Goal: Task Accomplishment & Management: Complete application form

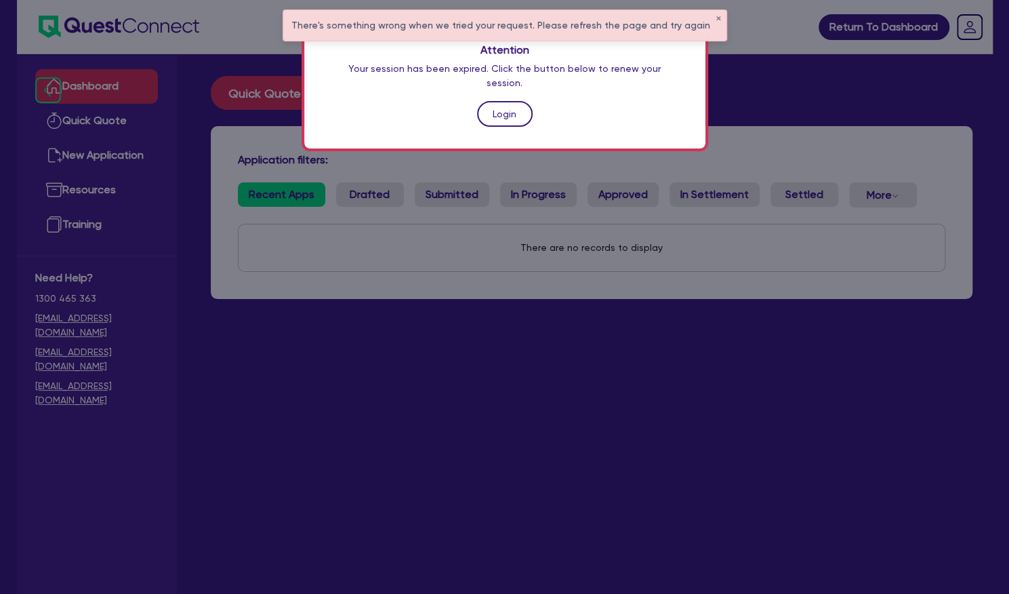
click at [500, 102] on link "Login" at bounding box center [505, 114] width 56 height 26
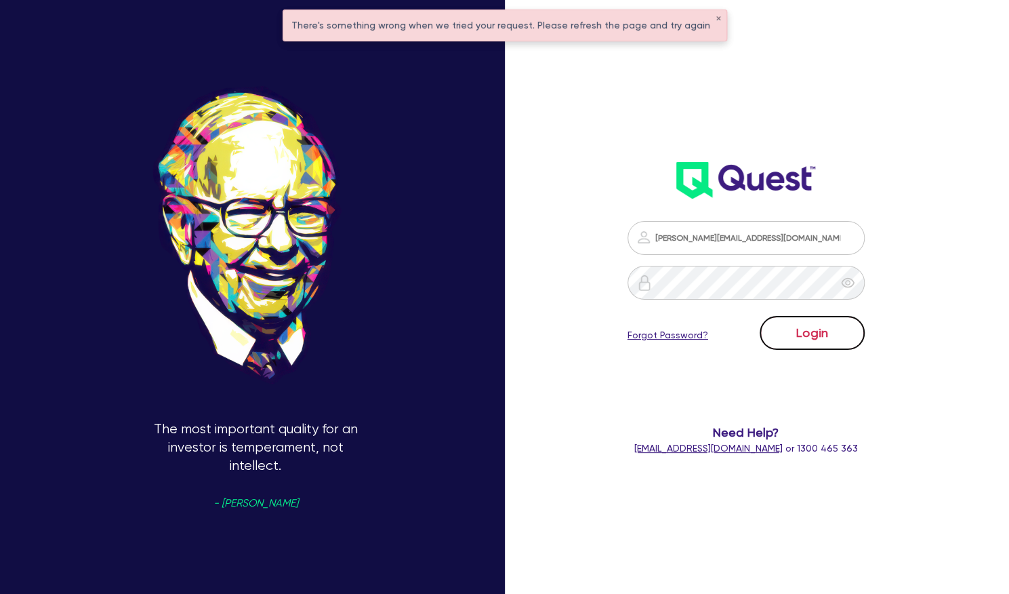
click at [850, 344] on button "Login" at bounding box center [812, 333] width 105 height 34
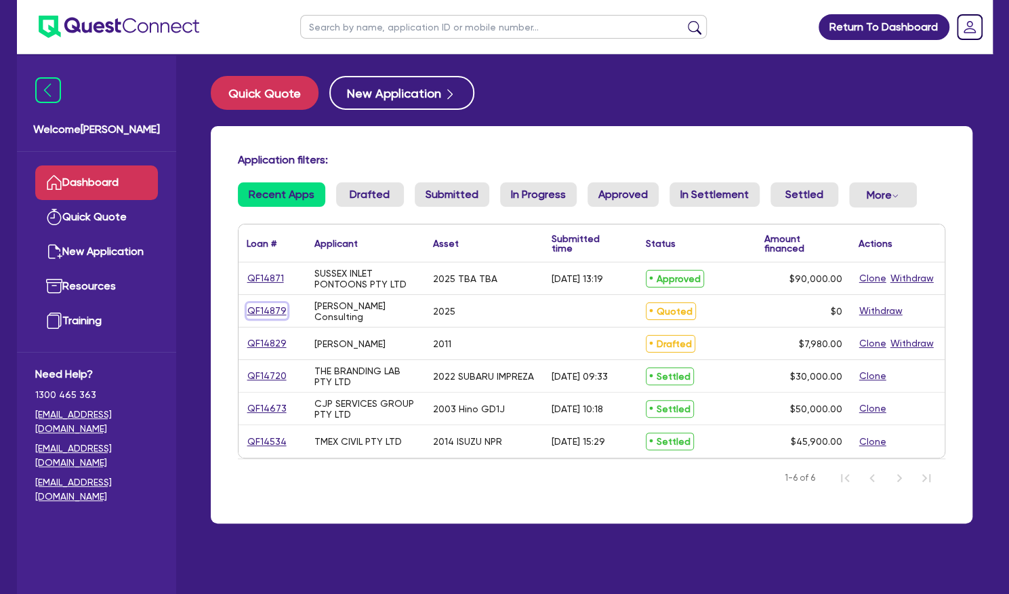
click at [270, 314] on link "QF14879" at bounding box center [267, 311] width 41 height 16
select select "TERTIARY_ASSETS"
select select "IT_EQUIPMENT"
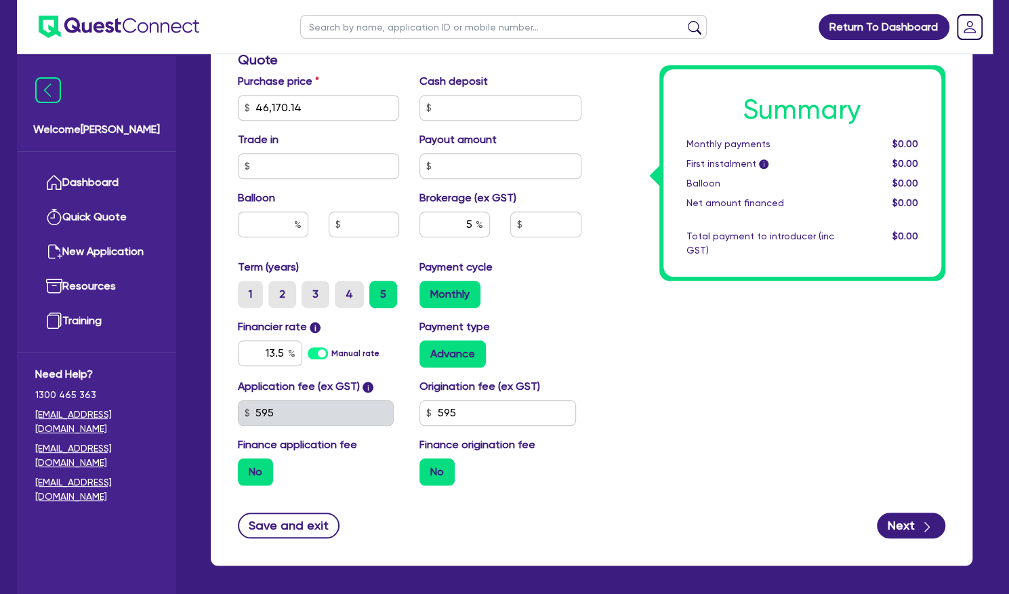
scroll to position [626, 0]
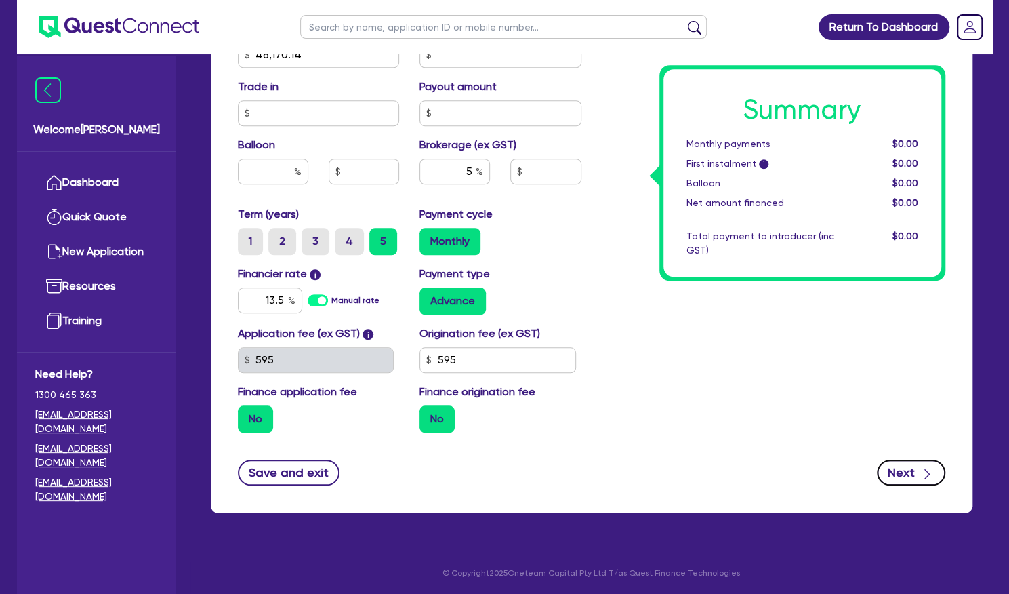
click at [925, 468] on icon "button" at bounding box center [928, 474] width 14 height 14
type input "46,170.14"
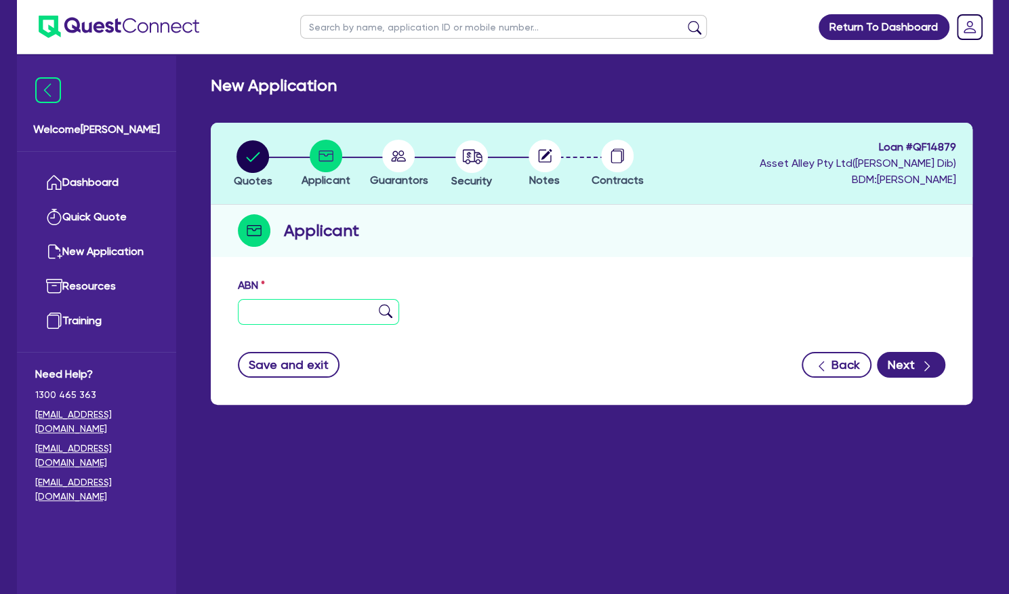
click at [316, 313] on input "text" at bounding box center [319, 312] width 162 height 26
paste input "34 113 176 784"
type input "34 113 176 784"
click at [384, 314] on img at bounding box center [386, 311] width 14 height 14
type input "[PERSON_NAME] CONSULTING PTY LTD"
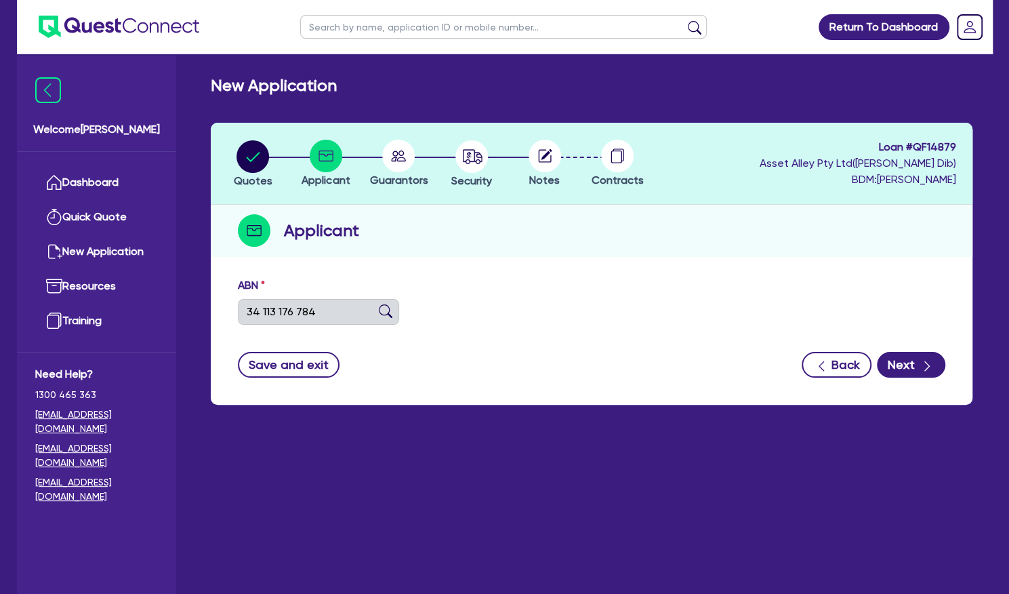
select select "COMPANY"
type input "[DATE]"
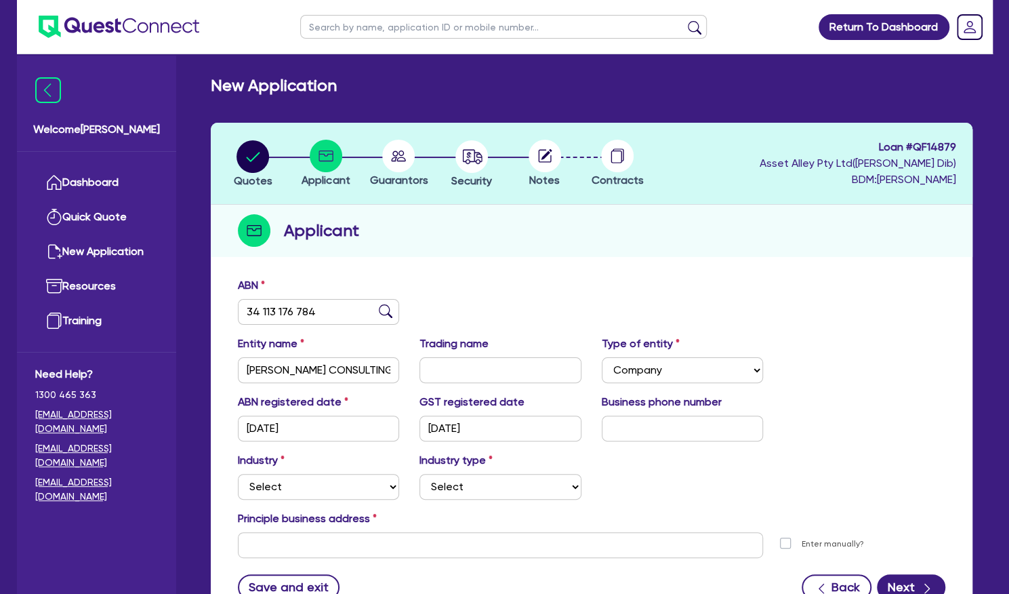
scroll to position [115, 0]
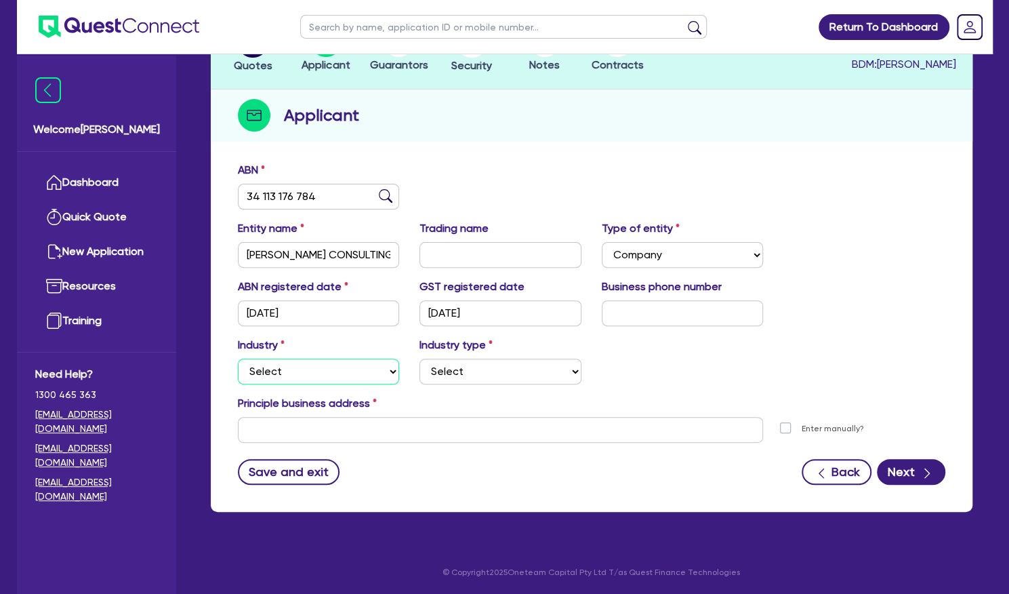
click at [368, 378] on select "Select Accomodation & Food Services Administrative & Support Services Agricultu…" at bounding box center [319, 372] width 162 height 26
select select "PROFESSIONAL"
click at [238, 359] on select "Select Accomodation & Food Services Administrative & Support Services Agricultu…" at bounding box center [319, 372] width 162 height 26
click at [464, 372] on select "Select Scientists Accountants Advertising & Marketing Specialists Lawyers & Sol…" at bounding box center [501, 372] width 162 height 26
drag, startPoint x: 301, startPoint y: 344, endPoint x: 317, endPoint y: 365, distance: 26.6
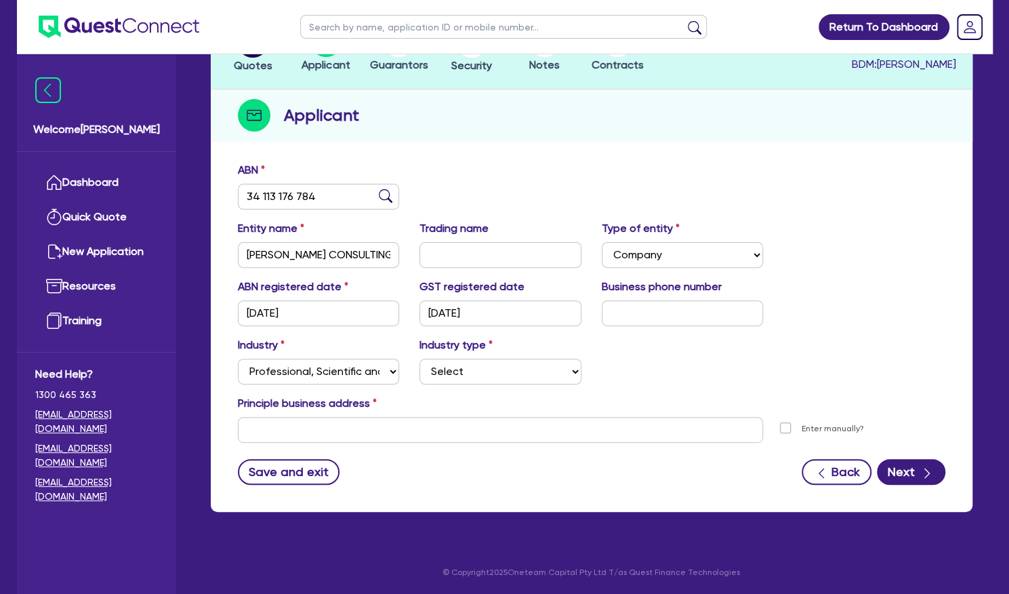
click at [301, 344] on div "Industry Select Accomodation & Food Services Administrative & Support Services …" at bounding box center [319, 360] width 182 height 47
click at [317, 372] on select "Select Accomodation & Food Services Administrative & Support Services Agricultu…" at bounding box center [319, 372] width 162 height 26
click at [238, 359] on select "Select Accomodation & Food Services Administrative & Support Services Agricultu…" at bounding box center [319, 372] width 162 height 26
click at [492, 363] on select "Select Scientists Accountants Advertising & Marketing Specialists Lawyers & Sol…" at bounding box center [501, 372] width 162 height 26
select select "MANAGEMENT"
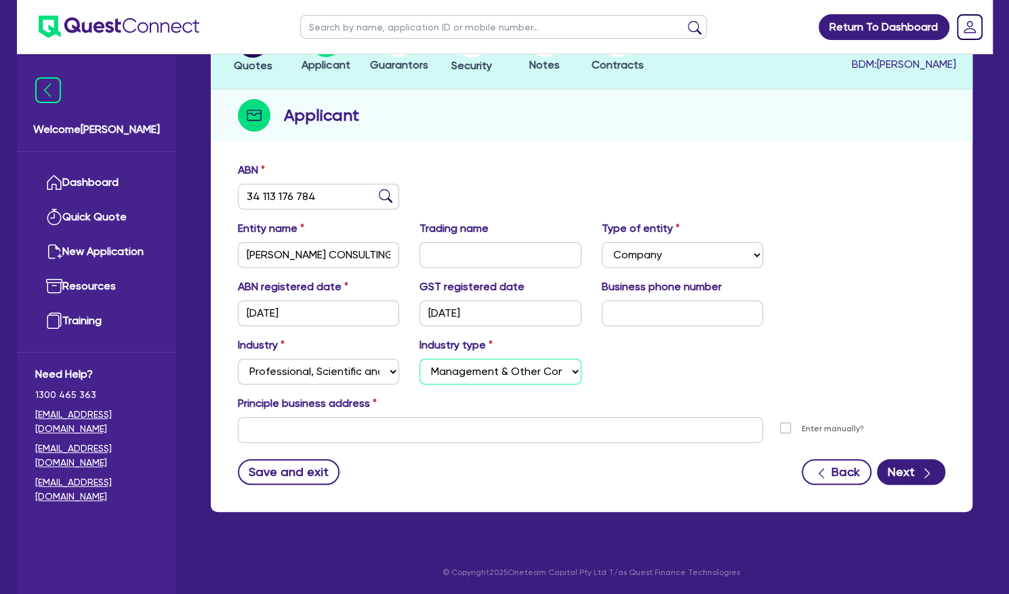
click at [420, 359] on select "Select Scientists Accountants Advertising & Marketing Specialists Lawyers & Sol…" at bounding box center [501, 372] width 162 height 26
click at [310, 418] on input "text" at bounding box center [501, 430] width 526 height 26
click at [278, 438] on input "text" at bounding box center [501, 430] width 526 height 26
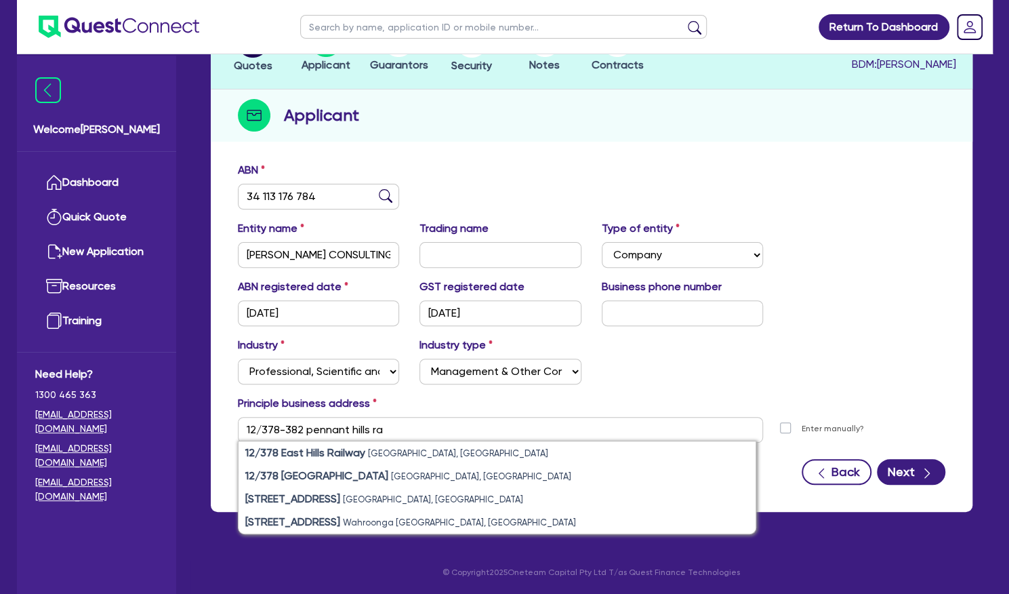
drag, startPoint x: 378, startPoint y: 454, endPoint x: 445, endPoint y: 428, distance: 71.9
click at [445, 428] on div "12/378-382 [GEOGRAPHIC_DATA] ra 12/378 [GEOGRAPHIC_DATA] [GEOGRAPHIC_DATA], [GE…" at bounding box center [501, 430] width 546 height 26
click at [445, 428] on input "12/378-382 pennant hills ra" at bounding box center [501, 430] width 526 height 26
click at [445, 428] on input "12/378-382 pennant hills r" at bounding box center [501, 430] width 526 height 26
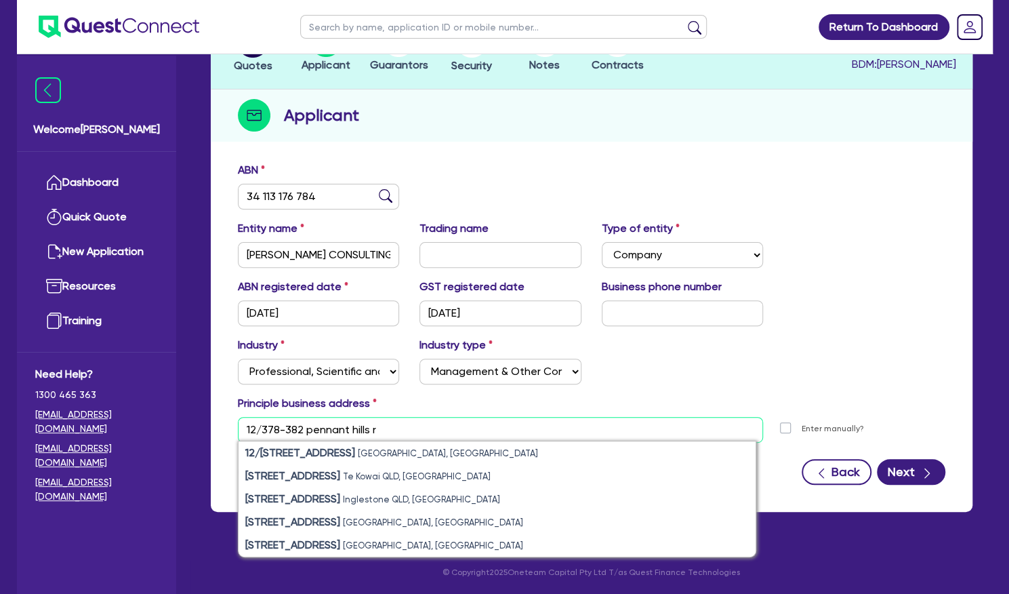
click at [435, 432] on input "12/378-382 pennant hills r" at bounding box center [501, 430] width 526 height 26
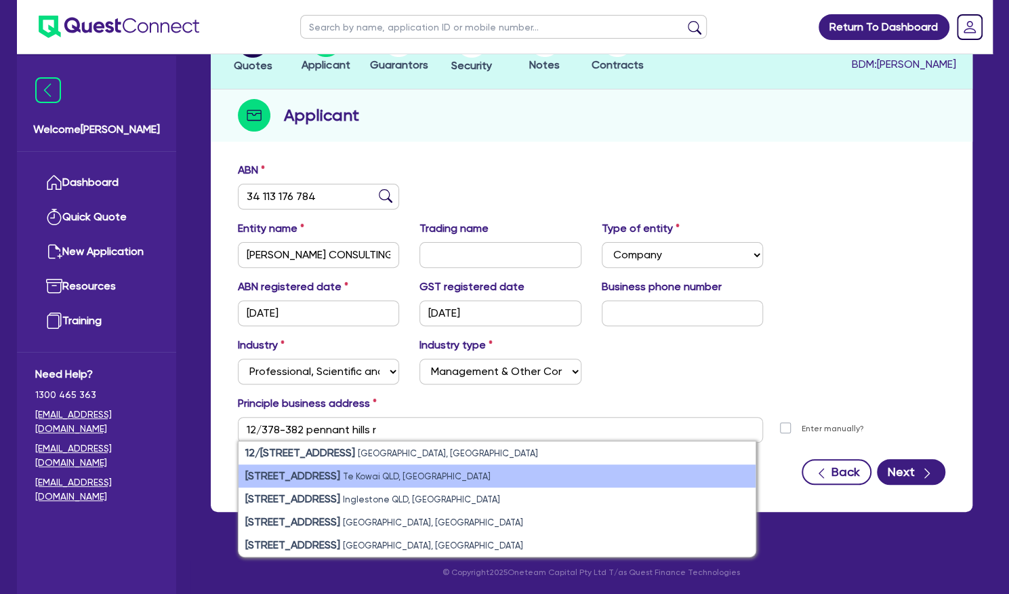
click at [322, 485] on li "[STREET_ADDRESS]" at bounding box center [497, 475] width 517 height 23
click at [322, 487] on li "[STREET_ADDRESS]" at bounding box center [497, 498] width 517 height 23
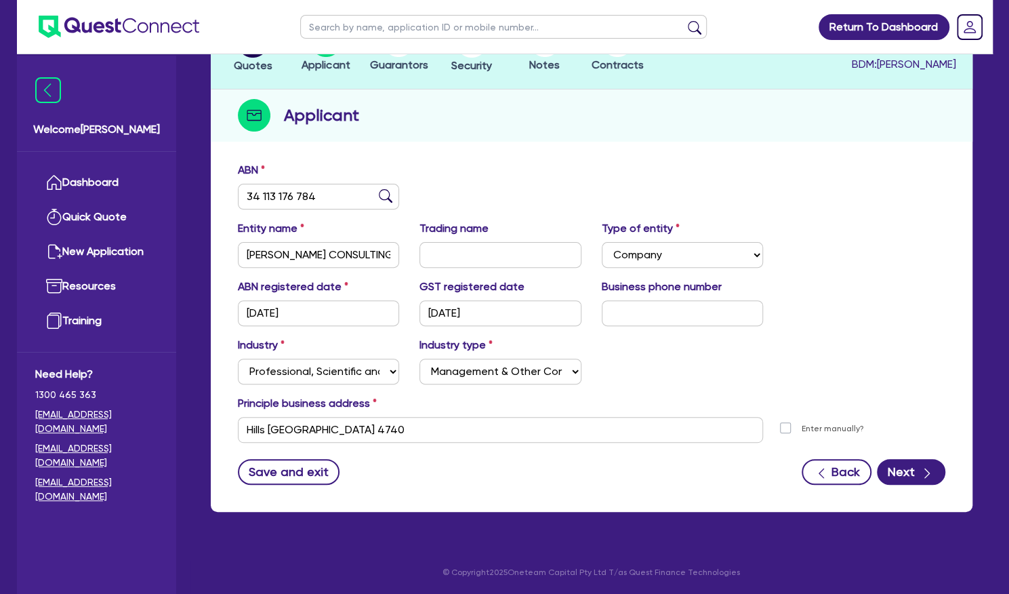
click at [320, 496] on div "ABN 34 113 176 784 Entity name [PERSON_NAME] CONSULTING PTY LTD Trading name Ty…" at bounding box center [592, 333] width 762 height 357
click at [468, 431] on input "[STREET_ADDRESS]" at bounding box center [501, 430] width 526 height 26
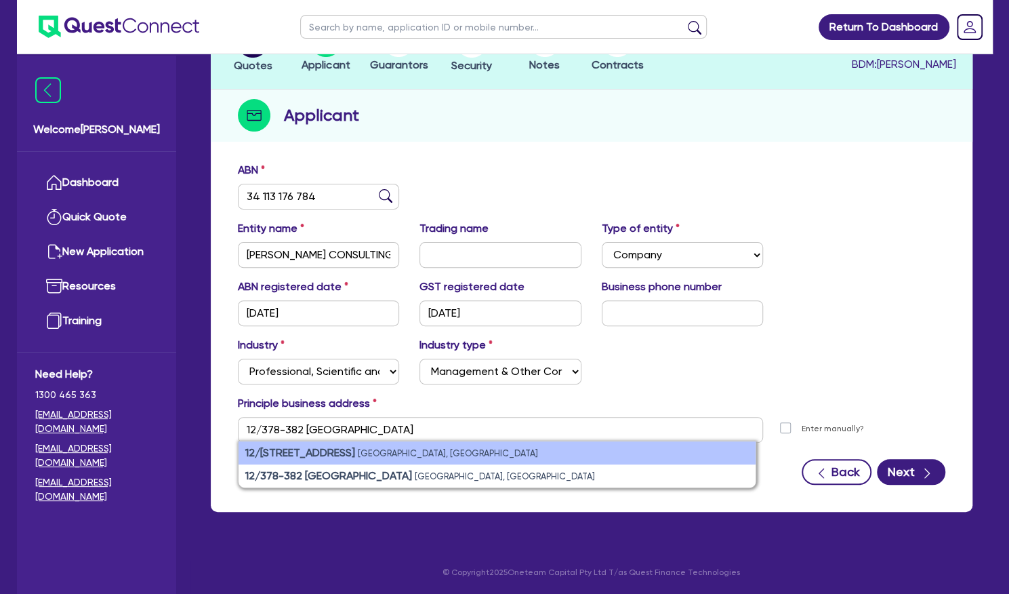
click at [428, 452] on small "[GEOGRAPHIC_DATA], [GEOGRAPHIC_DATA]" at bounding box center [448, 453] width 180 height 10
type input "12 [STREET_ADDRESS]"
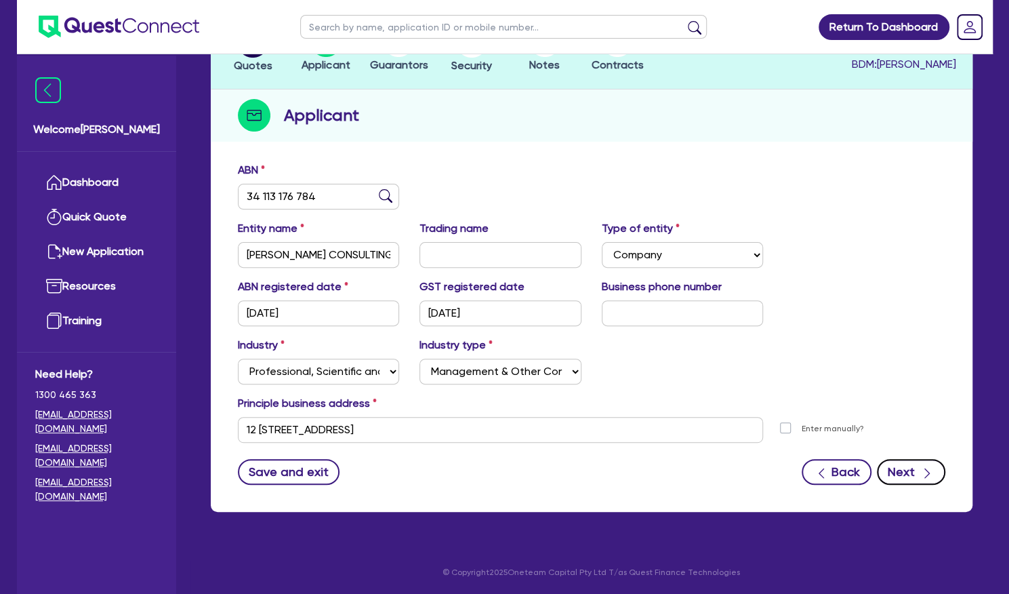
click at [904, 474] on button "Next" at bounding box center [911, 472] width 68 height 26
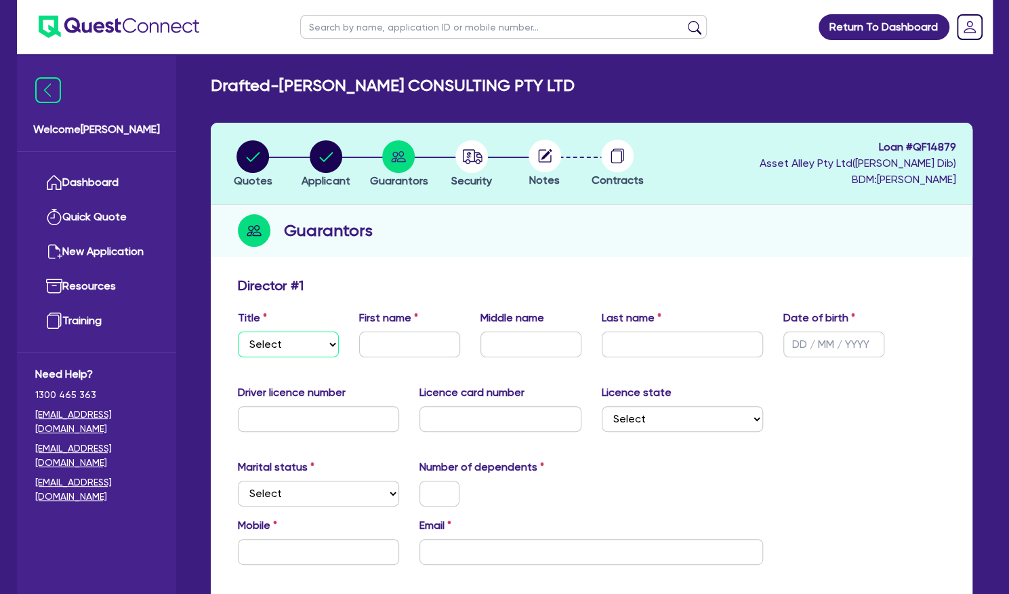
click at [264, 341] on select "Select Mr Mrs Ms Miss Dr" at bounding box center [288, 345] width 101 height 26
select select "MS"
click at [238, 332] on select "Select Mr Mrs Ms Miss Dr" at bounding box center [288, 345] width 101 height 26
click at [391, 340] on input "text" at bounding box center [409, 345] width 101 height 26
type input "[PERSON_NAME]"
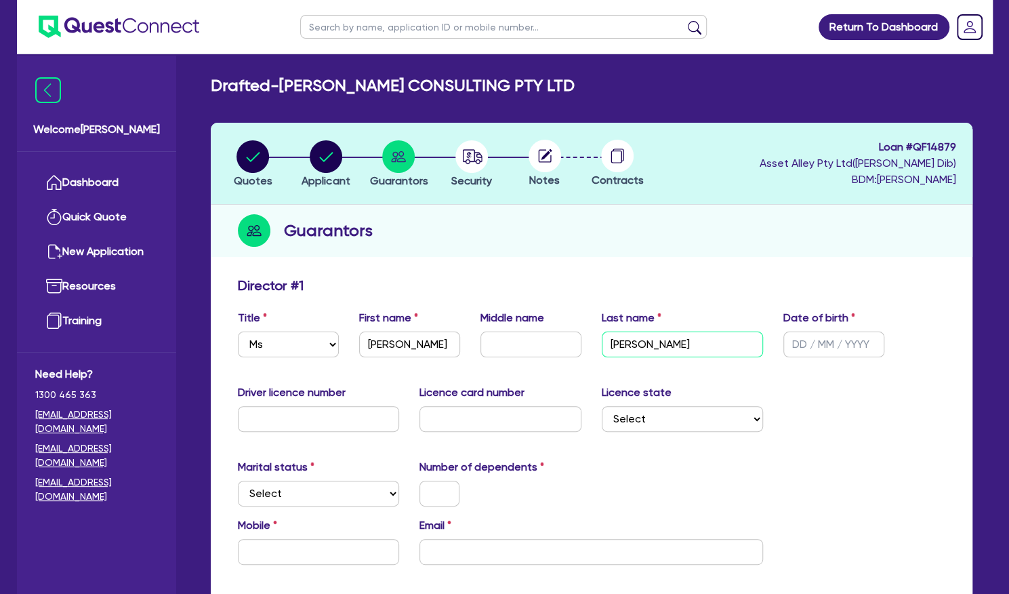
type input "[PERSON_NAME]"
click at [790, 342] on input "text" at bounding box center [834, 345] width 101 height 26
type input "[DATE]"
click at [327, 425] on input "text" at bounding box center [319, 419] width 162 height 26
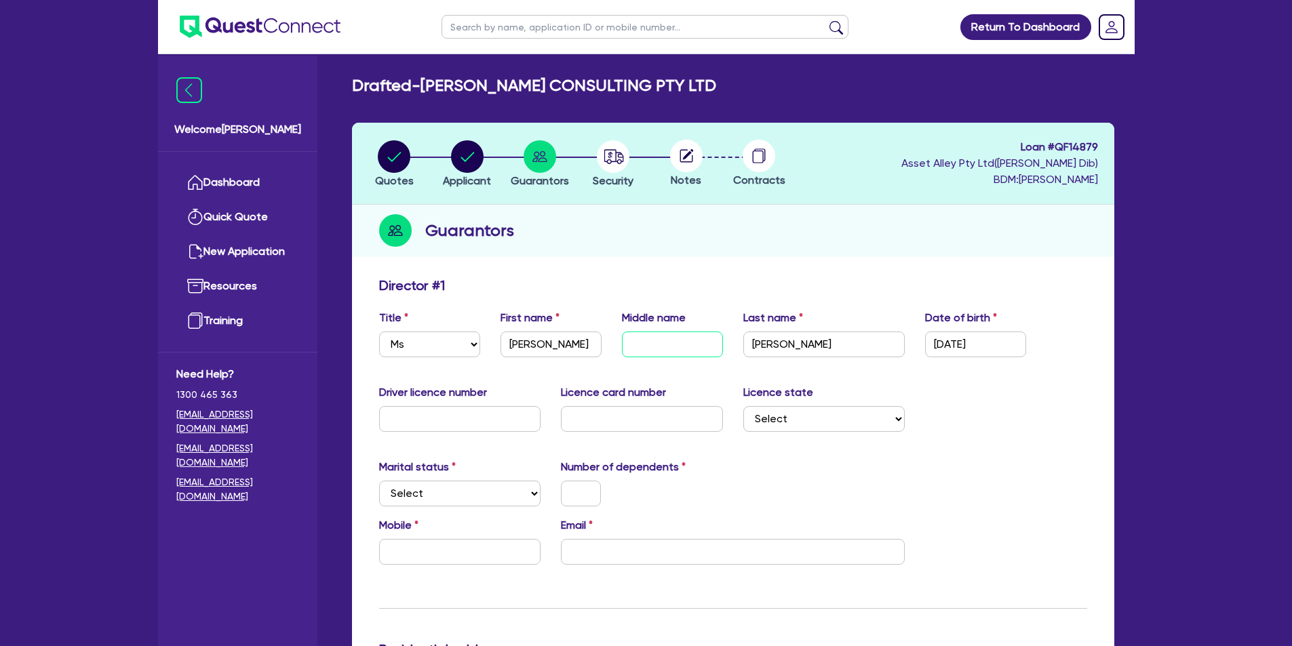
click at [654, 347] on input "text" at bounding box center [672, 345] width 101 height 26
type input "[PERSON_NAME]"
click at [470, 435] on div "Driver licence number Licence card number Licence state Select [GEOGRAPHIC_DATA…" at bounding box center [733, 413] width 728 height 58
click at [477, 431] on input "text" at bounding box center [460, 419] width 162 height 26
type input "07581257"
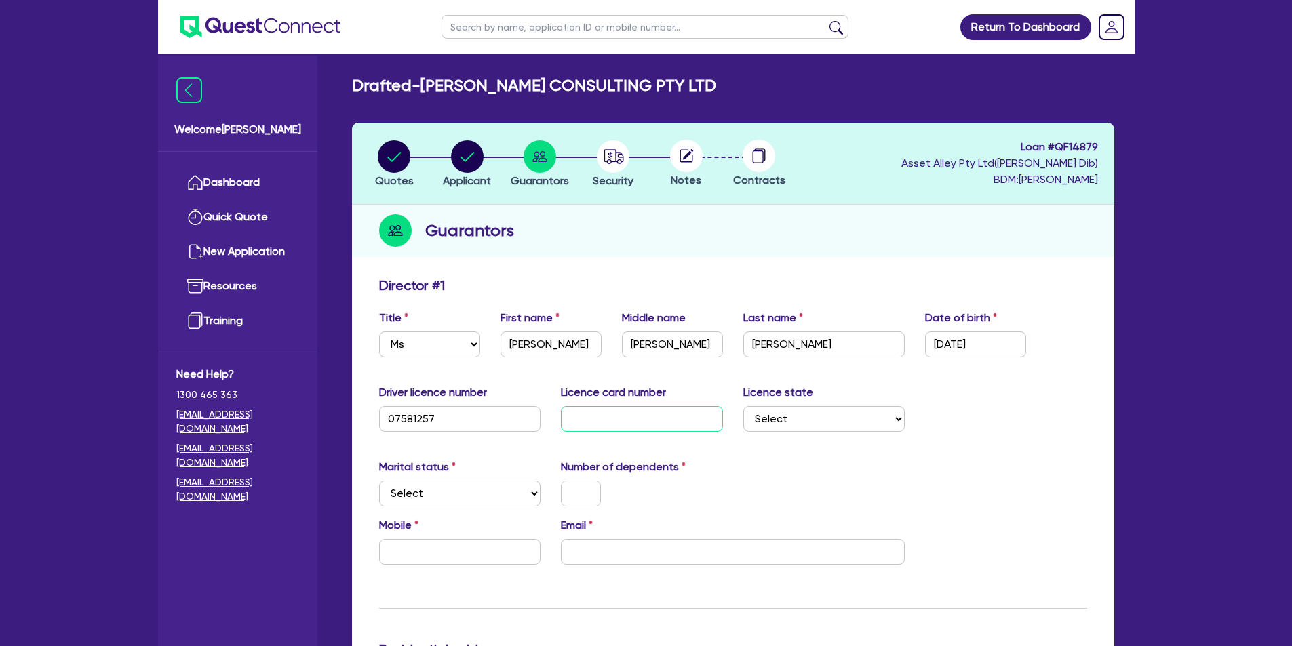
click at [605, 422] on input "text" at bounding box center [642, 419] width 162 height 26
type input "2056003148"
click at [833, 417] on select "Select [GEOGRAPHIC_DATA] [GEOGRAPHIC_DATA] [GEOGRAPHIC_DATA] [GEOGRAPHIC_DATA] …" at bounding box center [824, 419] width 162 height 26
select select "[GEOGRAPHIC_DATA]"
click at [743, 406] on select "Select [GEOGRAPHIC_DATA] [GEOGRAPHIC_DATA] [GEOGRAPHIC_DATA] [GEOGRAPHIC_DATA] …" at bounding box center [824, 419] width 162 height 26
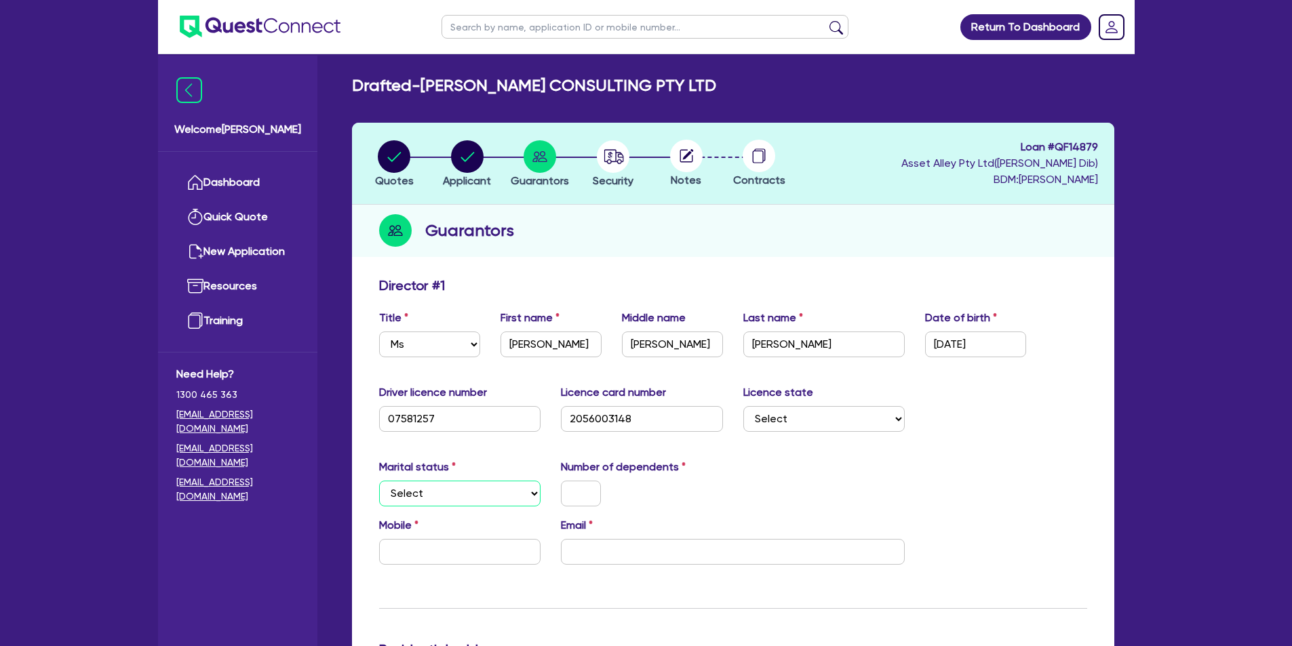
click at [418, 494] on select "Select Single Married De Facto / Partner" at bounding box center [460, 494] width 162 height 26
select select "MARRIED"
click at [379, 481] on select "Select Single Married De Facto / Partner" at bounding box center [460, 494] width 162 height 26
click at [570, 494] on input "text" at bounding box center [581, 494] width 40 height 26
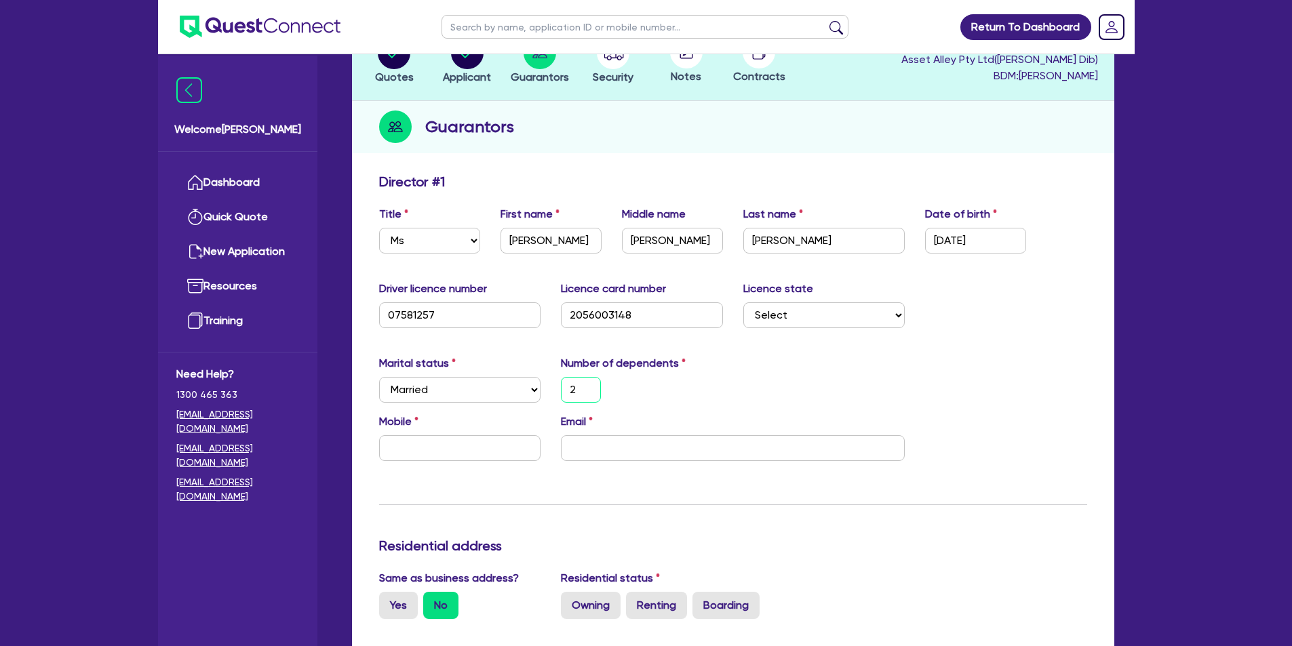
scroll to position [169, 0]
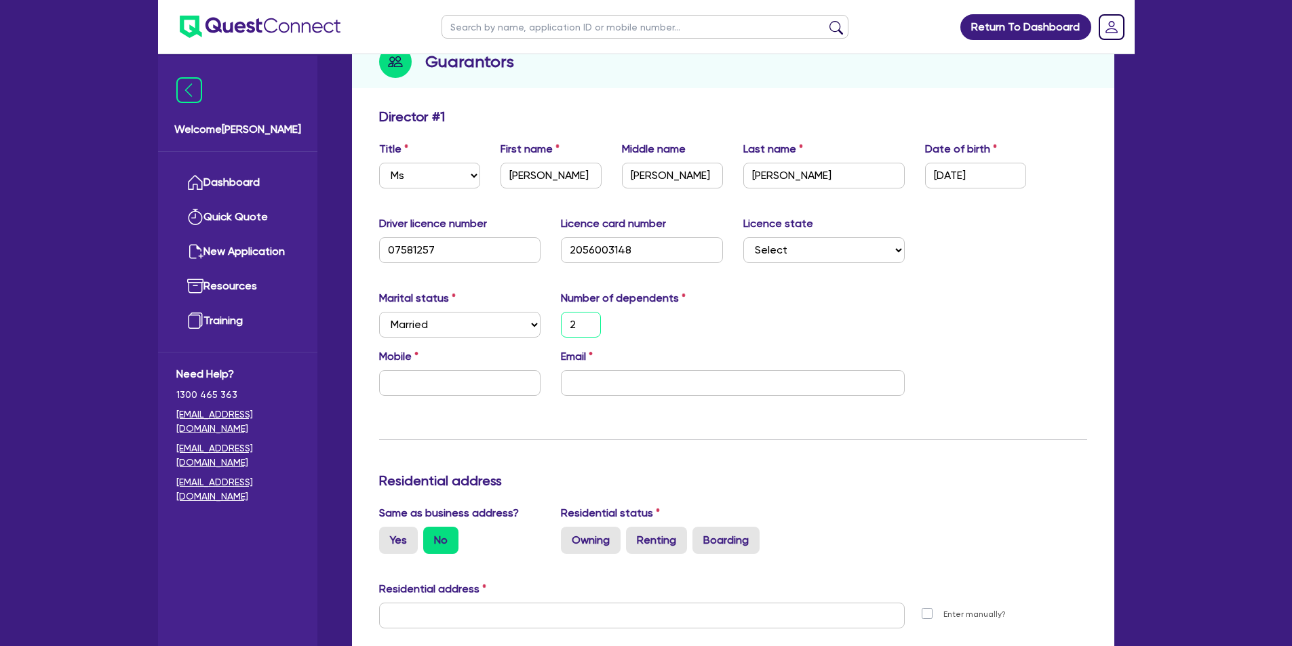
type input "2"
click at [448, 397] on div "Mobile Email" at bounding box center [733, 377] width 728 height 58
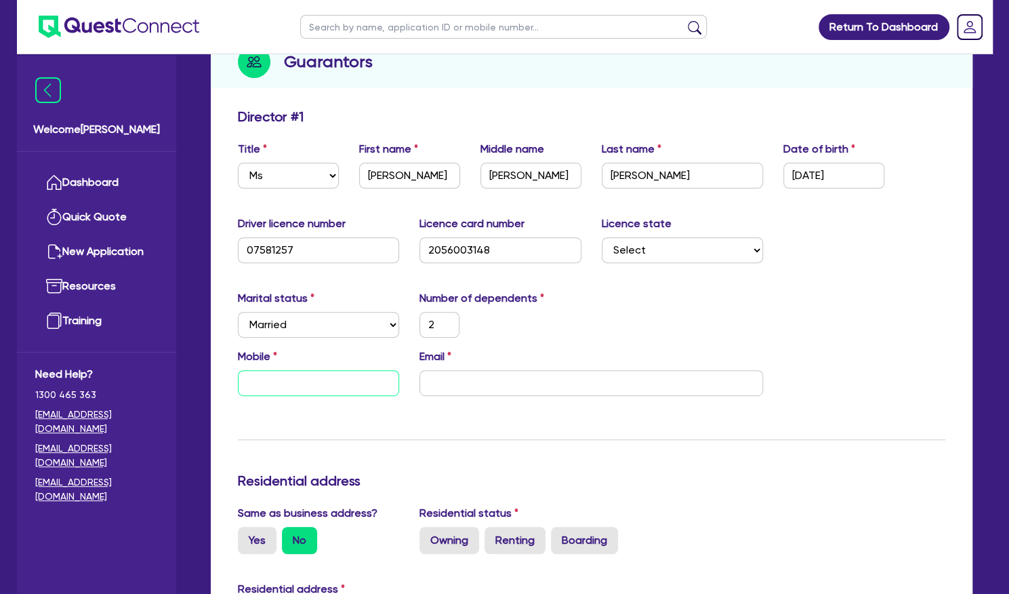
click at [334, 372] on input "text" at bounding box center [319, 383] width 162 height 26
paste input "0400 522 440"
type input "0400 522 440"
type input "2"
type input "0400 522 440"
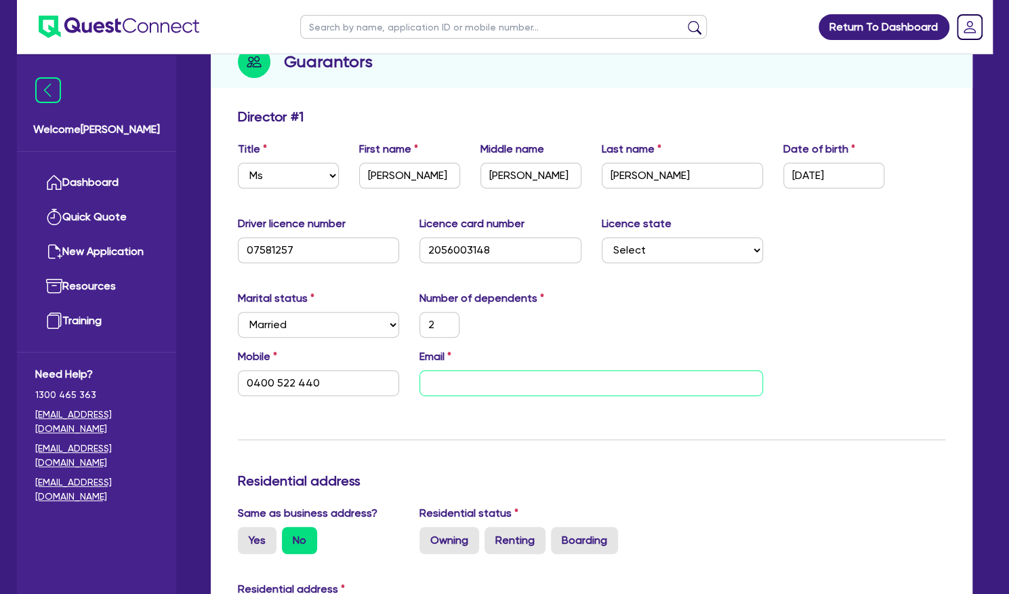
click at [569, 383] on input "email" at bounding box center [592, 383] width 344 height 26
paste input "[PERSON_NAME][EMAIL_ADDRESS][PERSON_NAME][DOMAIN_NAME]"
type input "2"
type input "0400 522 440"
type input "[PERSON_NAME][EMAIL_ADDRESS][PERSON_NAME][DOMAIN_NAME]"
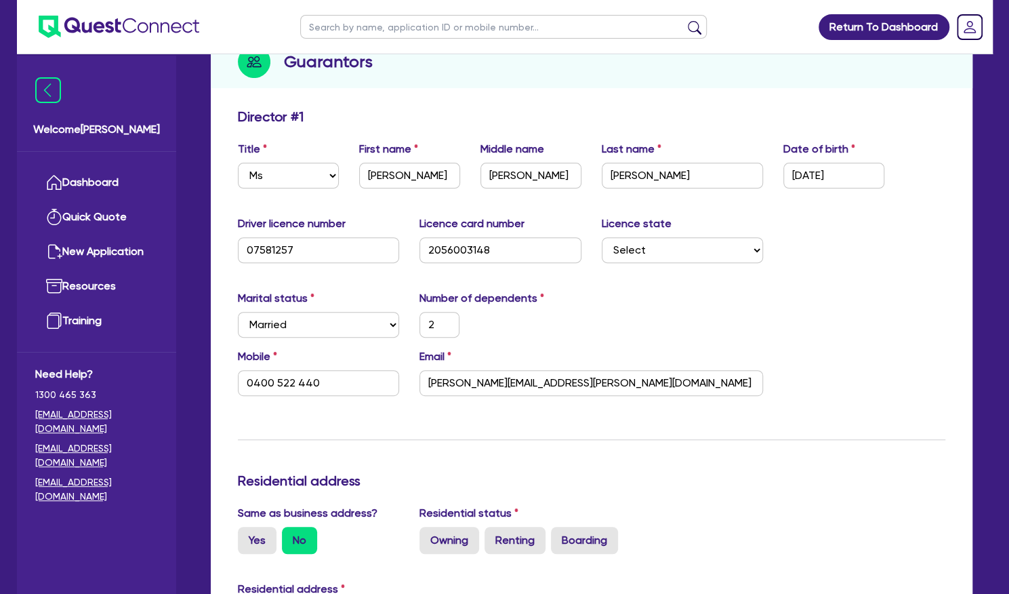
click at [595, 336] on div "Marital status Select [DEMOGRAPHIC_DATA] Married De Facto / Partner Number of d…" at bounding box center [592, 319] width 728 height 58
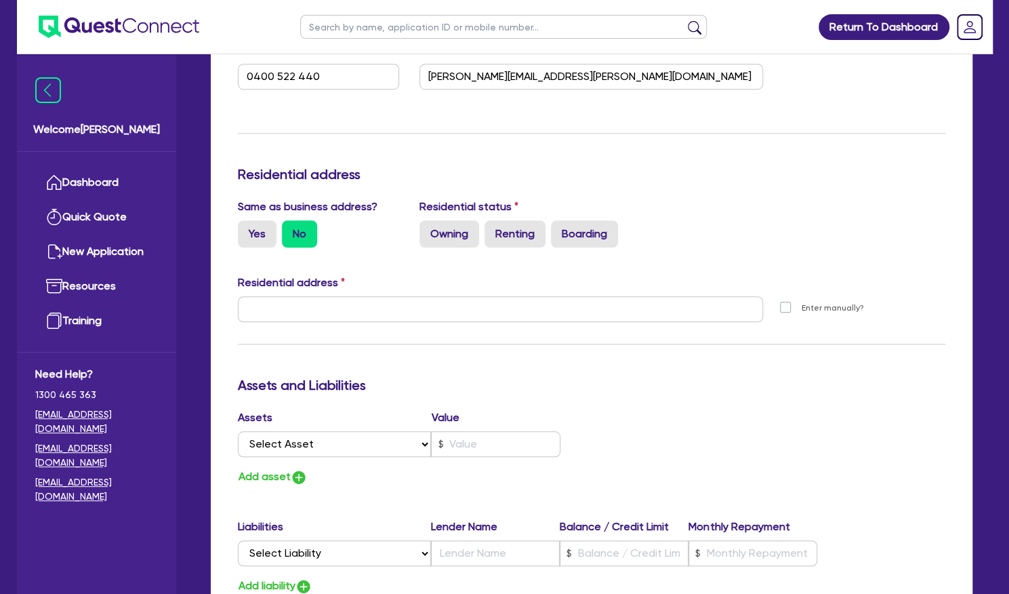
scroll to position [489, 0]
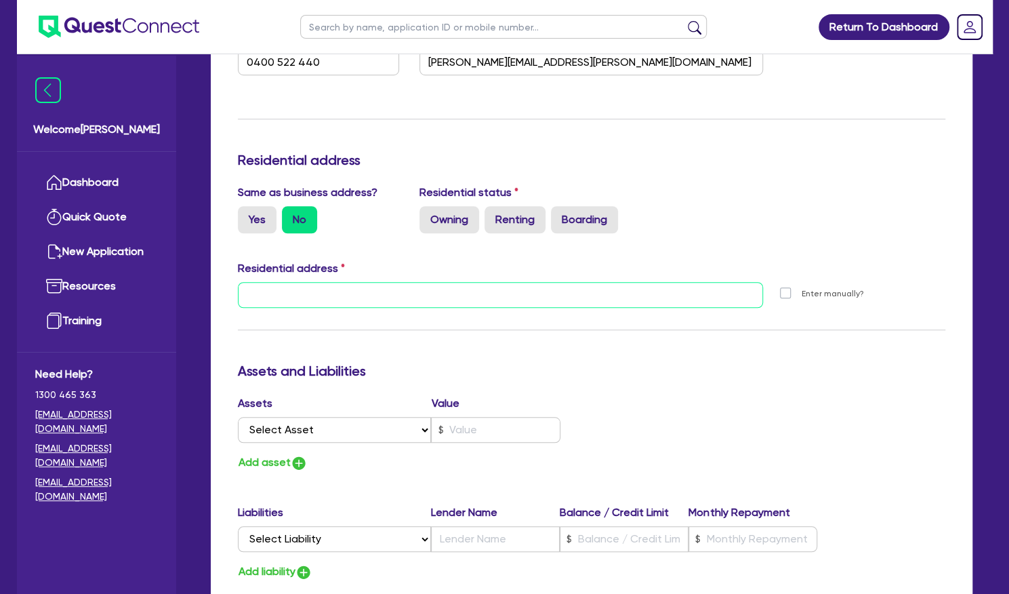
click at [339, 302] on input "text" at bounding box center [501, 295] width 526 height 26
click at [321, 294] on input "text" at bounding box center [501, 295] width 526 height 26
click at [320, 295] on input "text" at bounding box center [501, 295] width 526 height 26
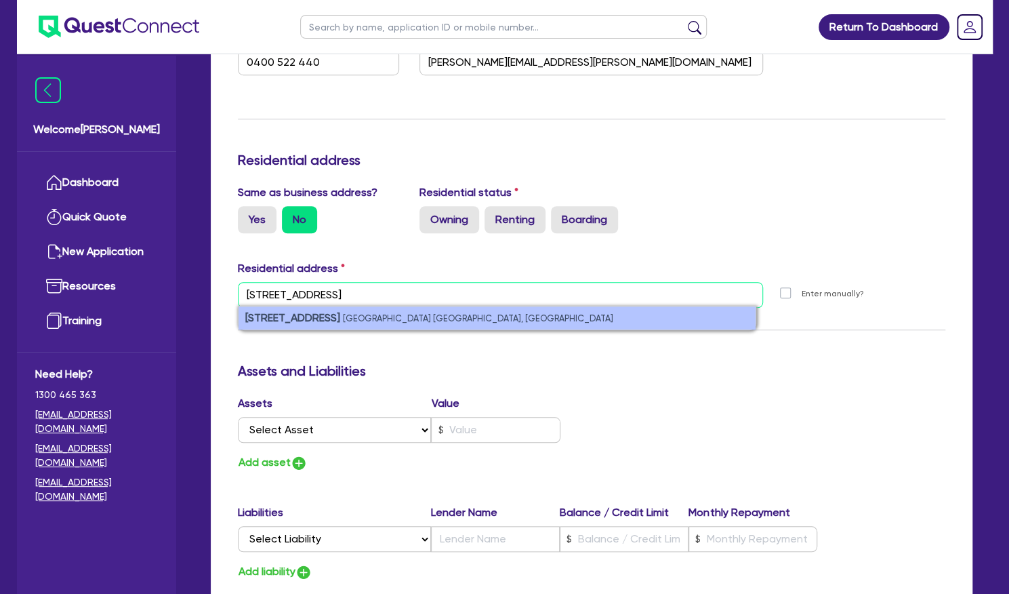
type input "[STREET_ADDRESS]"
click at [453, 313] on li "[STREET_ADDRESS]" at bounding box center [497, 317] width 517 height 23
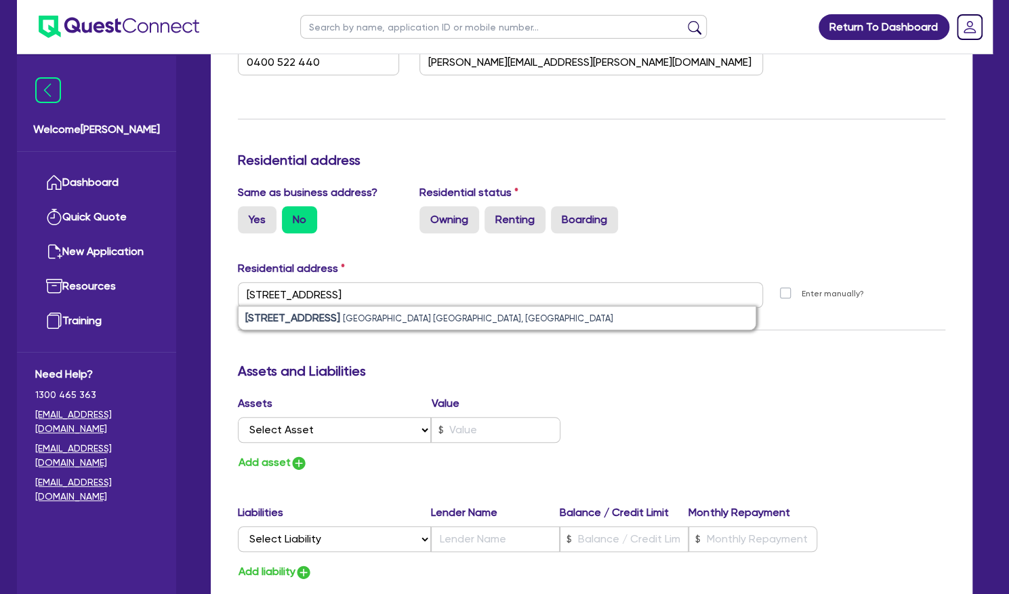
type input "2"
type input "0400 522 440"
type input "[STREET_ADDRESS]"
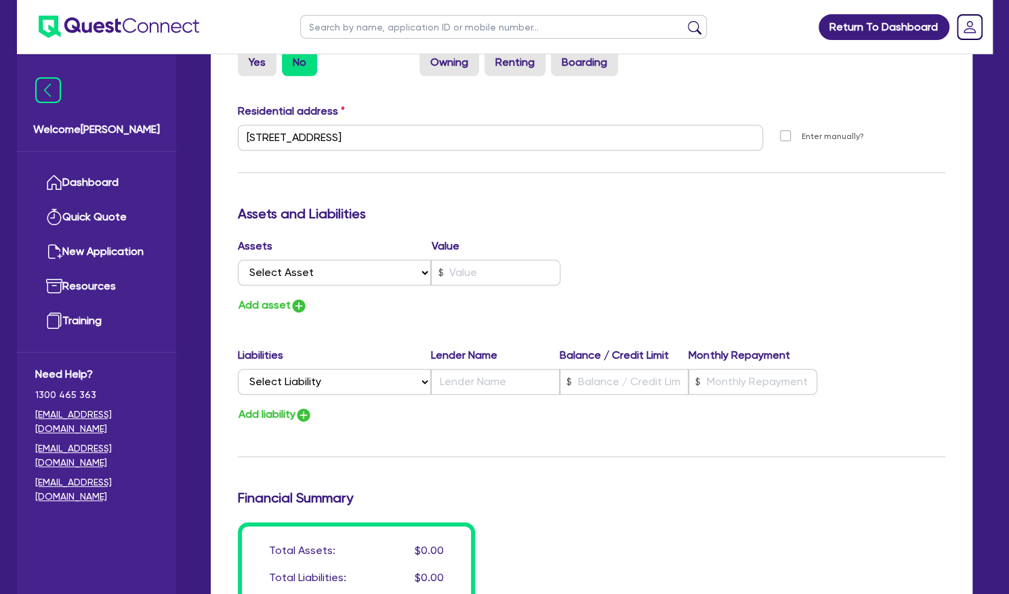
scroll to position [670, 0]
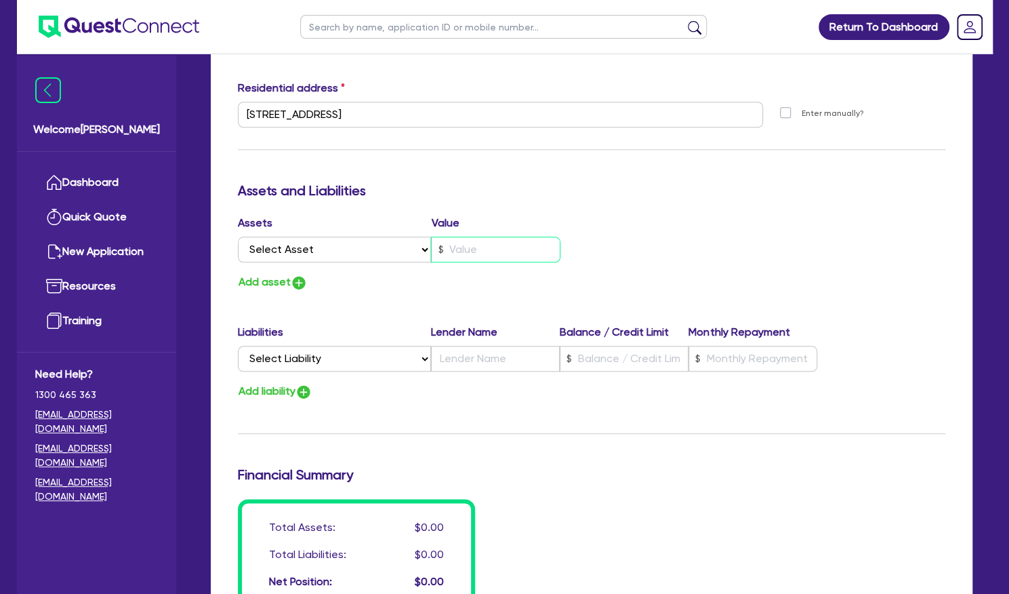
click at [478, 247] on input "text" at bounding box center [495, 250] width 129 height 26
click at [515, 252] on input "text" at bounding box center [495, 250] width 129 height 26
type input "7"
type input "2"
type input "0400 522 440"
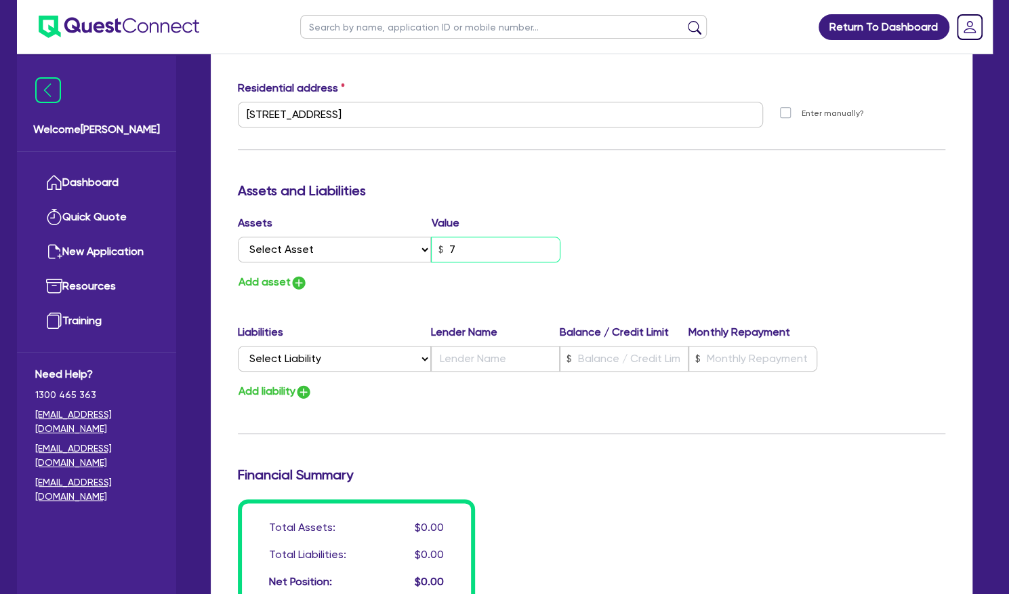
type input "76"
type input "2"
type input "0400 522 440"
type input "760"
type input "2"
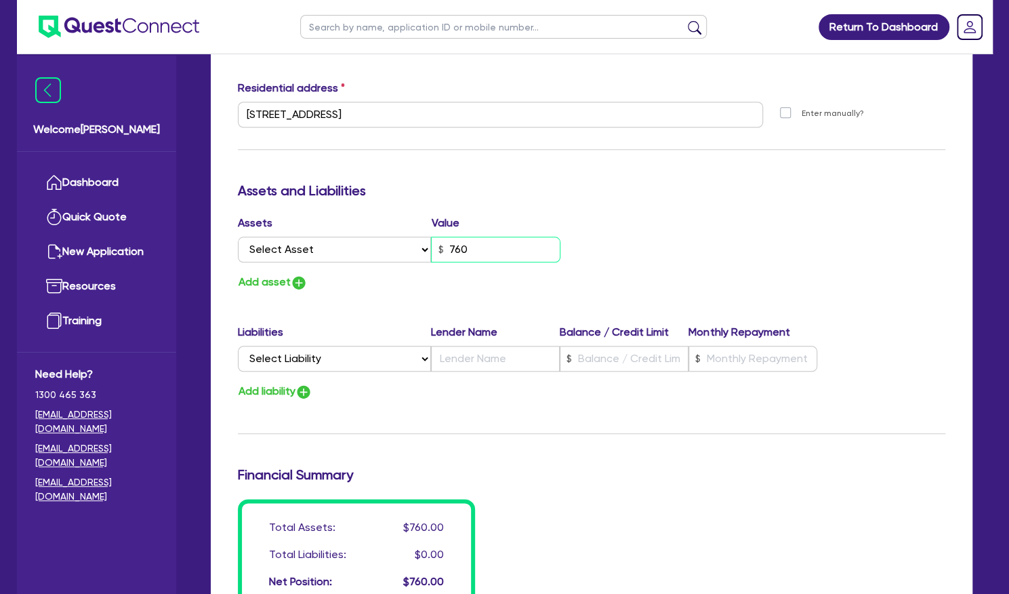
type input "0400 522 440"
type input "7,600"
type input "2"
type input "0400 522 440"
type input "76,000"
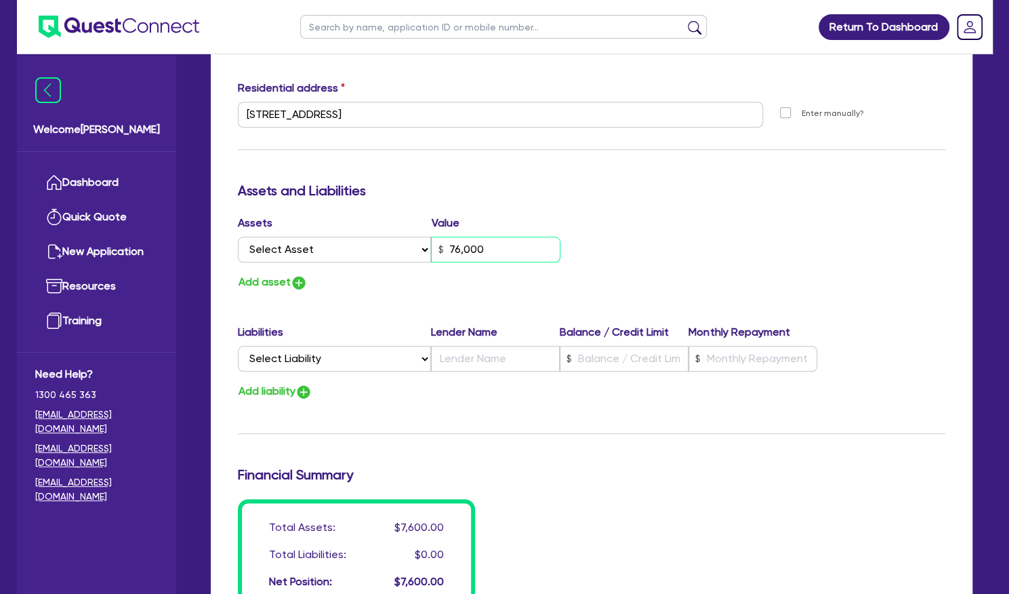
type input "2"
type input "0400 522 440"
type input "760,000"
click at [376, 260] on select "Select Asset Cash Property Investment property Vehicle Truck Trailer Equipment …" at bounding box center [335, 250] width 194 height 26
click at [378, 240] on select "Select Asset Cash Property Investment property Vehicle Truck Trailer Equipment …" at bounding box center [335, 250] width 194 height 26
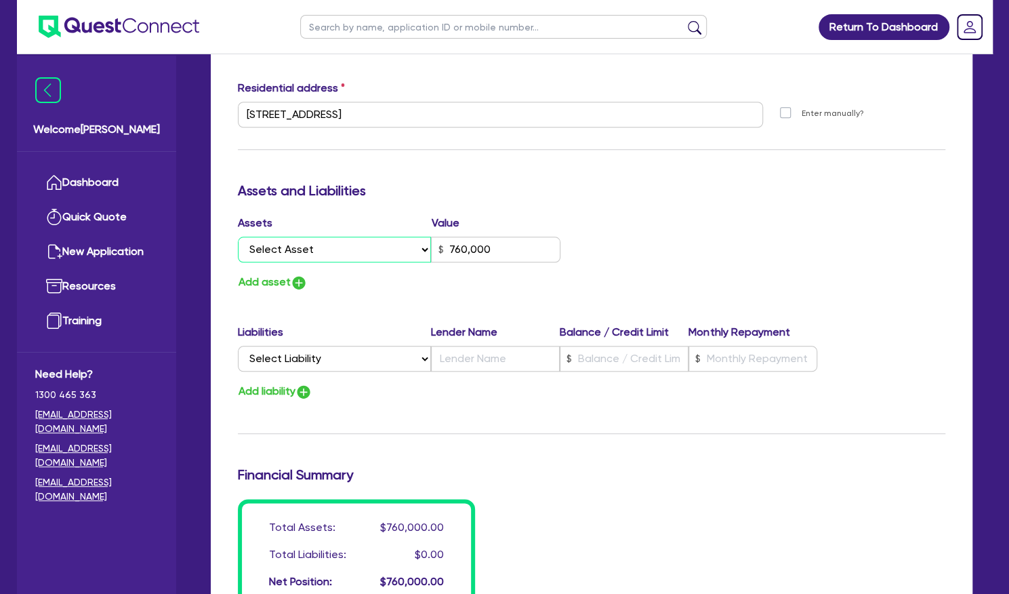
click at [378, 241] on select "Select Asset Cash Property Investment property Vehicle Truck Trailer Equipment …" at bounding box center [335, 250] width 194 height 26
select select "PROPERTY"
click at [238, 237] on select "Select Asset Cash Property Investment property Vehicle Truck Trailer Equipment …" at bounding box center [335, 250] width 194 height 26
type input "2"
type input "0400 522 440"
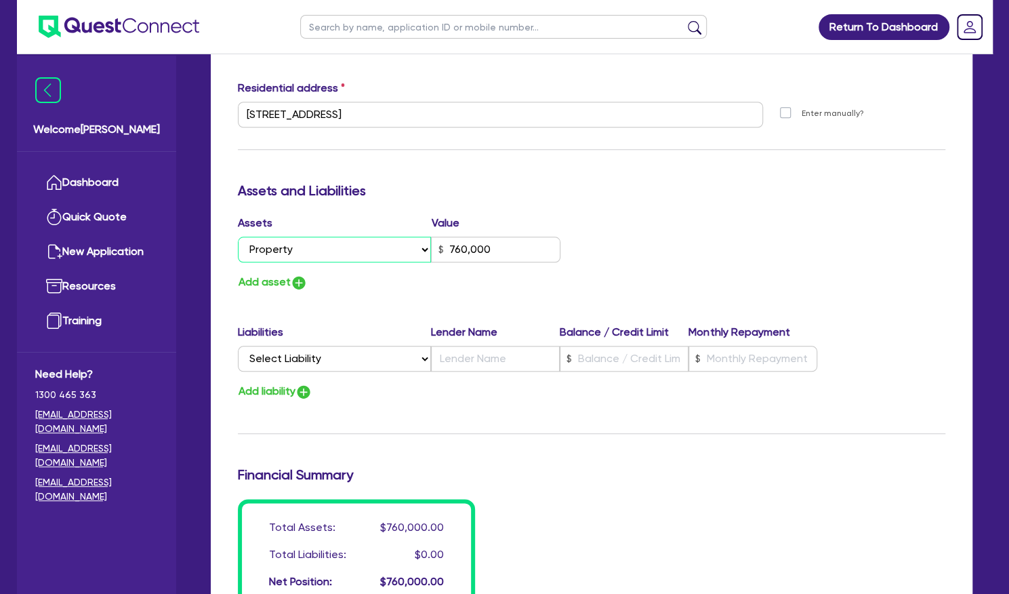
type input "760,000"
click at [529, 351] on input "text" at bounding box center [495, 359] width 129 height 26
click at [492, 360] on input "text" at bounding box center [495, 359] width 129 height 26
type input "2"
type input "0400 522 440"
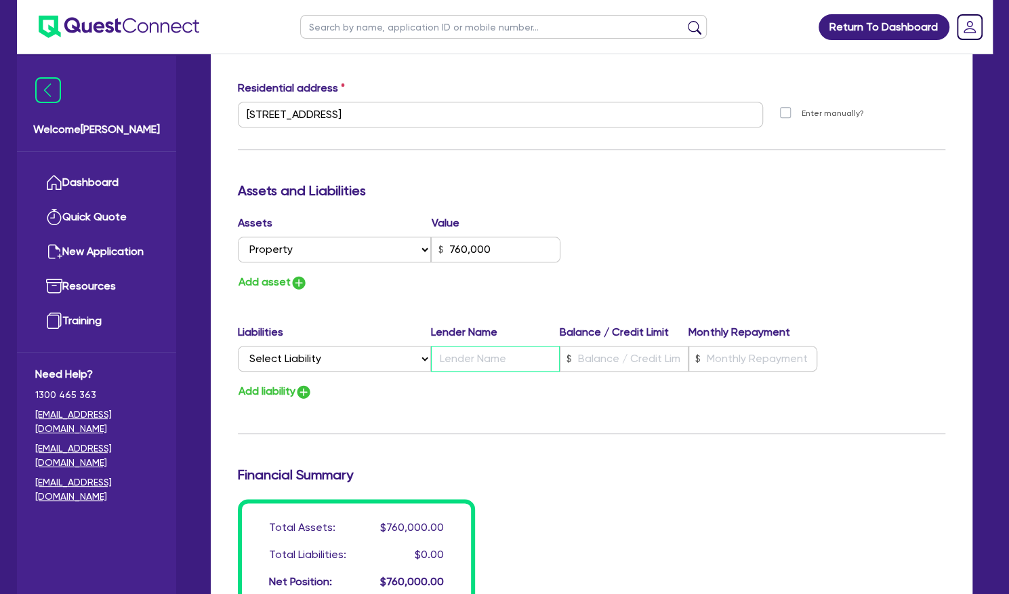
type input "760,000"
type input "AN"
type input "2"
type input "0400 522 440"
type input "760,000"
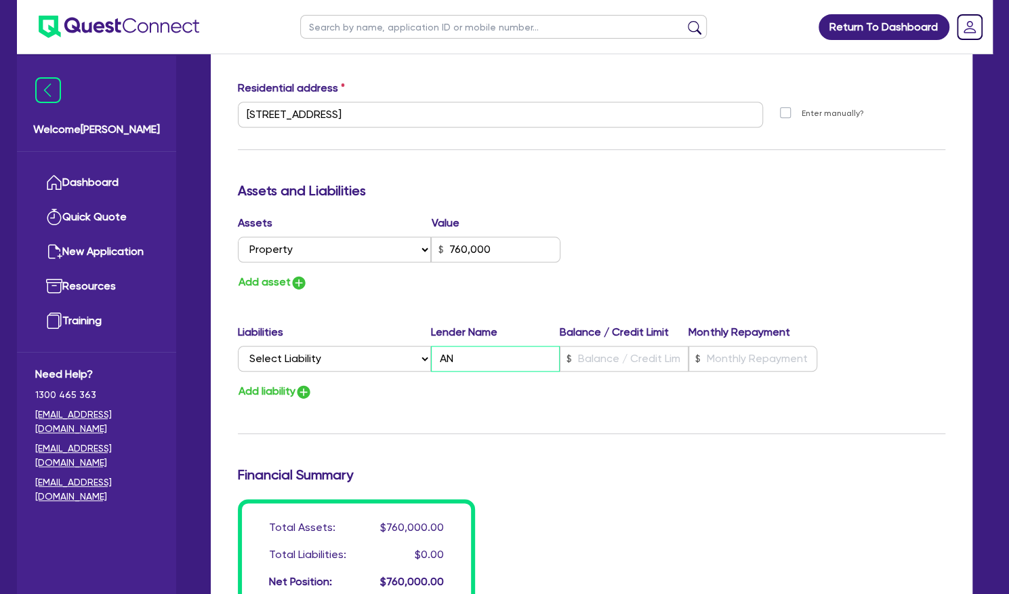
type input "2"
type input "0400 522 440"
type input "760,000"
type input "ANZ"
click at [645, 350] on input "text" at bounding box center [624, 359] width 129 height 26
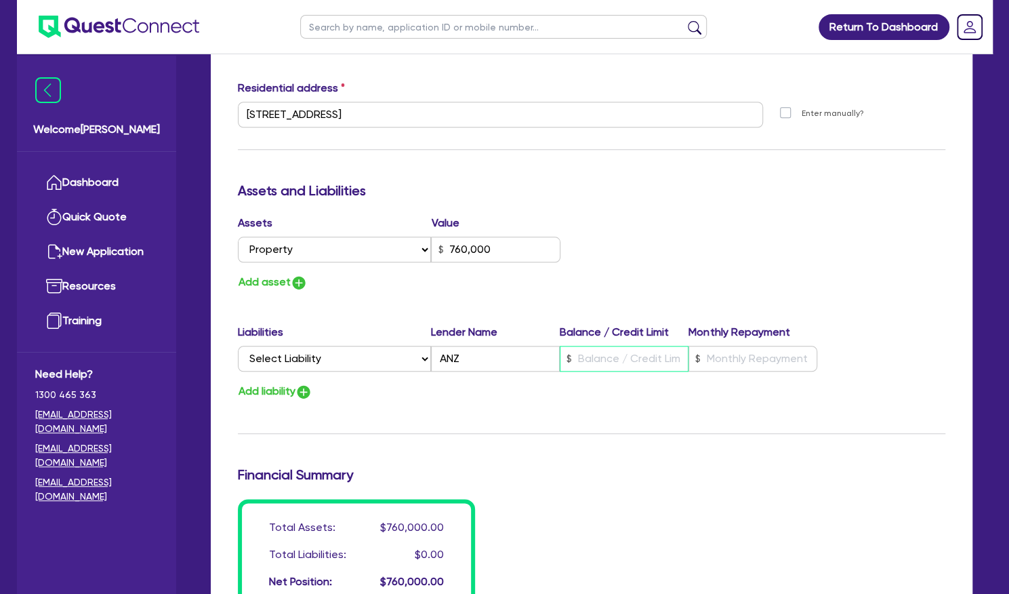
type input "2"
type input "0400 522 440"
type input "760,000"
type input "5"
type input "2"
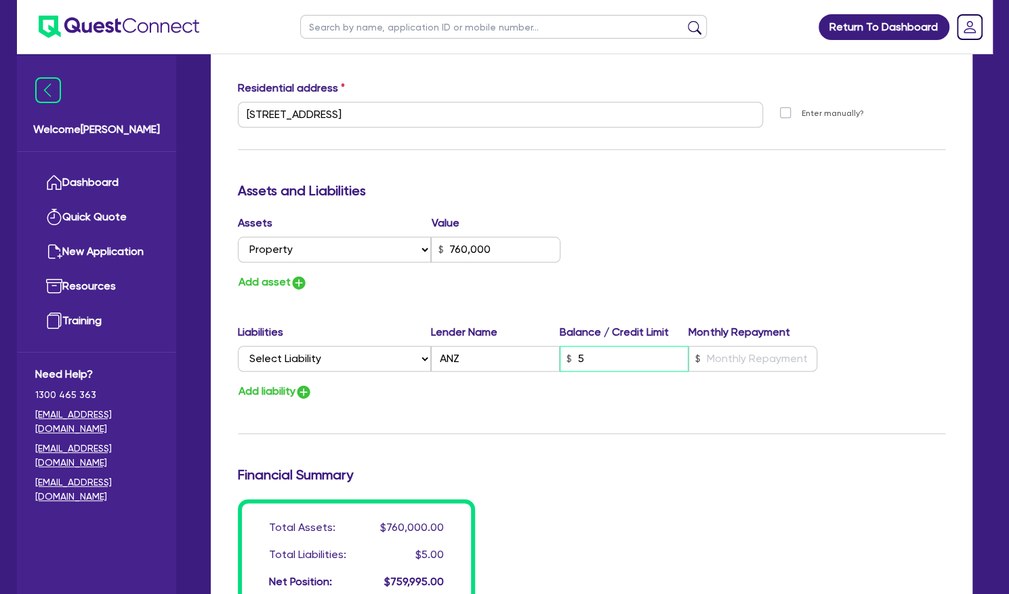
type input "0400 522 440"
type input "760,000"
type input "54"
type input "2"
type input "0400 522 440"
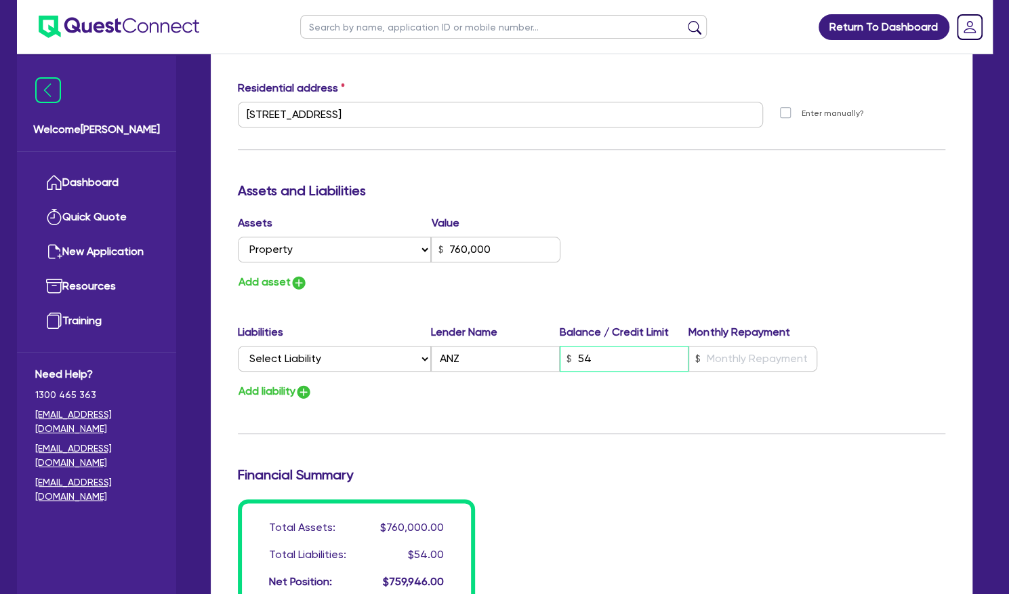
type input "760,000"
type input "540"
type input "2"
type input "0400 522 440"
type input "760,000"
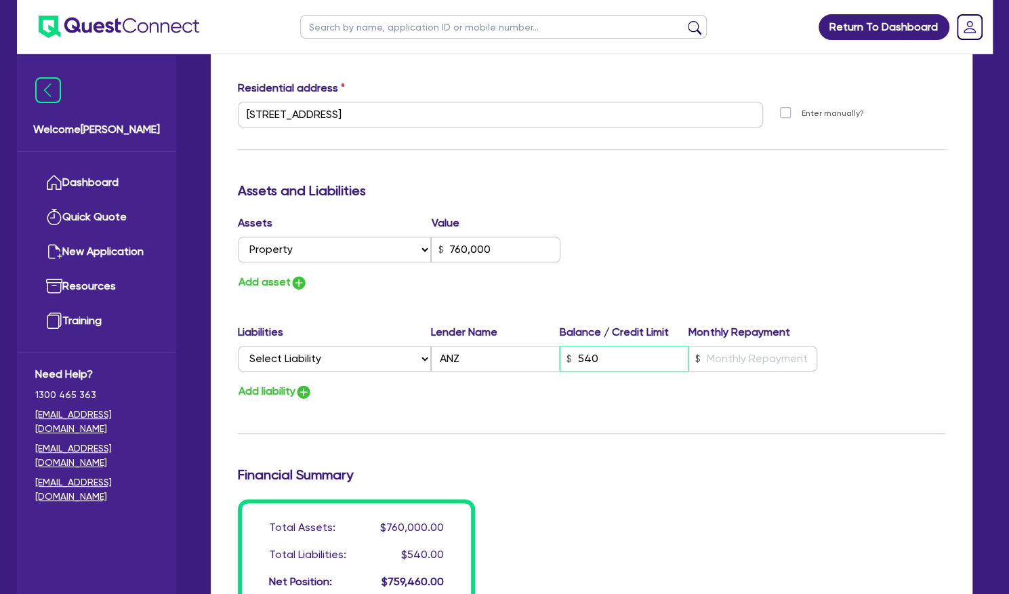
type input "5,400"
type input "2"
type input "0400 522 440"
type input "760,000"
type input "54,000"
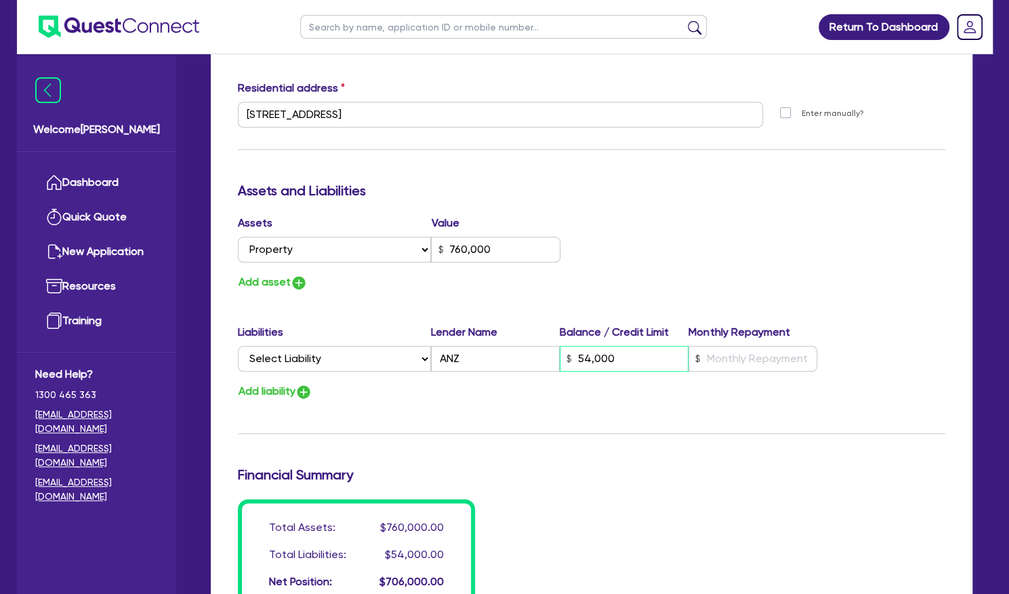
type input "2"
type input "0400 522 440"
type input "760,000"
type input "540,000"
click at [719, 369] on input "text" at bounding box center [753, 359] width 129 height 26
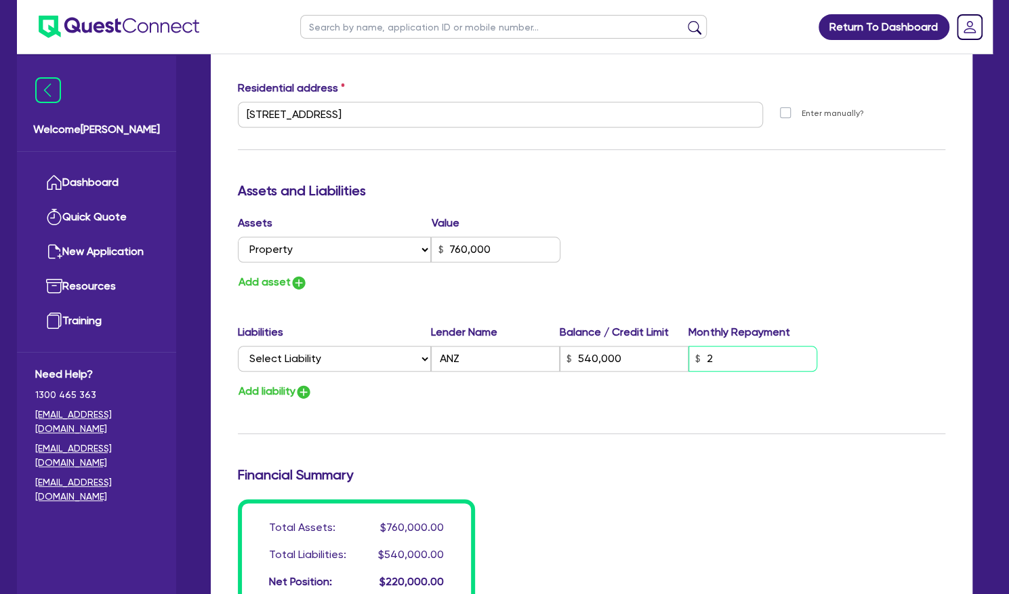
type input "23"
type input "2"
type input "0400 522 440"
type input "760,000"
type input "540,000"
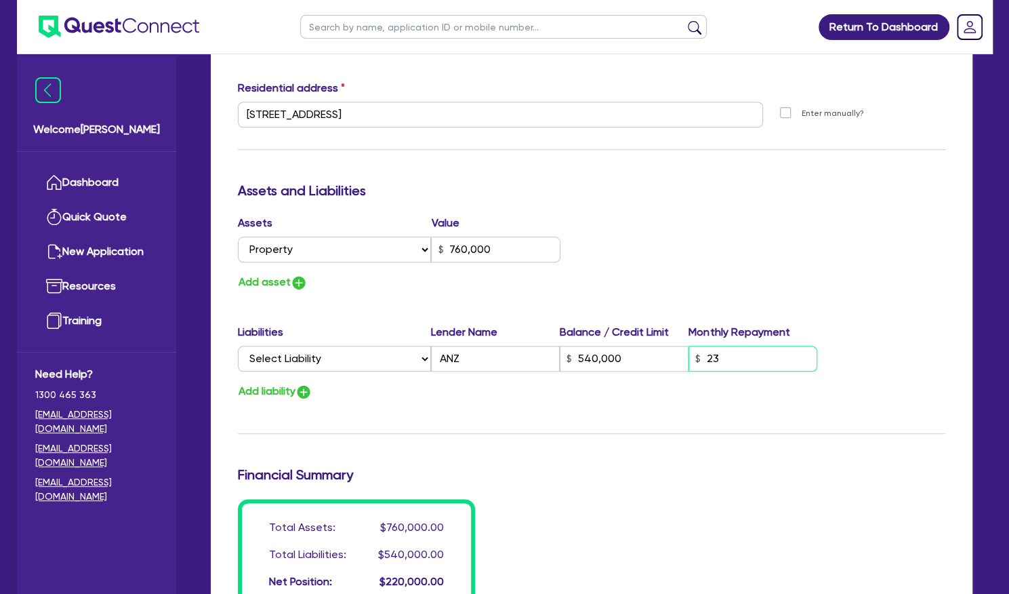
type input "235"
type input "2"
type input "0400 522 440"
type input "760,000"
type input "540,000"
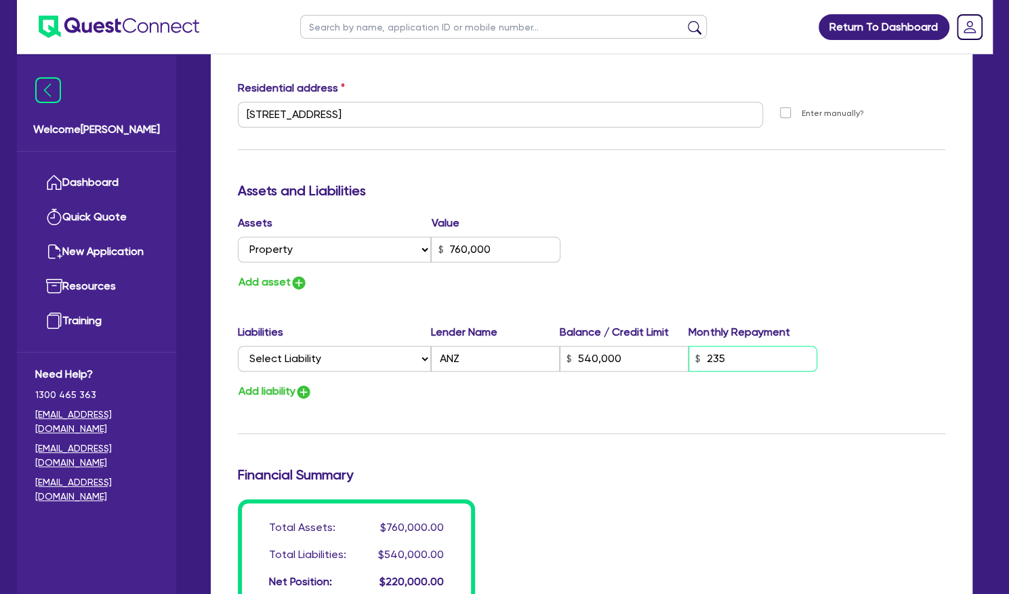
type input "2"
type input "0400 522 440"
type input "760,000"
type input "540,000"
type input "2,355"
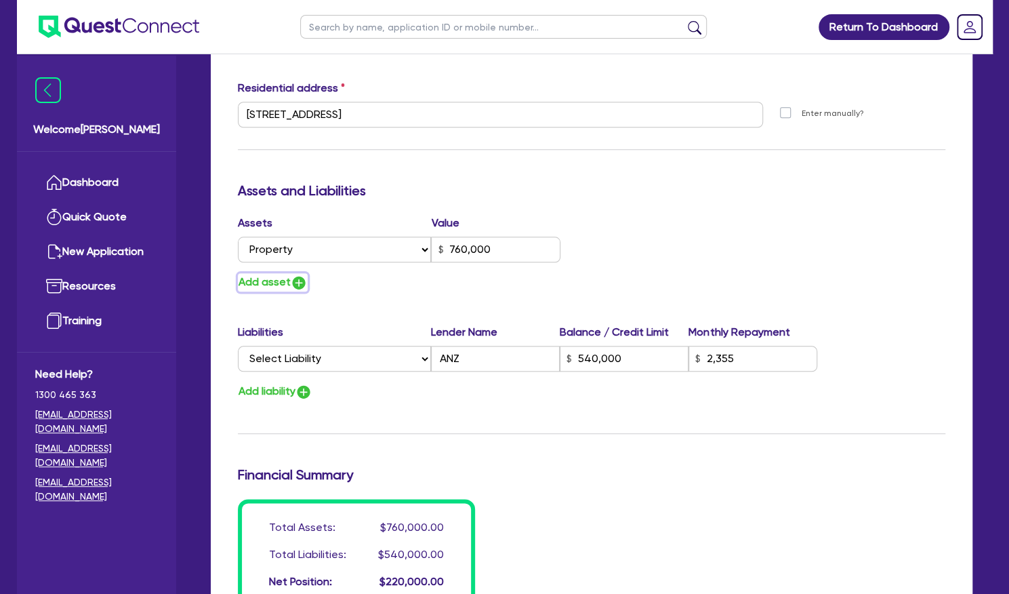
click at [268, 276] on button "Add asset" at bounding box center [273, 282] width 70 height 18
type input "2"
type input "0400 522 440"
type input "760,000"
type input "540,000"
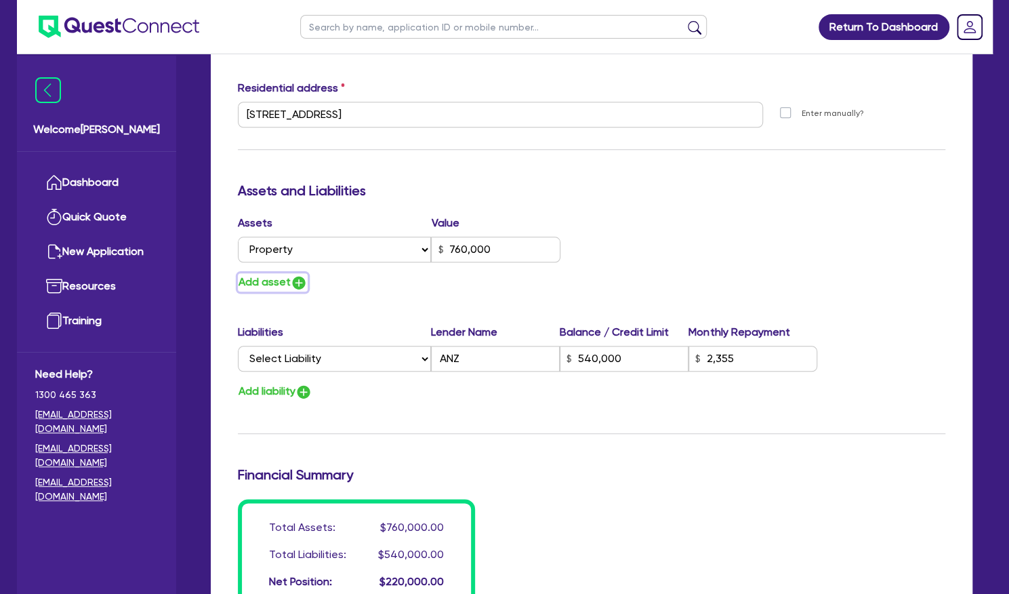
type input "2,355"
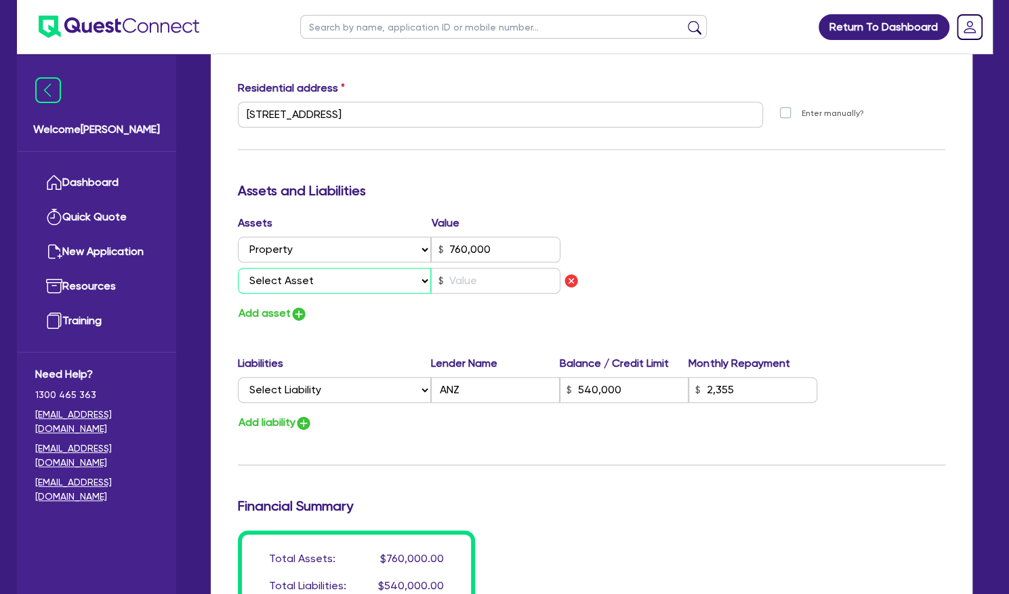
click at [315, 270] on select "Select Asset Cash Property Investment property Vehicle Truck Trailer Equipment …" at bounding box center [335, 281] width 194 height 26
select select "INVESTMENT_PROPERTY"
click at [238, 268] on select "Select Asset Cash Property Investment property Vehicle Truck Trailer Equipment …" at bounding box center [335, 281] width 194 height 26
type input "2"
type input "0400 522 440"
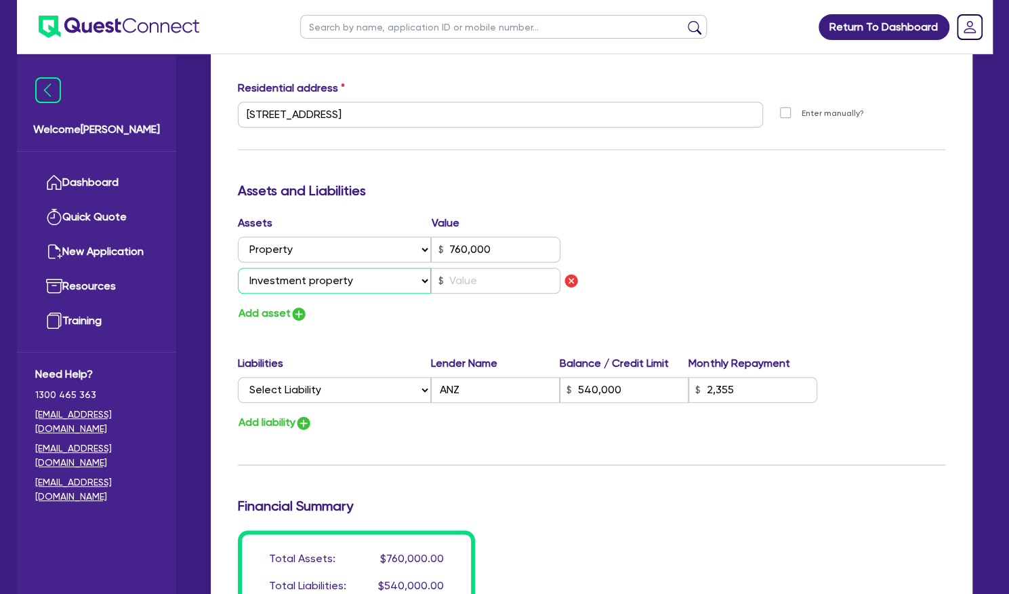
type input "760,000"
type input "540,000"
type input "2,355"
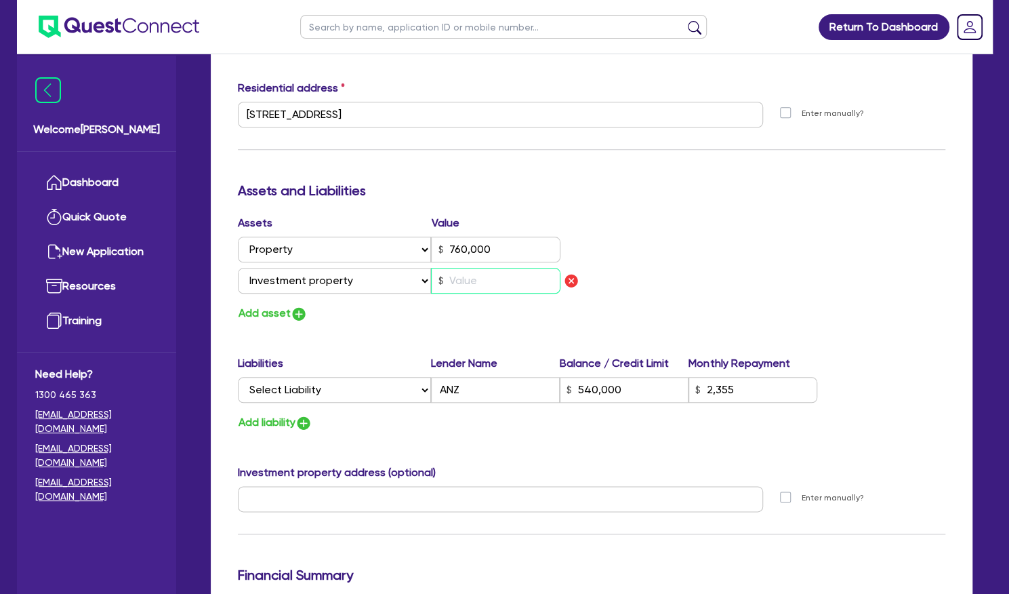
click at [477, 285] on input "text" at bounding box center [495, 281] width 129 height 26
type input "2"
type input "0400 522 440"
type input "760,000"
type input "540,000"
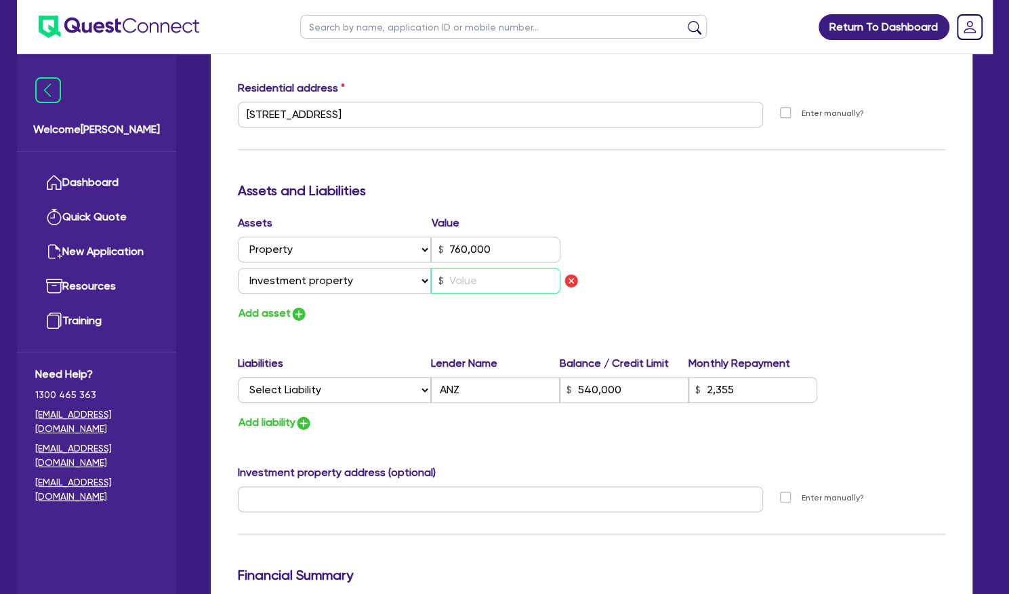
type input "2,355"
type input "1"
type input "2"
type input "0400 522 440"
type input "760,000"
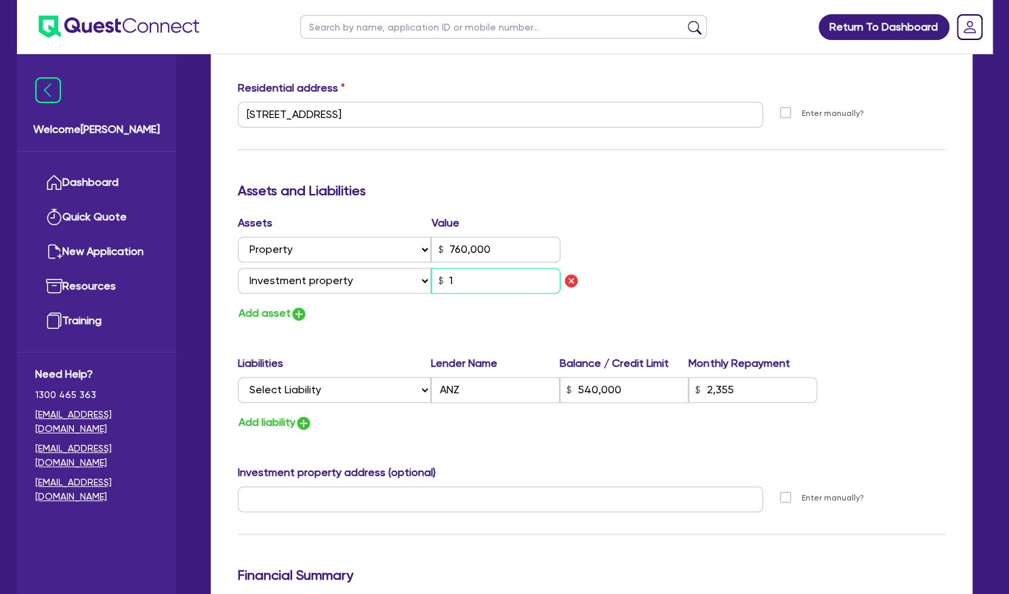
type input "540,000"
type input "2,355"
type input "11"
type input "2"
type input "0400 522 440"
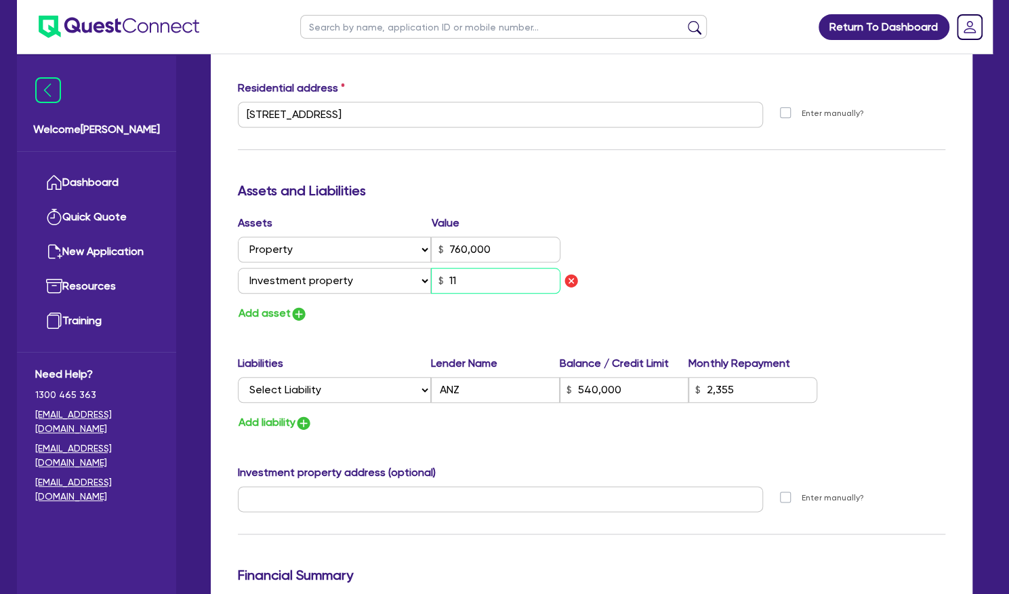
type input "760,000"
type input "540,000"
type input "2,355"
type input "110"
type input "2"
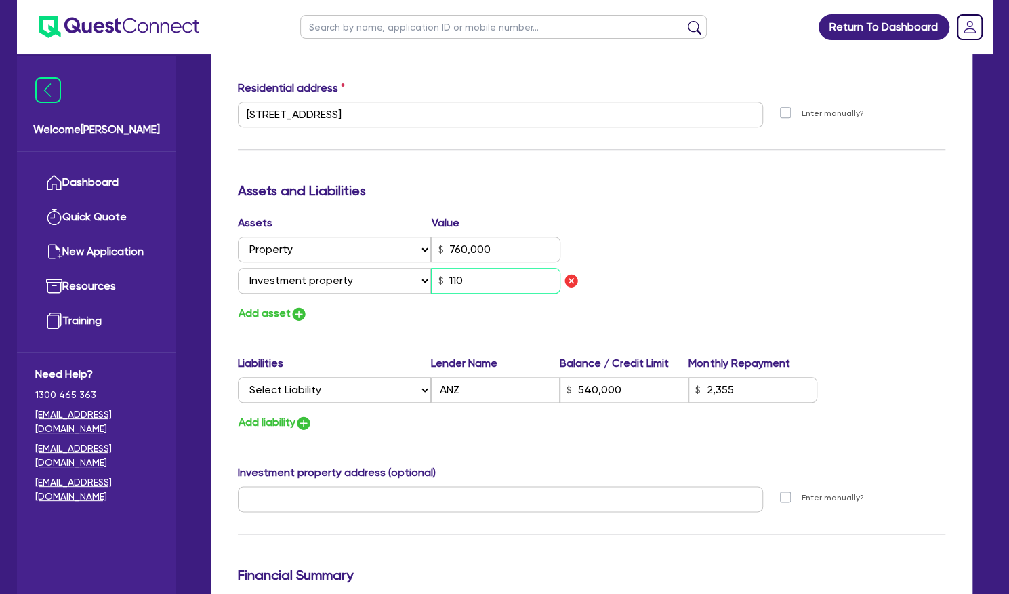
type input "0400 522 440"
type input "760,000"
type input "540,000"
type input "2,355"
type input "11,000"
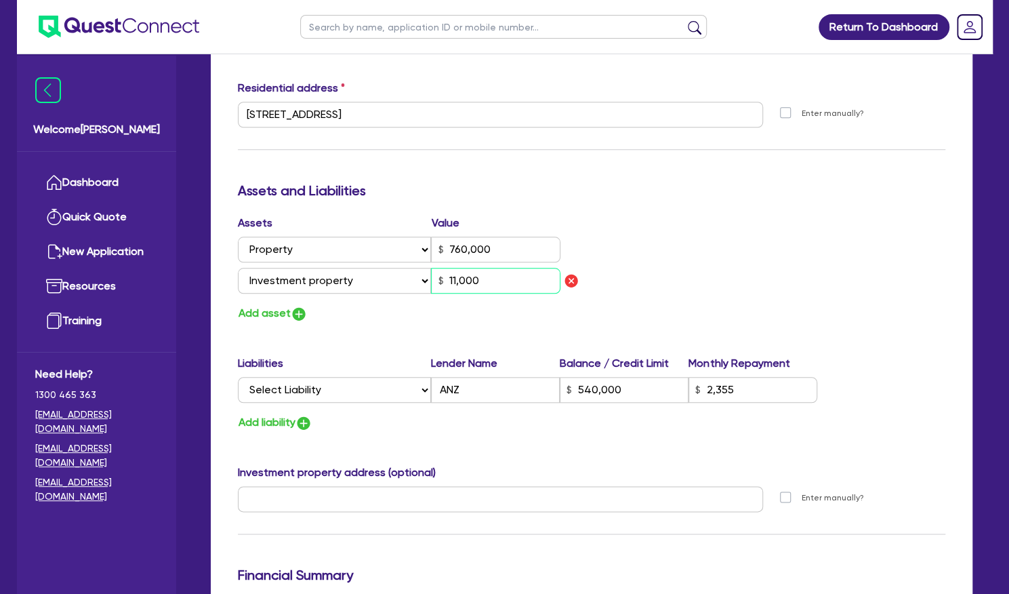
type input "2"
type input "0400 522 440"
type input "760,000"
type input "540,000"
type input "2,355"
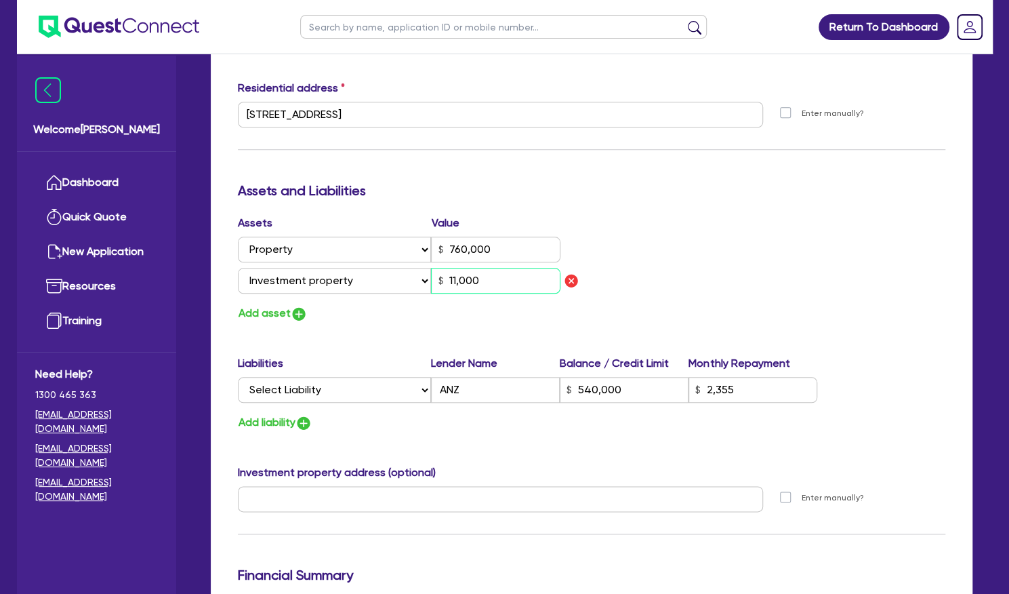
type input "2"
type input "0400 522 440"
type input "760,000"
type input "540,000"
type input "2,355"
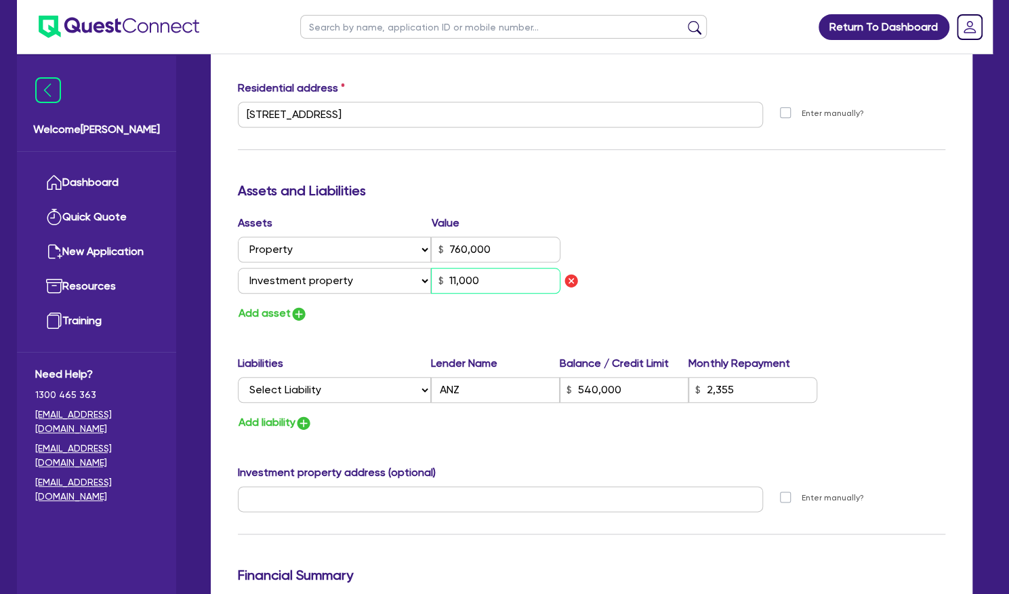
type input "110,000"
type input "2"
type input "0400 522 440"
type input "760,000"
type input "540,000"
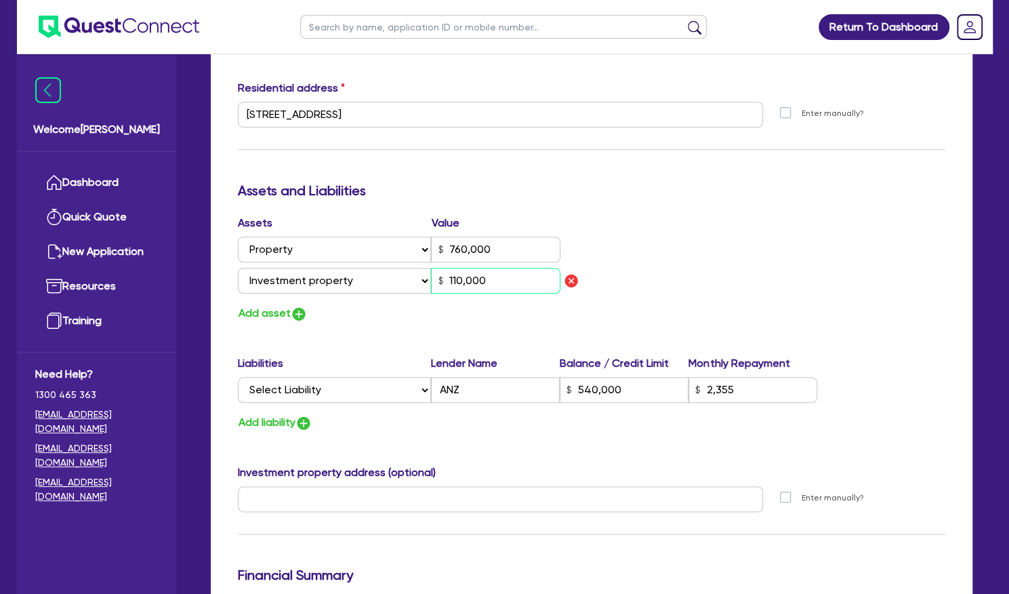
type input "2,355"
type input "1,100,000"
click at [309, 418] on img "button" at bounding box center [304, 423] width 16 height 16
type input "2"
type input "0400 522 440"
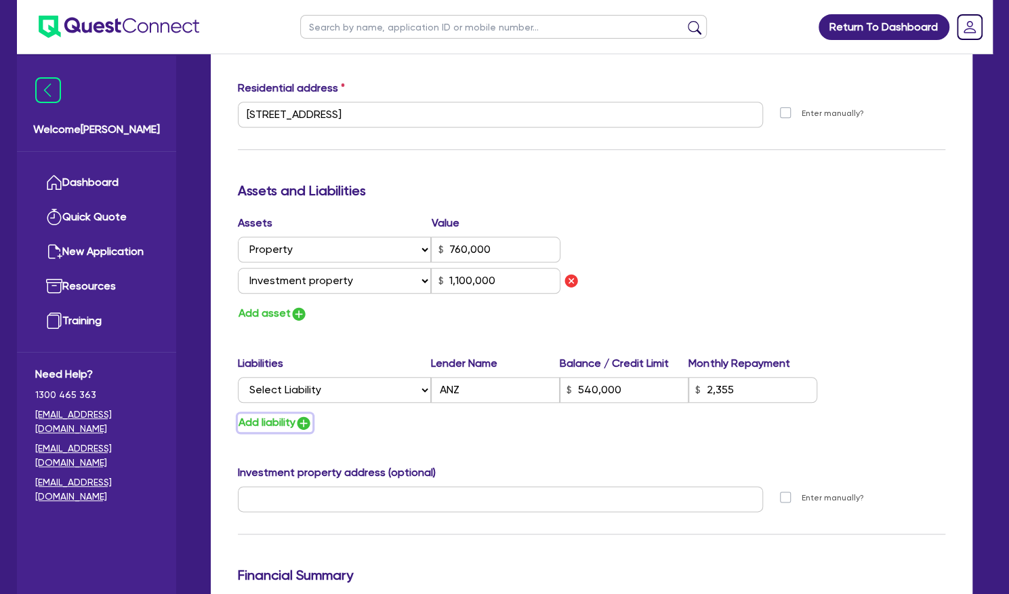
type input "760,000"
type input "540,000"
type input "2,355"
type input "1,100,000"
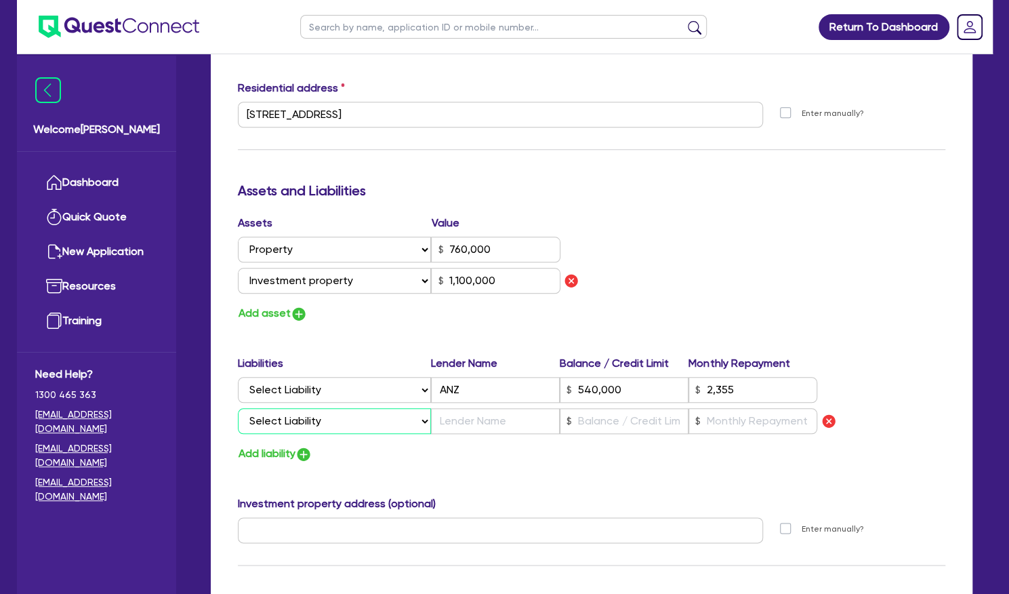
click at [327, 421] on select "Select Liability Credit card Mortgage Investment property loan Vehicle loan Tru…" at bounding box center [334, 421] width 193 height 26
click at [538, 327] on div "Update residential status for Director #1 Boarding is only acceptable when the …" at bounding box center [592, 174] width 708 height 1134
click at [342, 384] on select "Select Liability Credit card Mortgage Investment property loan Vehicle loan Tru…" at bounding box center [334, 390] width 193 height 26
select select "MORTGAGE"
click at [238, 377] on select "Select Liability Credit card Mortgage Investment property loan Vehicle loan Tru…" at bounding box center [334, 390] width 193 height 26
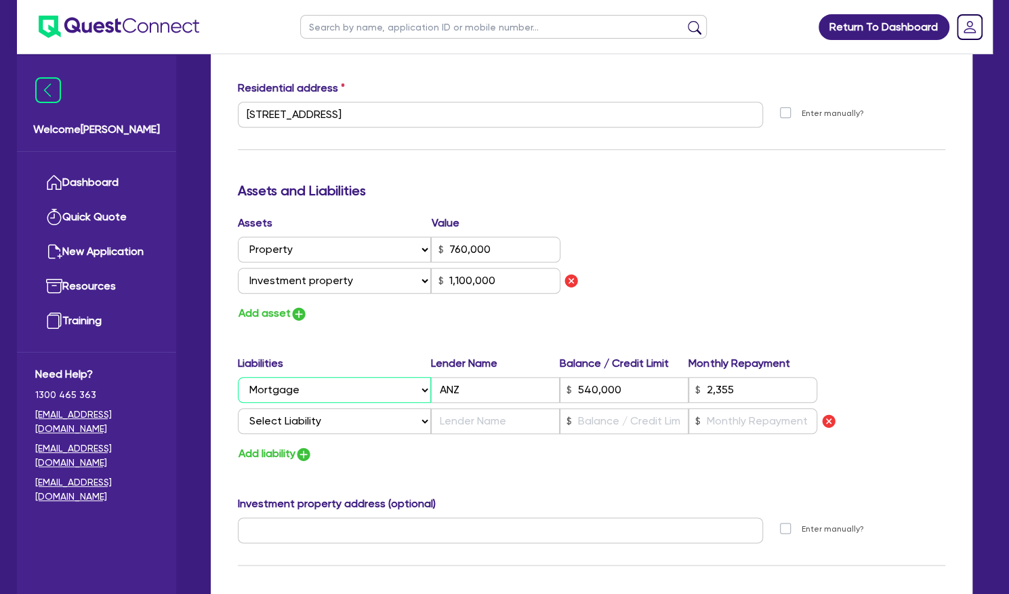
type input "2"
type input "0400 522 440"
type input "760,000"
type input "540,000"
type input "2,355"
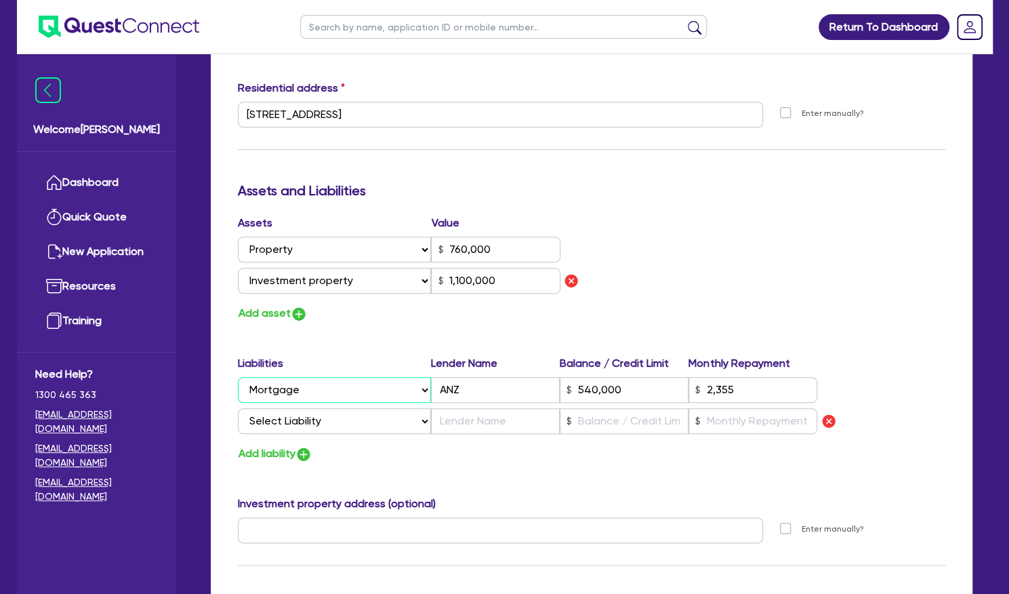
type input "1,100,000"
click at [325, 414] on select "Select Liability Credit card Mortgage Investment property loan Vehicle loan Tru…" at bounding box center [334, 421] width 193 height 26
select select "INVESTMENT_PROPERTY_LOAN"
click at [238, 408] on select "Select Liability Credit card Mortgage Investment property loan Vehicle loan Tru…" at bounding box center [334, 421] width 193 height 26
type input "2"
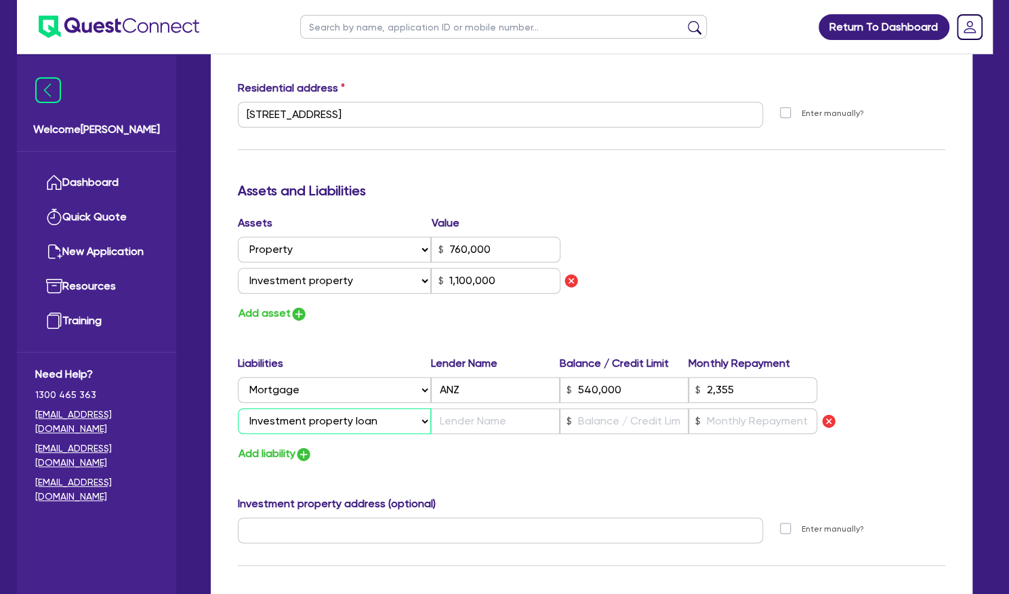
type input "0400 522 440"
type input "760,000"
type input "540,000"
type input "2,355"
type input "1,100,000"
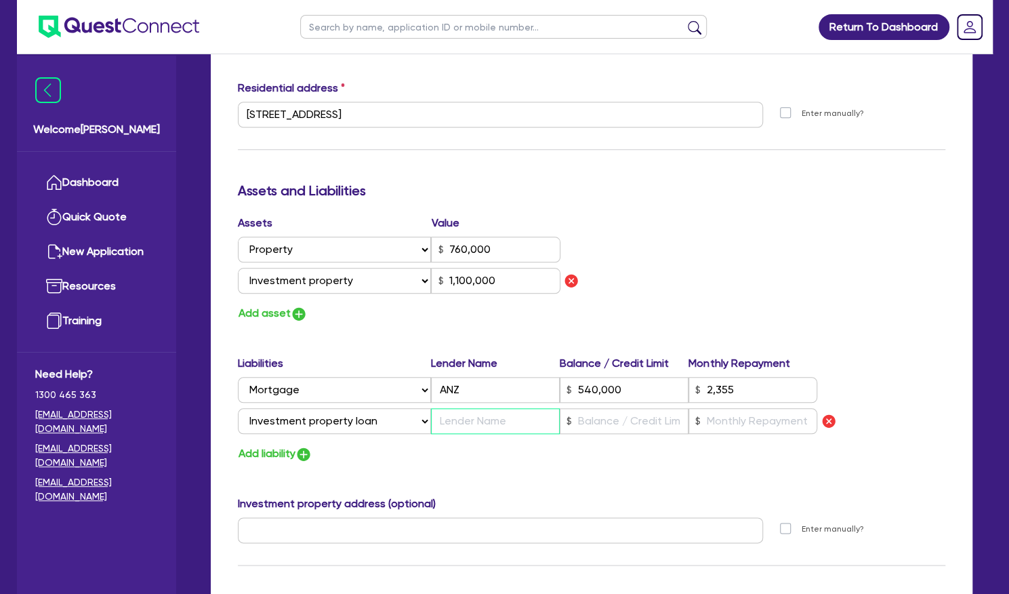
click at [481, 426] on input "text" at bounding box center [495, 421] width 129 height 26
type input "AB"
type input "2"
type input "0400 522 440"
type input "760,000"
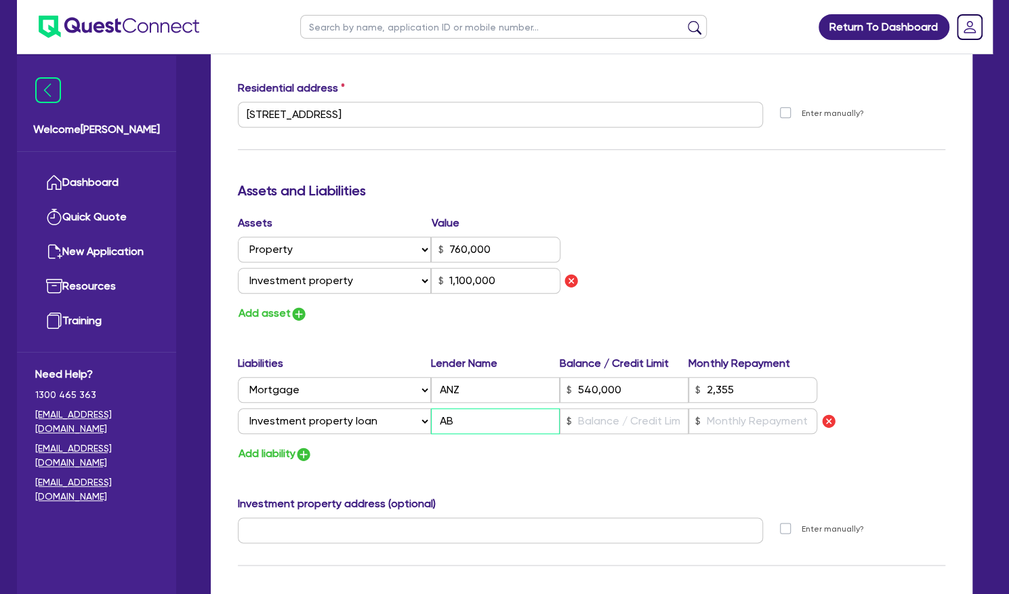
type input "540,000"
type input "2,355"
type input "1,100,000"
type input "2"
type input "0400 522 440"
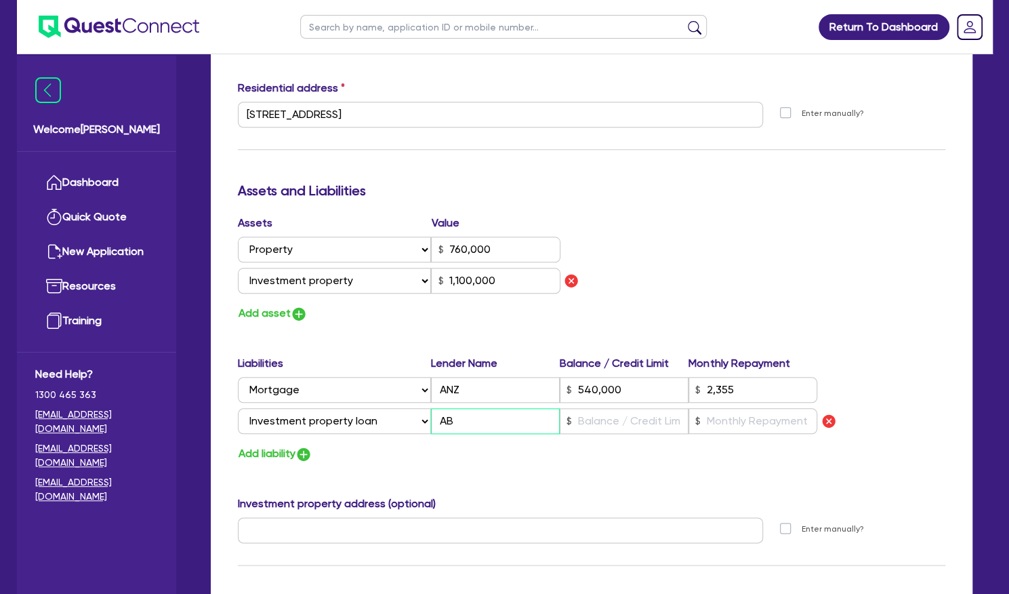
type input "760,000"
type input "540,000"
type input "2,355"
type input "1,100,000"
type input "A"
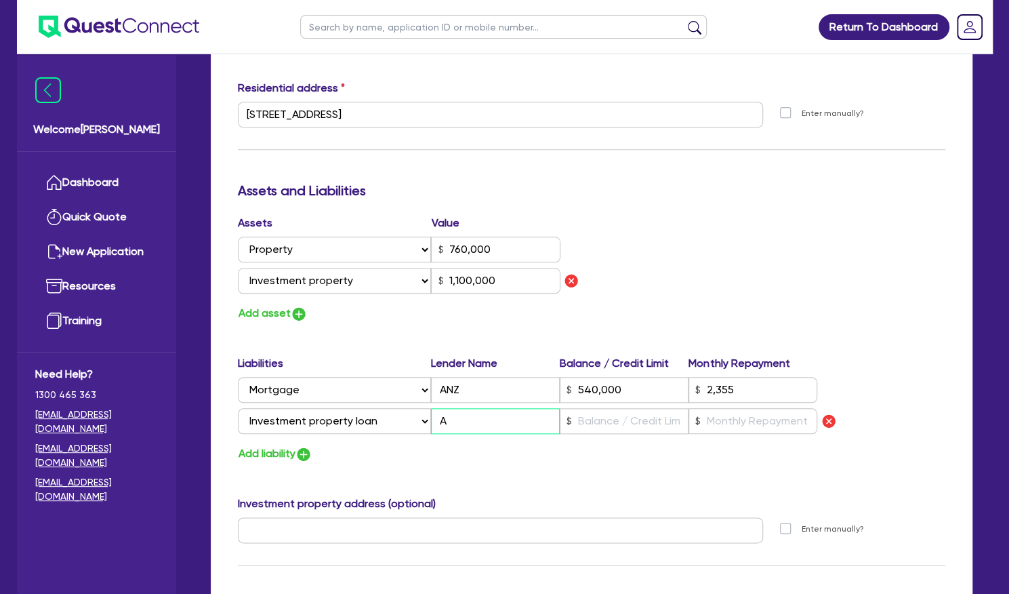
type input "2"
type input "0400 522 440"
type input "760,000"
type input "540,000"
type input "2,355"
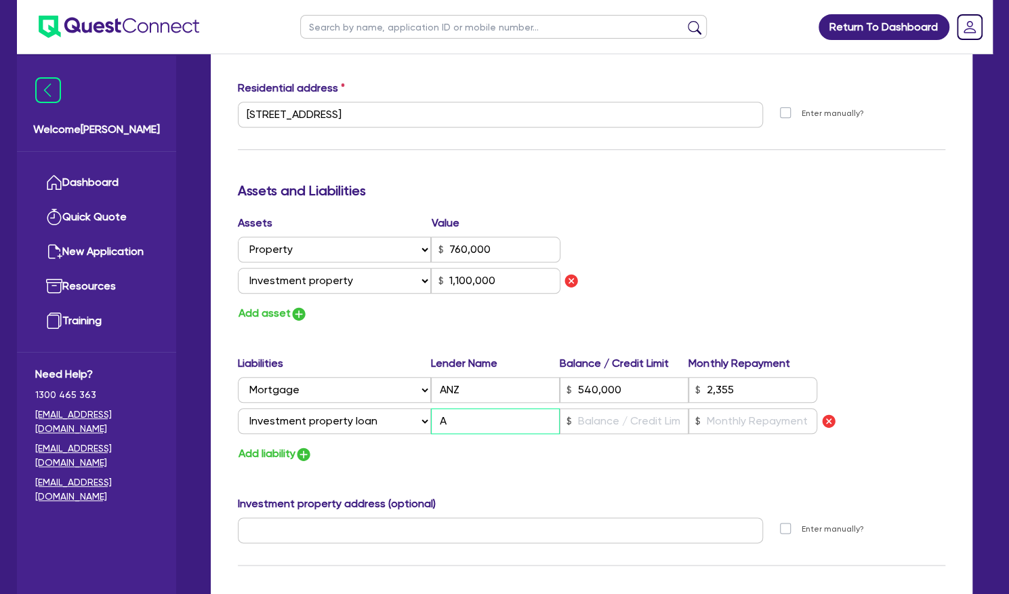
type input "1,100,000"
type input "ANZ"
type input "2"
type input "0400 522 440"
type input "760,000"
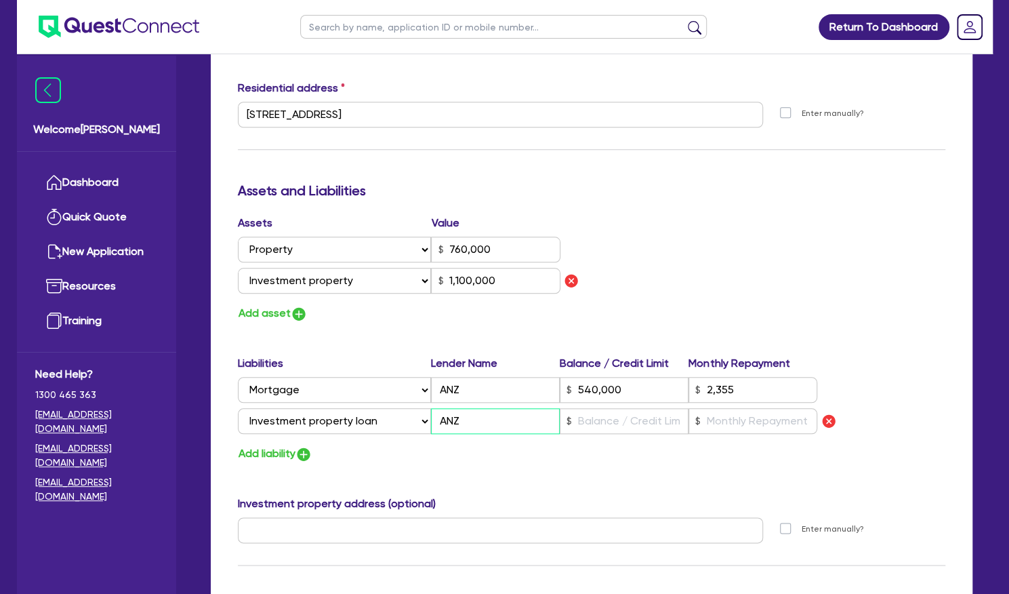
type input "540,000"
type input "2,355"
type input "1,100,000"
click at [622, 419] on input "text" at bounding box center [624, 421] width 129 height 26
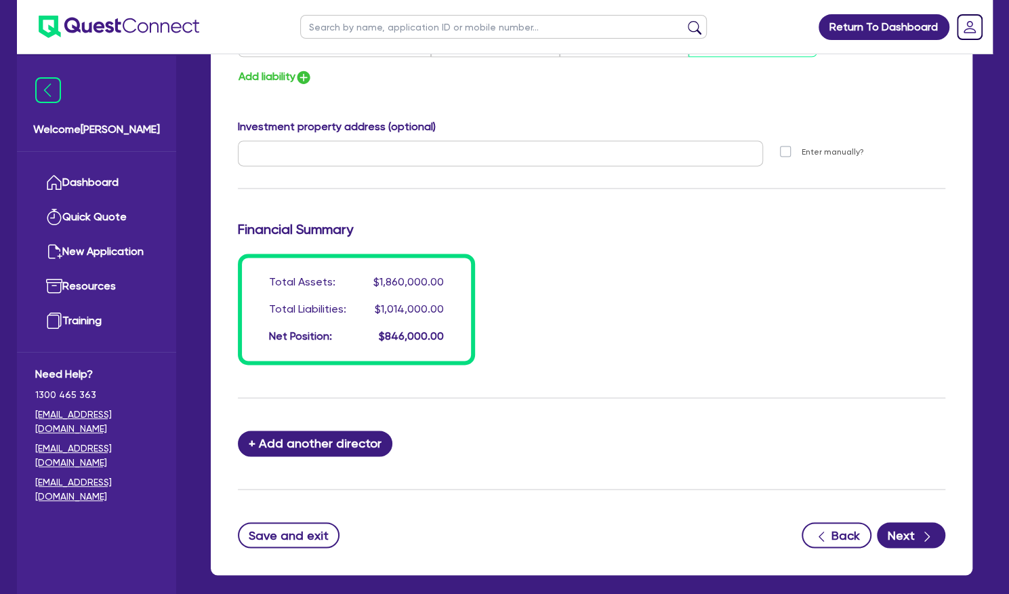
scroll to position [1097, 0]
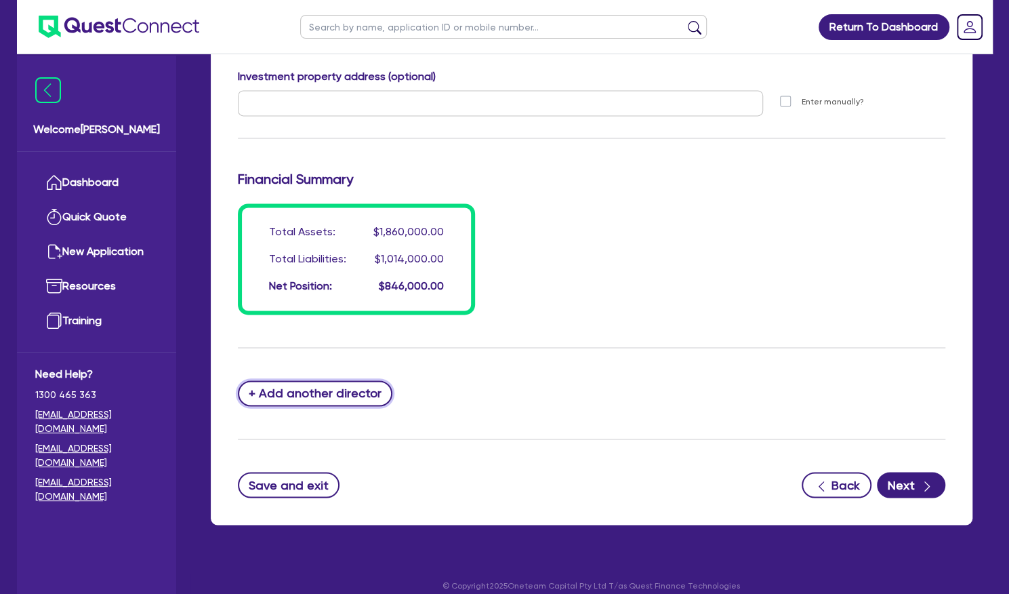
click at [327, 387] on button "+ Add another director" at bounding box center [315, 393] width 155 height 26
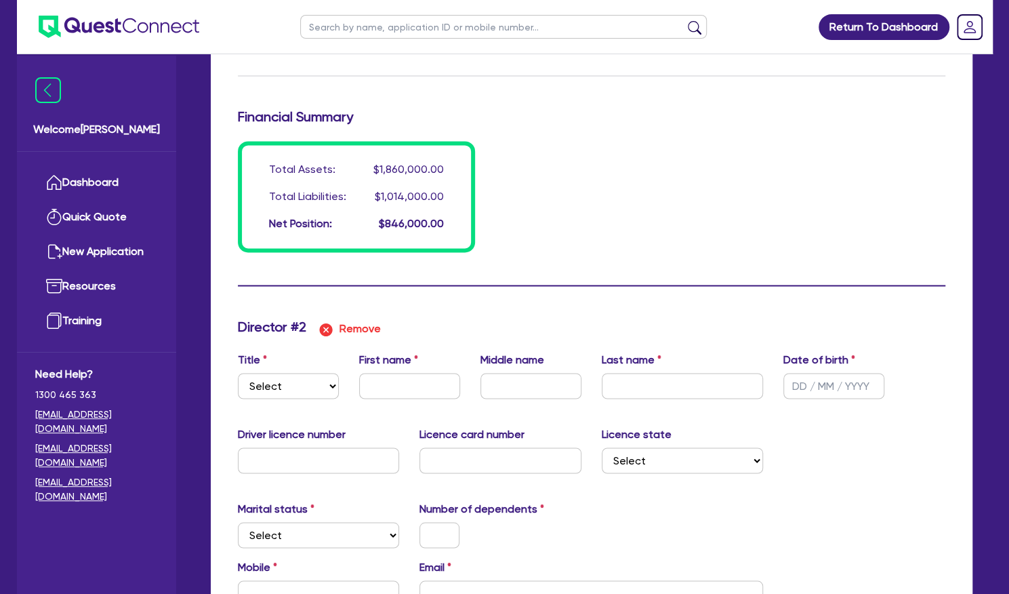
scroll to position [1272, 0]
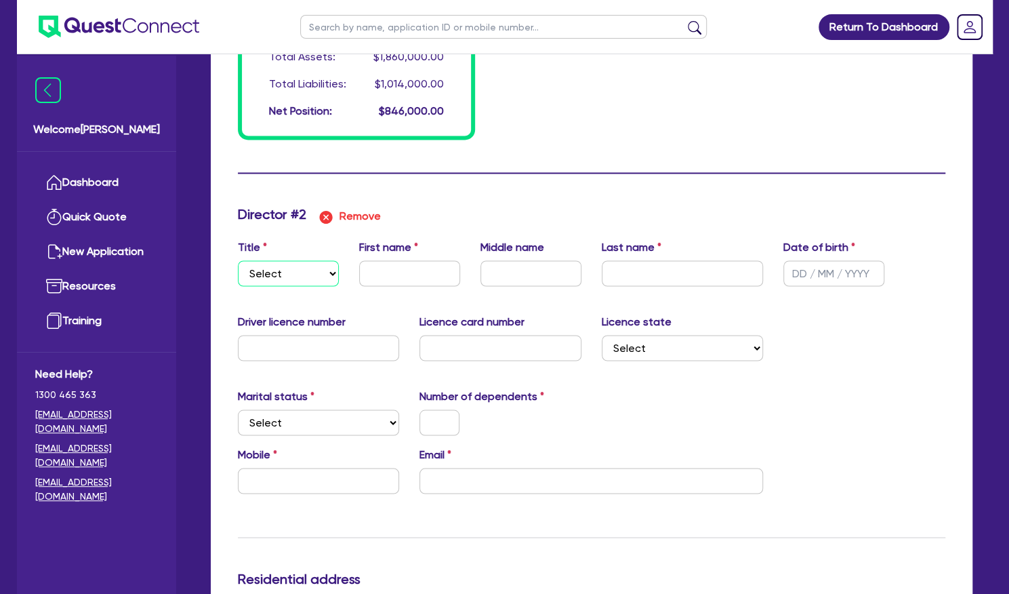
click at [315, 264] on select "Select Mr Mrs Ms Miss Dr" at bounding box center [288, 273] width 101 height 26
click at [238, 260] on select "Select Mr Mrs Ms Miss Dr" at bounding box center [288, 273] width 101 height 26
click at [434, 265] on input "text" at bounding box center [409, 273] width 101 height 26
click at [795, 269] on input "text" at bounding box center [834, 273] width 101 height 26
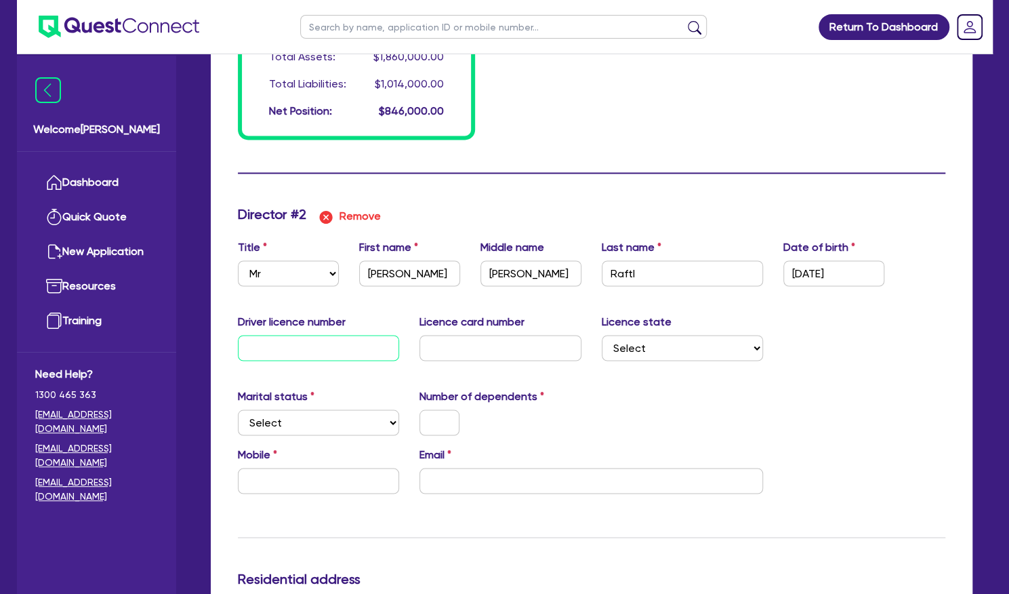
click at [300, 346] on input "text" at bounding box center [319, 348] width 162 height 26
click at [632, 344] on select "Select [GEOGRAPHIC_DATA] [GEOGRAPHIC_DATA] [GEOGRAPHIC_DATA] [GEOGRAPHIC_DATA] …" at bounding box center [683, 348] width 162 height 26
click at [602, 335] on select "Select [GEOGRAPHIC_DATA] [GEOGRAPHIC_DATA] [GEOGRAPHIC_DATA] [GEOGRAPHIC_DATA] …" at bounding box center [683, 348] width 162 height 26
click at [351, 415] on select "Select Single Married De Facto / Partner" at bounding box center [319, 422] width 162 height 26
click at [238, 409] on select "Select Single Married De Facto / Partner" at bounding box center [319, 422] width 162 height 26
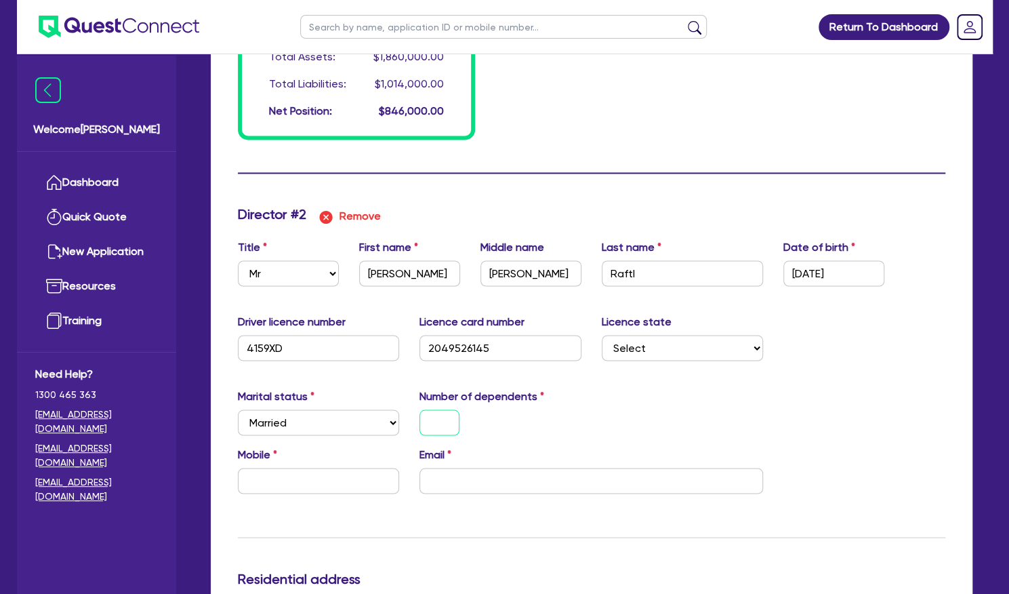
click at [449, 424] on input "text" at bounding box center [440, 422] width 40 height 26
click at [281, 469] on input "text" at bounding box center [319, 481] width 162 height 26
click at [315, 476] on input "text" at bounding box center [319, 481] width 162 height 26
paste input "0438 440 727"
click at [489, 488] on input "email" at bounding box center [592, 481] width 344 height 26
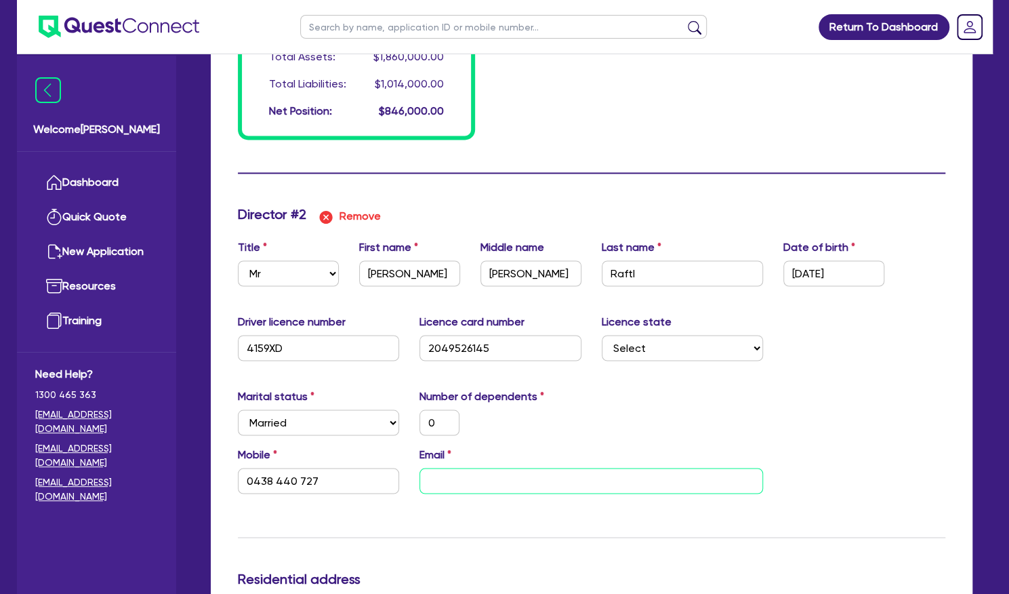
paste input "[EMAIL_ADDRESS][DOMAIN_NAME]"
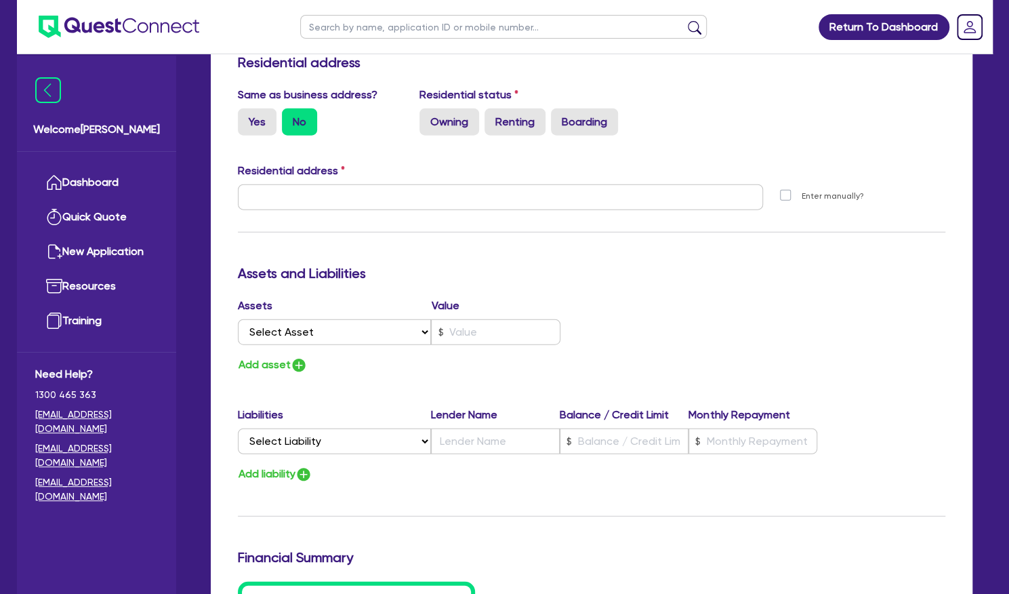
scroll to position [1795, 0]
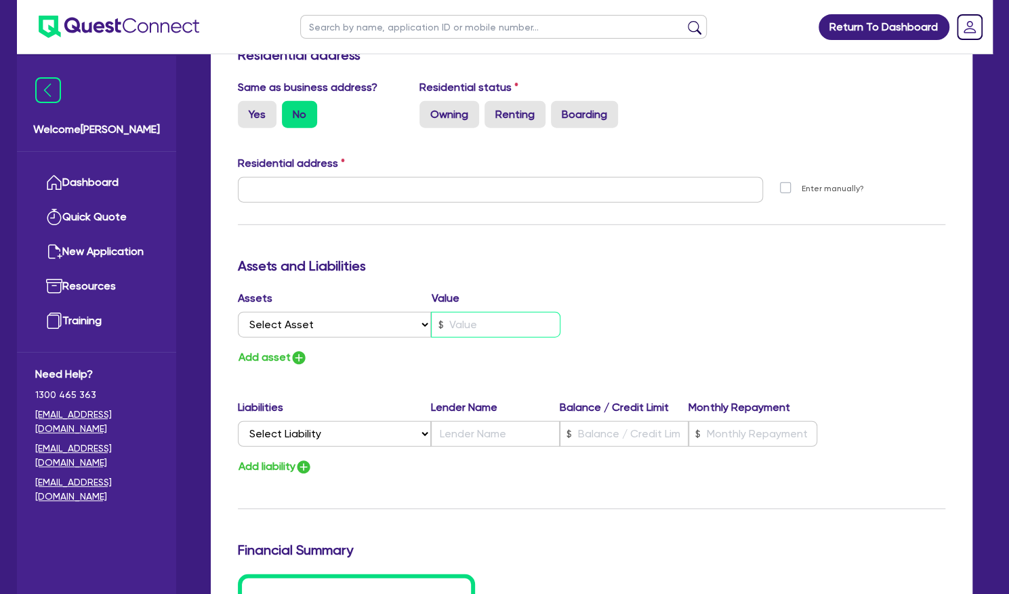
click at [464, 318] on input "text" at bounding box center [495, 325] width 129 height 26
click at [340, 162] on label "Residential address" at bounding box center [291, 163] width 107 height 16
click at [332, 187] on input "text" at bounding box center [501, 190] width 526 height 26
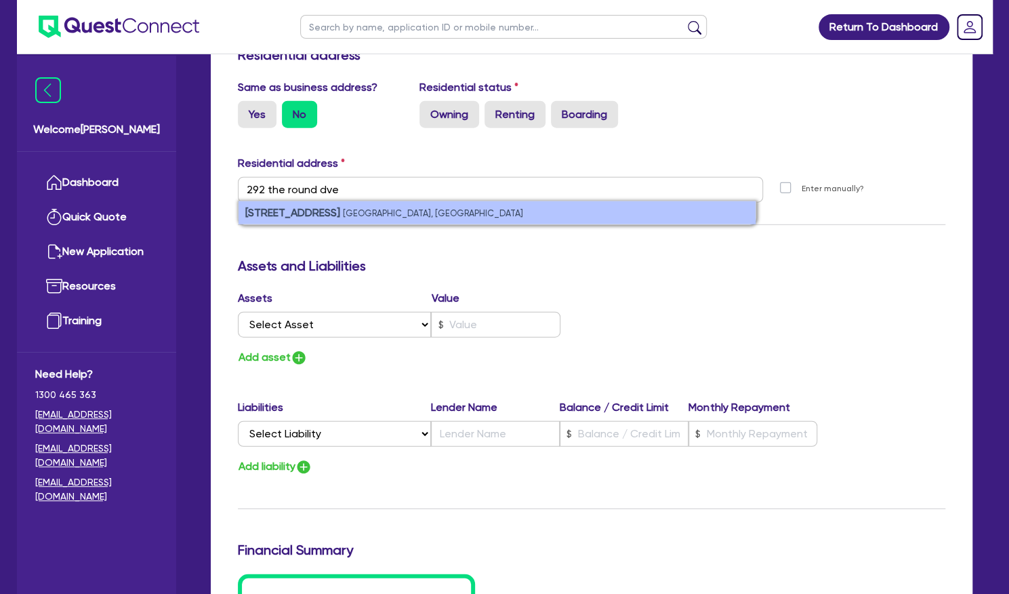
click at [350, 219] on li "[STREET_ADDRESS]" at bounding box center [497, 212] width 517 height 23
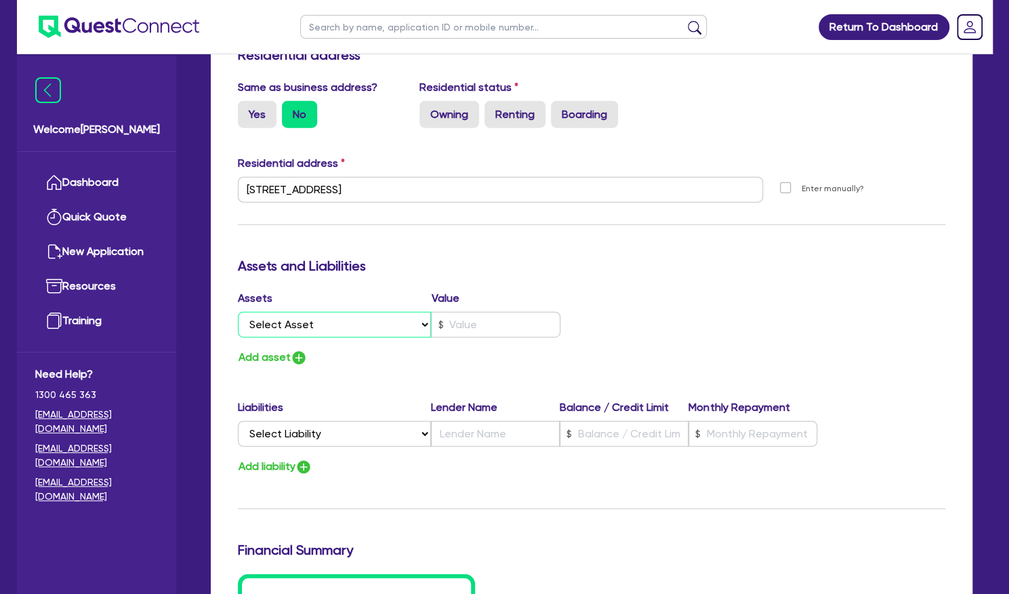
click at [344, 332] on select "Select Asset Cash Property Investment property Vehicle Truck Trailer Equipment …" at bounding box center [335, 325] width 194 height 26
click at [336, 315] on select "Select Asset Cash Property Investment property Vehicle Truck Trailer Equipment …" at bounding box center [335, 325] width 194 height 26
click at [238, 312] on select "Select Asset Cash Property Investment property Vehicle Truck Trailer Equipment …" at bounding box center [335, 325] width 194 height 26
click at [456, 323] on input "text" at bounding box center [495, 325] width 129 height 26
click at [468, 431] on input "text" at bounding box center [495, 434] width 129 height 26
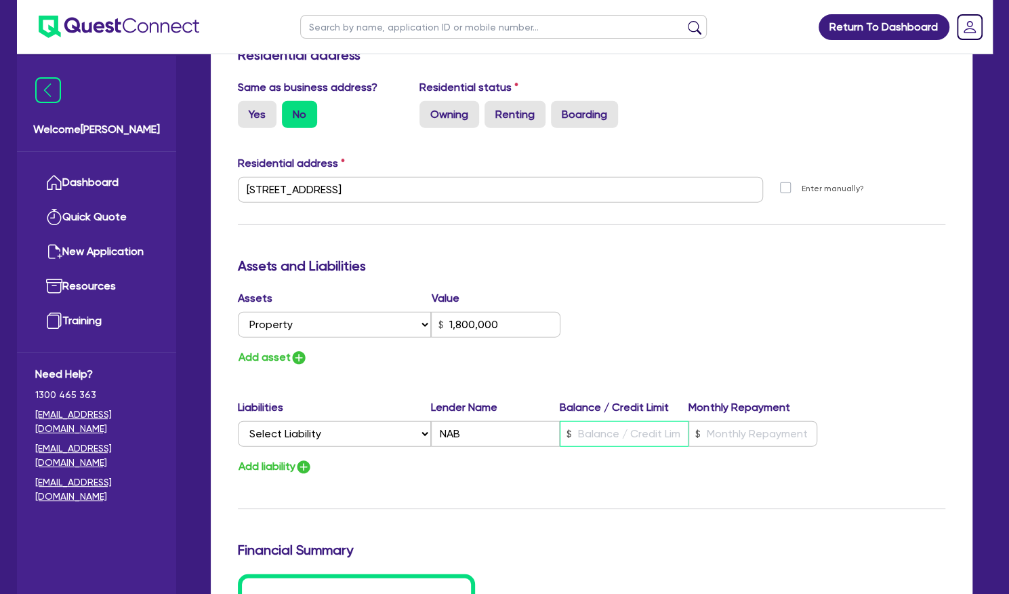
click at [639, 426] on input "text" at bounding box center [624, 434] width 129 height 26
click at [639, 426] on input "1,500" at bounding box center [624, 434] width 129 height 26
click at [453, 437] on input "NAB" at bounding box center [495, 434] width 129 height 26
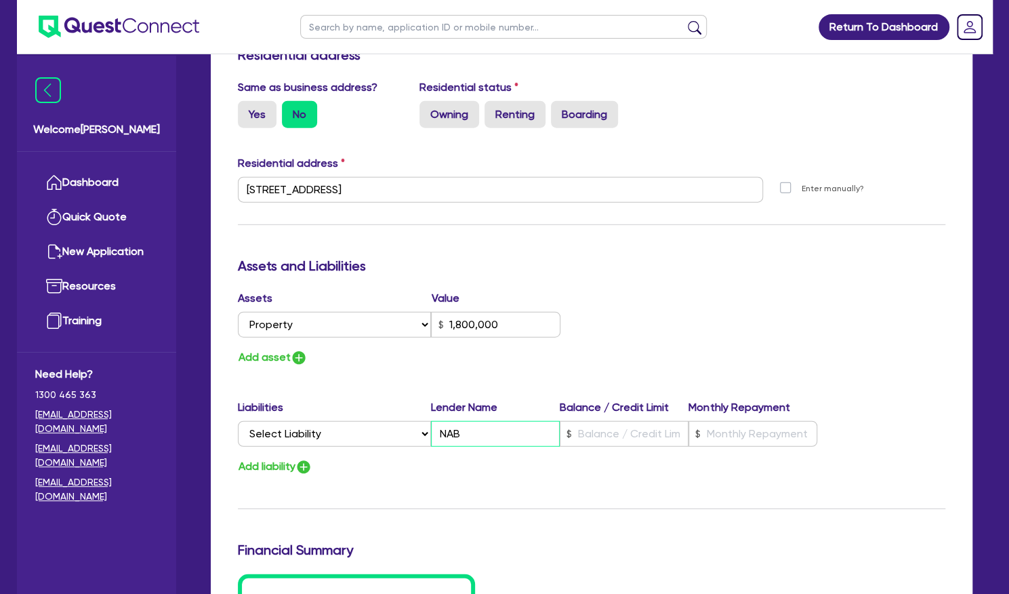
click at [453, 437] on input "NAB" at bounding box center [495, 434] width 129 height 26
click at [527, 449] on div "Liabilities Lender Name Balance / Credit Limit Monthly Repayment Select Liabili…" at bounding box center [592, 425] width 728 height 53
click at [335, 440] on select "Select Liability Credit card Mortgage Investment property loan Vehicle loan Tru…" at bounding box center [334, 434] width 193 height 26
click at [689, 277] on div "Update residential status for Director #2 Boarding is only acceptable when the …" at bounding box center [592, 184] width 708 height 1003
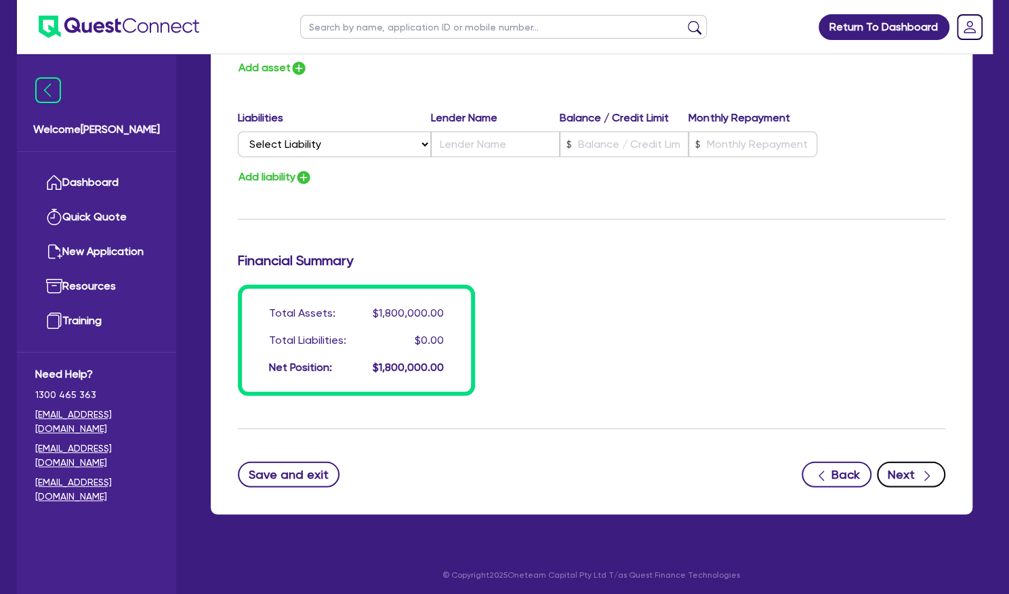
click at [899, 463] on button "Next" at bounding box center [911, 475] width 68 height 26
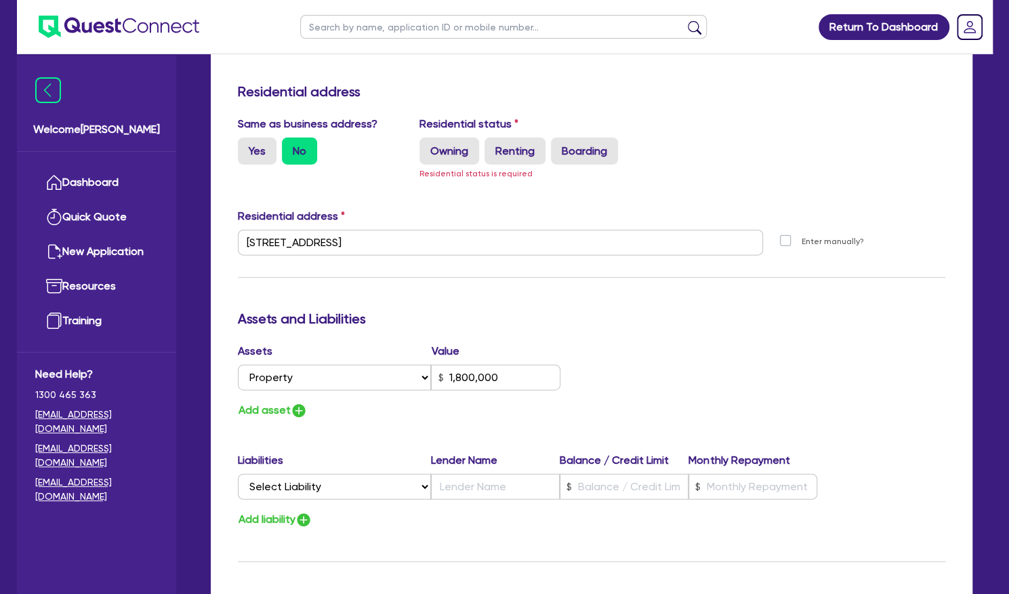
scroll to position [1773, 0]
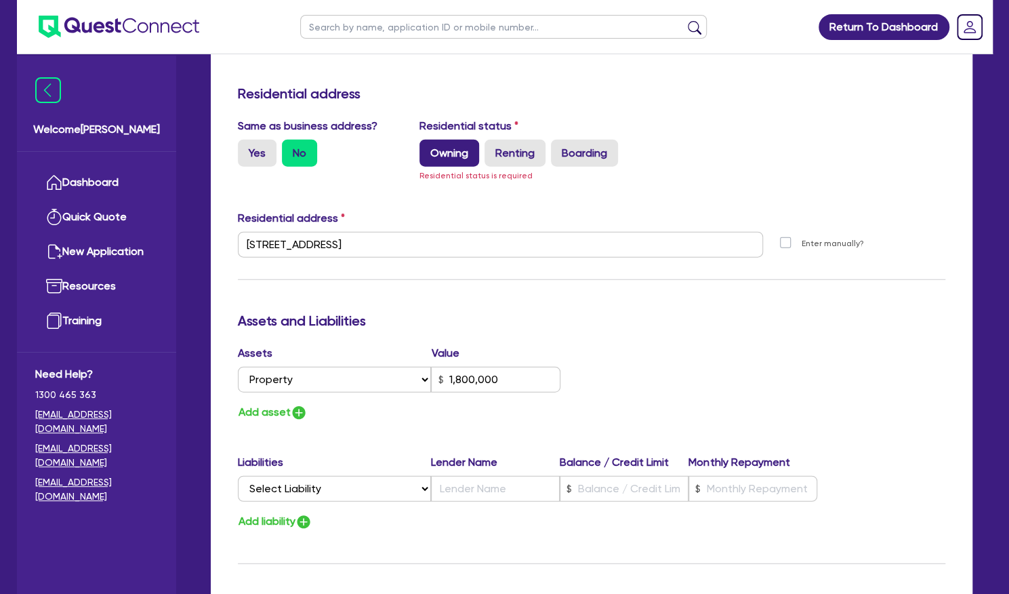
click at [454, 142] on label "Owning" at bounding box center [450, 153] width 60 height 27
click at [428, 142] on input "Owning" at bounding box center [424, 144] width 9 height 9
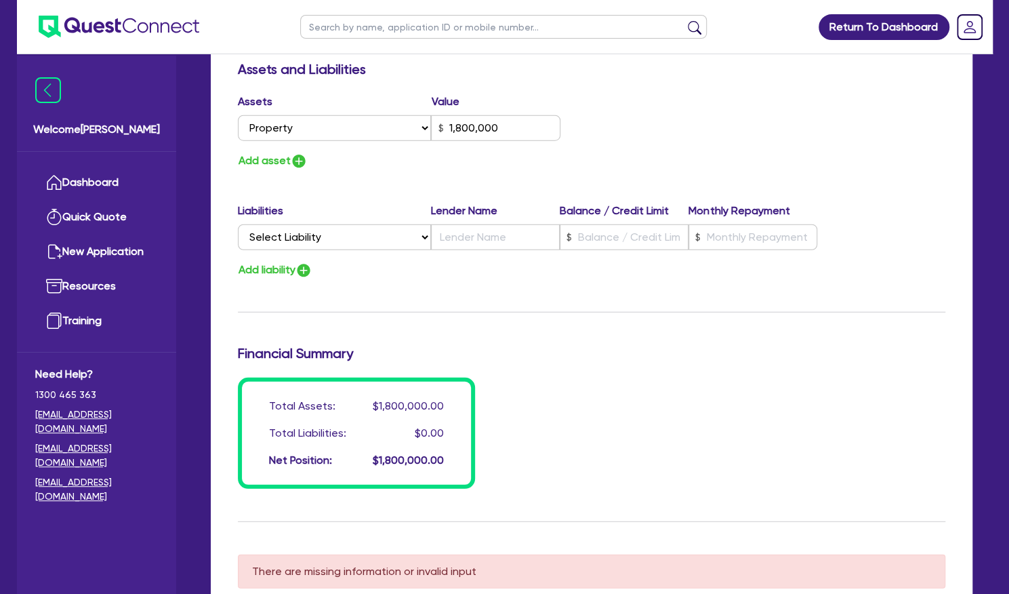
scroll to position [2151, 0]
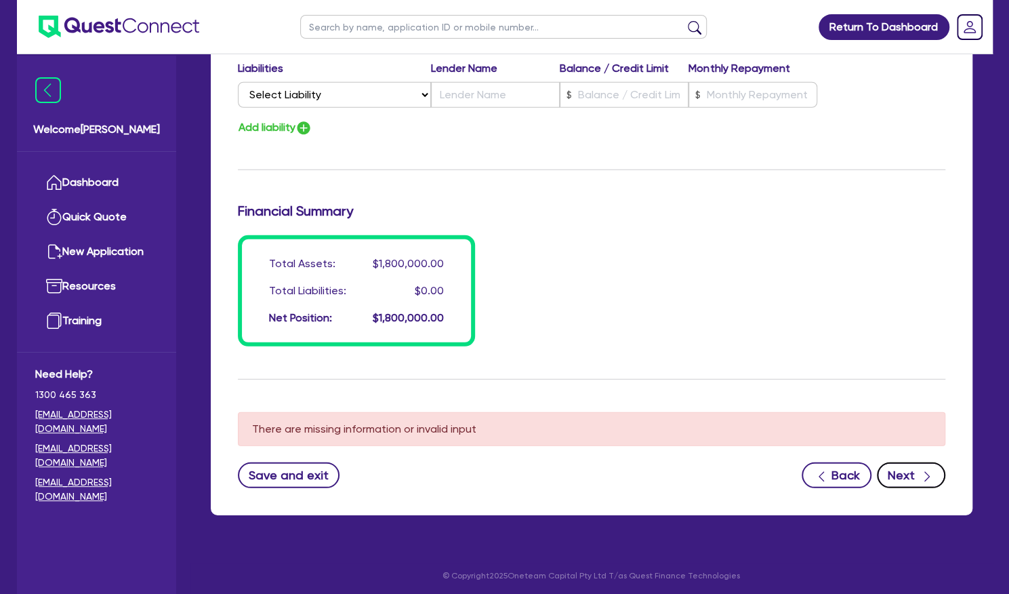
click at [932, 475] on icon "button" at bounding box center [928, 477] width 14 height 14
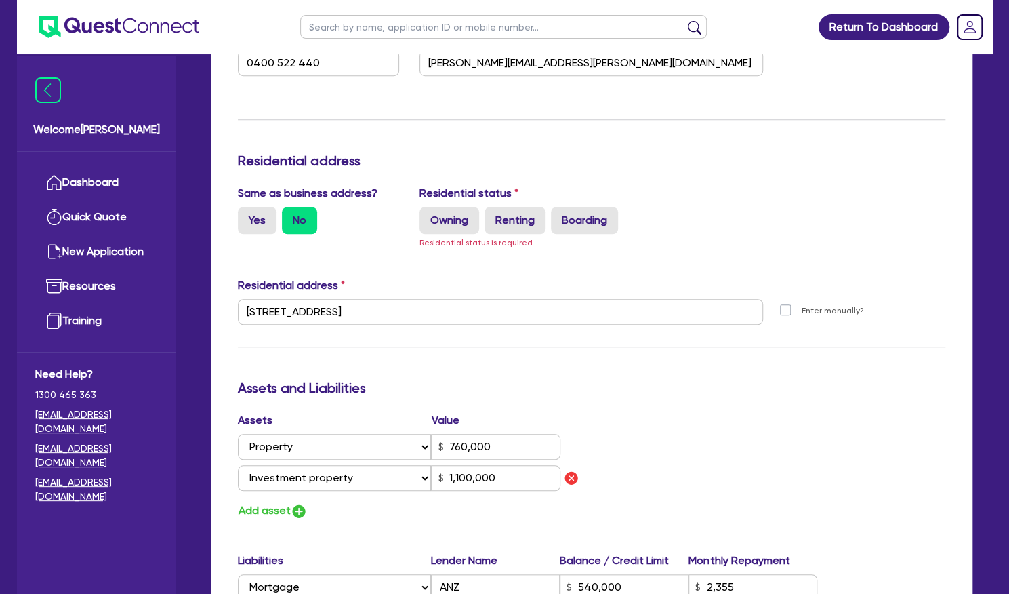
scroll to position [522, 0]
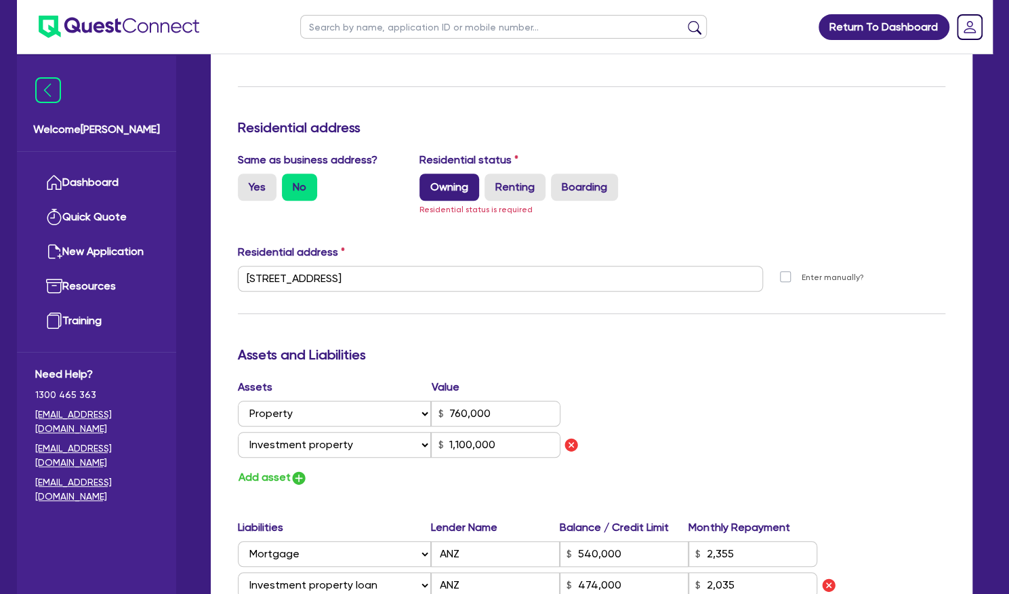
click at [443, 187] on label "Owning" at bounding box center [450, 187] width 60 height 27
click at [428, 182] on input "Owning" at bounding box center [424, 178] width 9 height 9
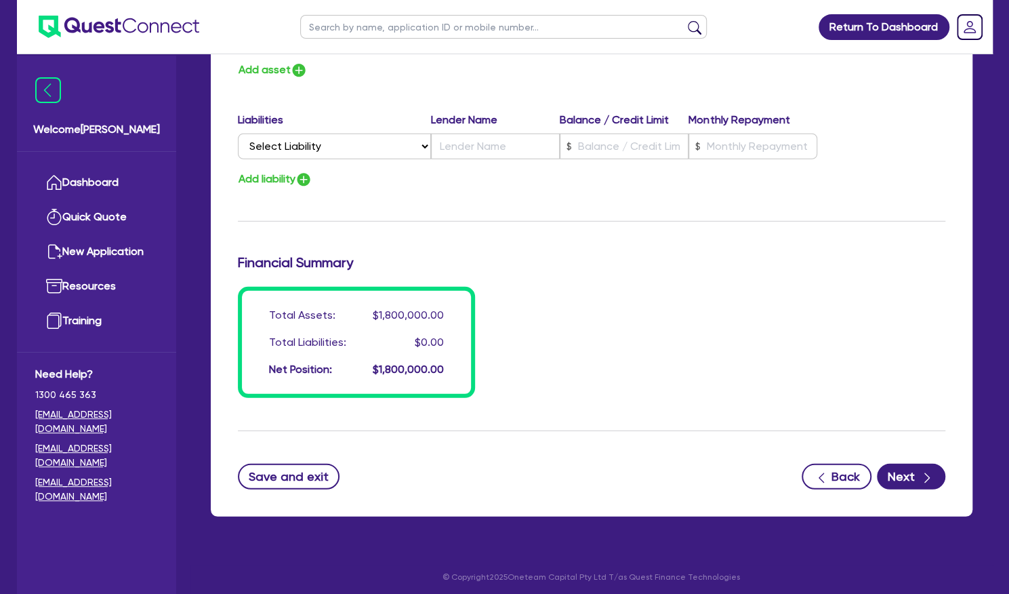
scroll to position [2085, 0]
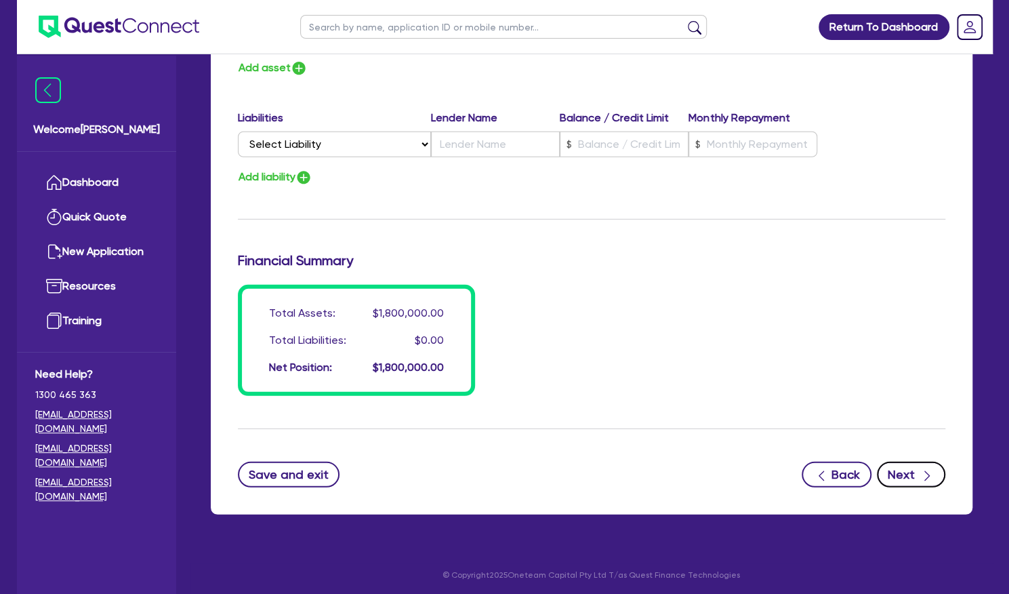
click at [899, 466] on button "Next" at bounding box center [911, 475] width 68 height 26
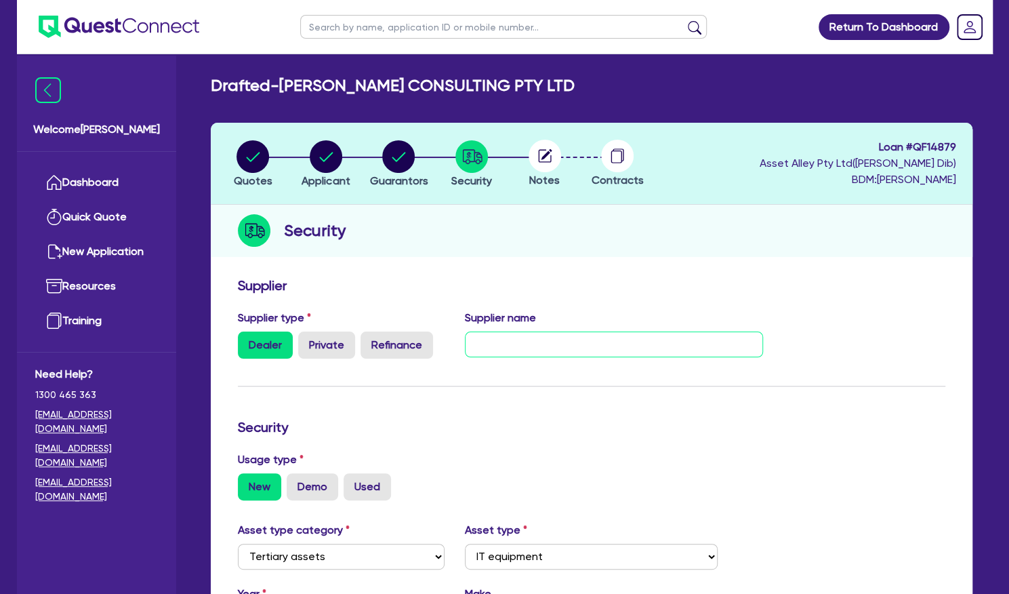
click at [520, 339] on input "text" at bounding box center [614, 345] width 298 height 26
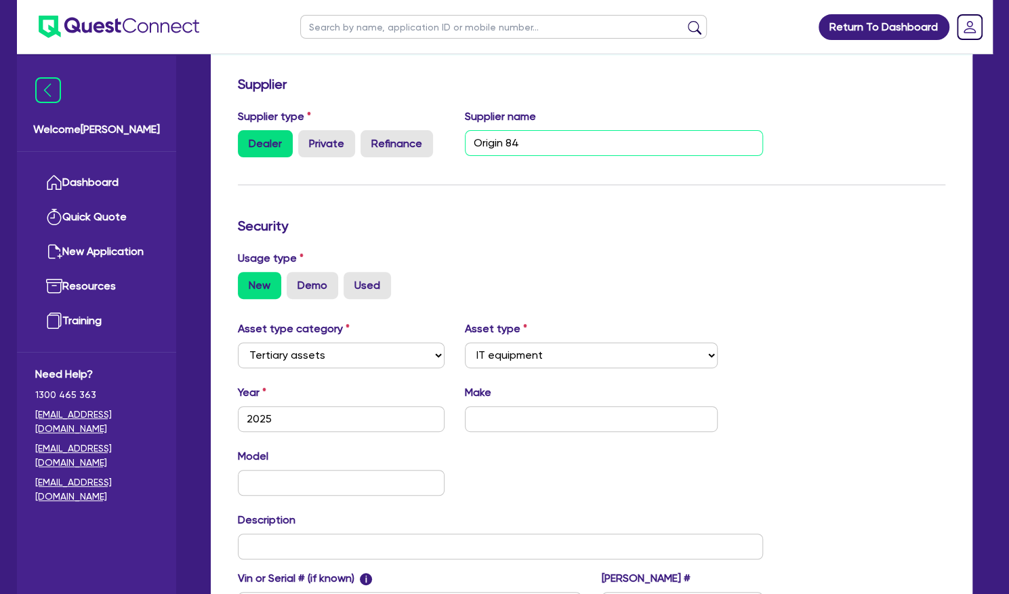
scroll to position [266, 0]
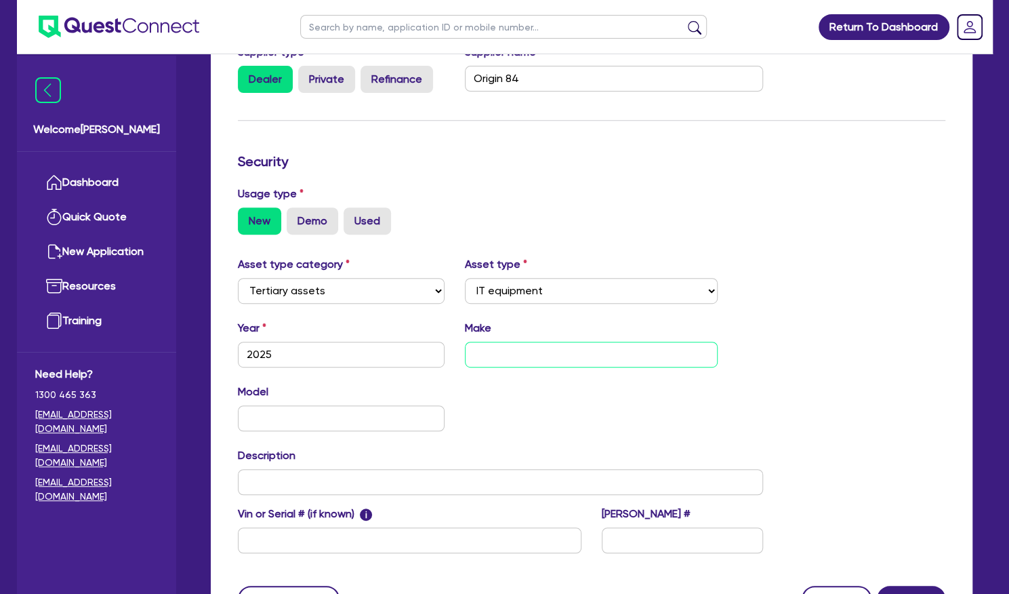
click at [604, 351] on input "text" at bounding box center [591, 355] width 253 height 26
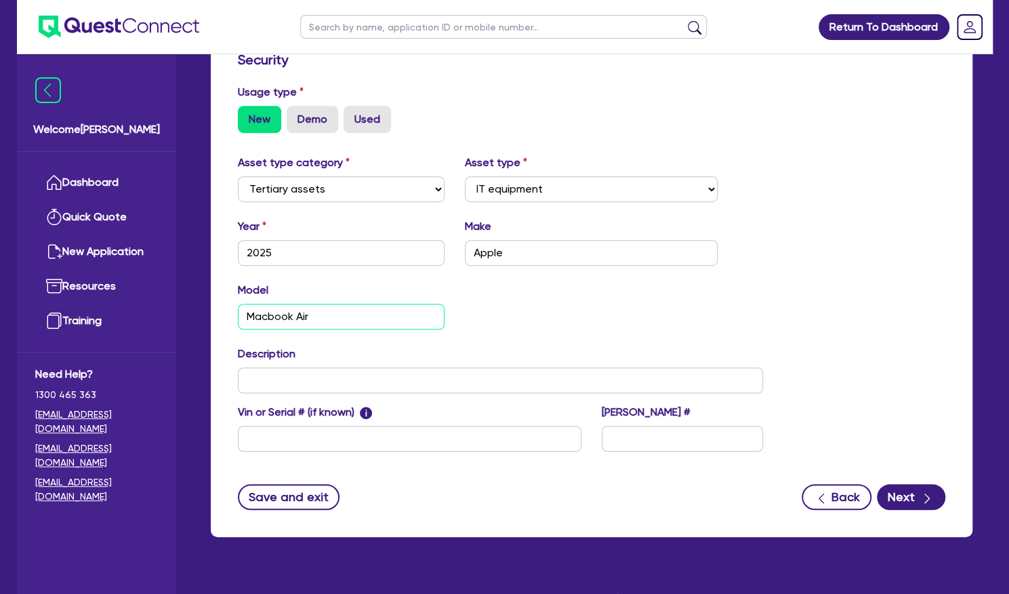
scroll to position [392, 0]
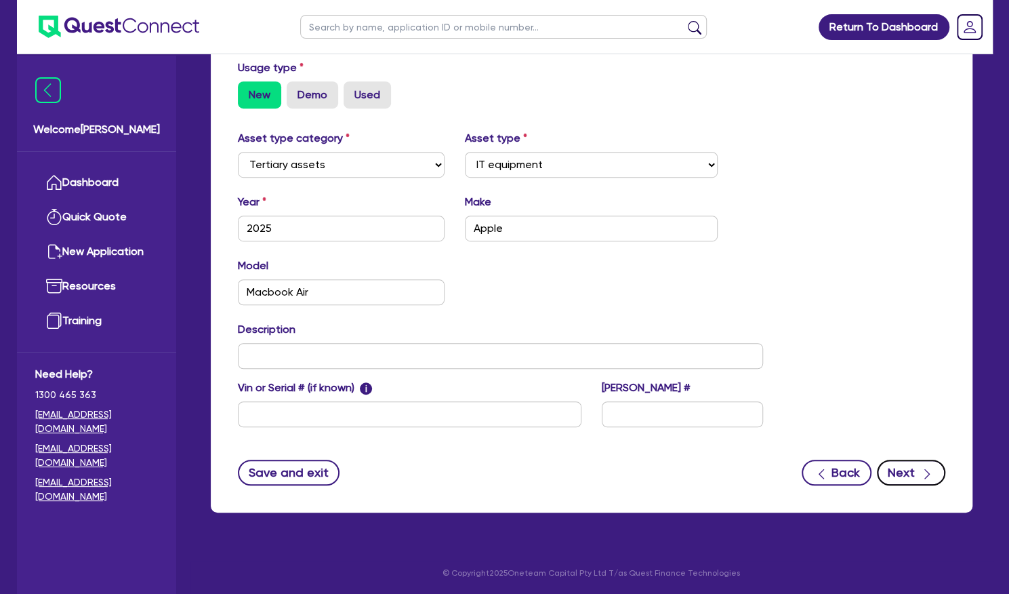
click at [900, 464] on button "Next" at bounding box center [911, 473] width 68 height 26
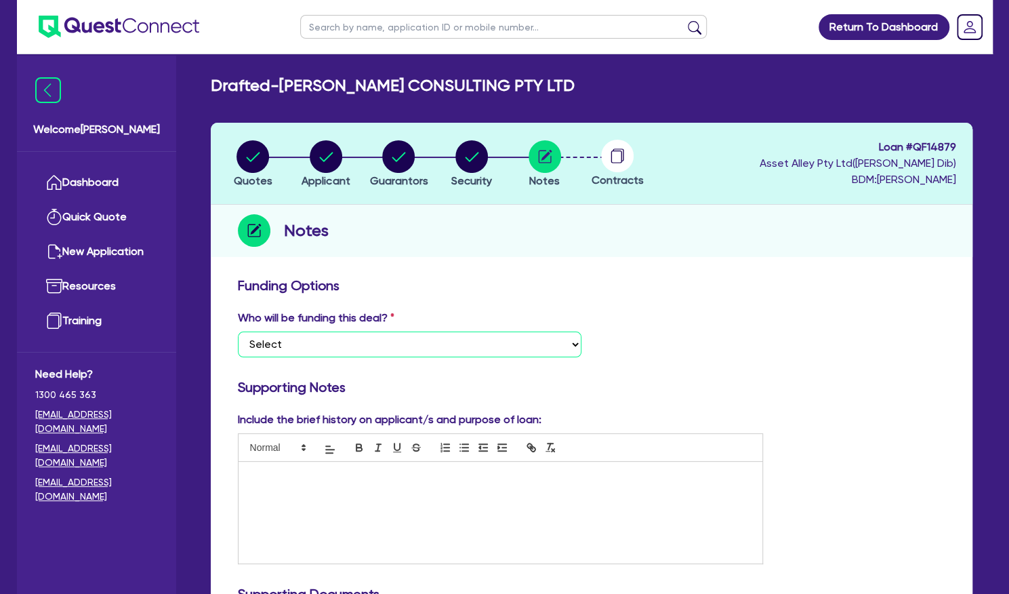
click at [316, 342] on select "Select I want Quest to fund 100% I will fund 100% I will co-fund with Quest Oth…" at bounding box center [410, 345] width 344 height 26
click at [238, 332] on select "Select I want Quest to fund 100% I will fund 100% I will co-fund with Quest Oth…" at bounding box center [410, 345] width 344 height 26
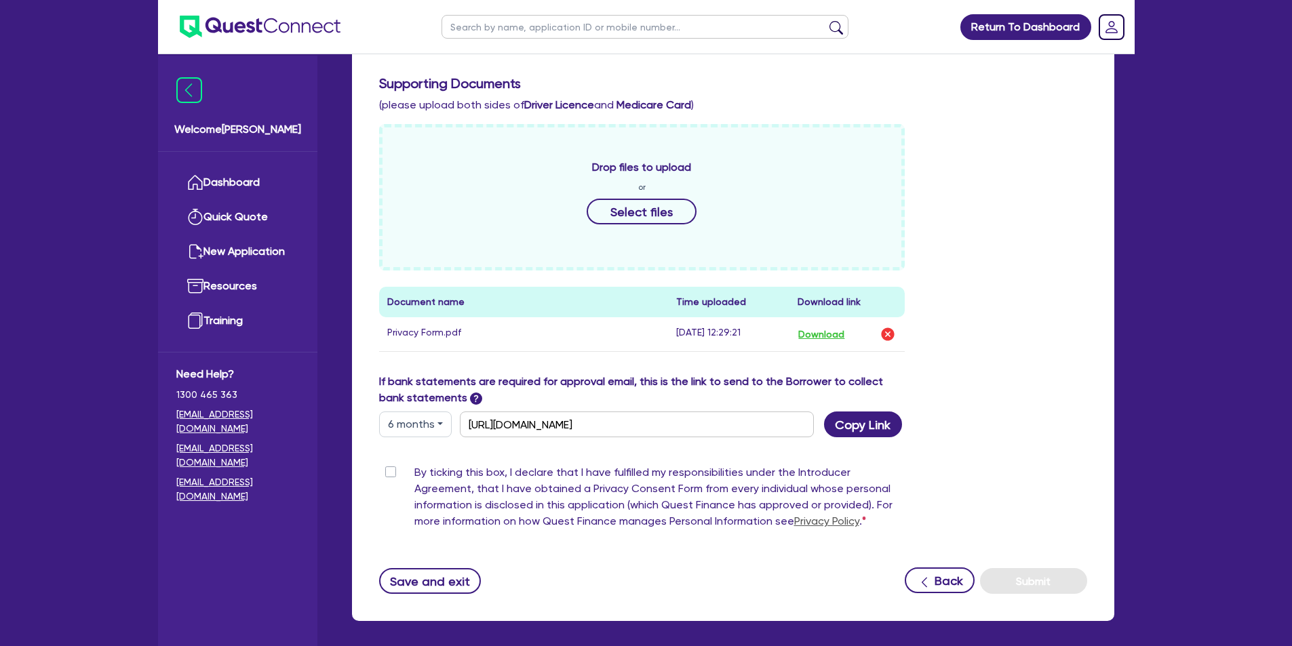
scroll to position [568, 0]
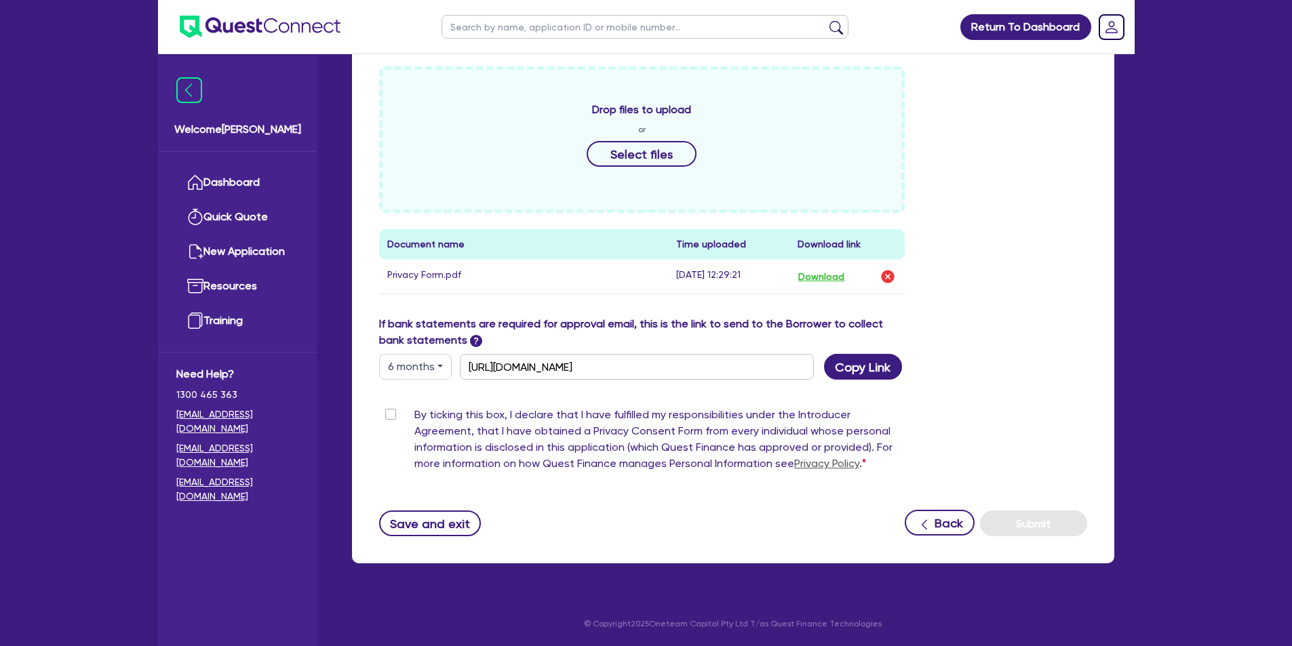
click at [414, 416] on label "By ticking this box, I declare that I have fulfilled my responsibilities under …" at bounding box center [659, 442] width 491 height 71
click at [386, 416] on input "By ticking this box, I declare that I have fulfilled my responsibilities under …" at bounding box center [384, 413] width 11 height 13
click at [1009, 523] on button "Submit" at bounding box center [1033, 524] width 107 height 26
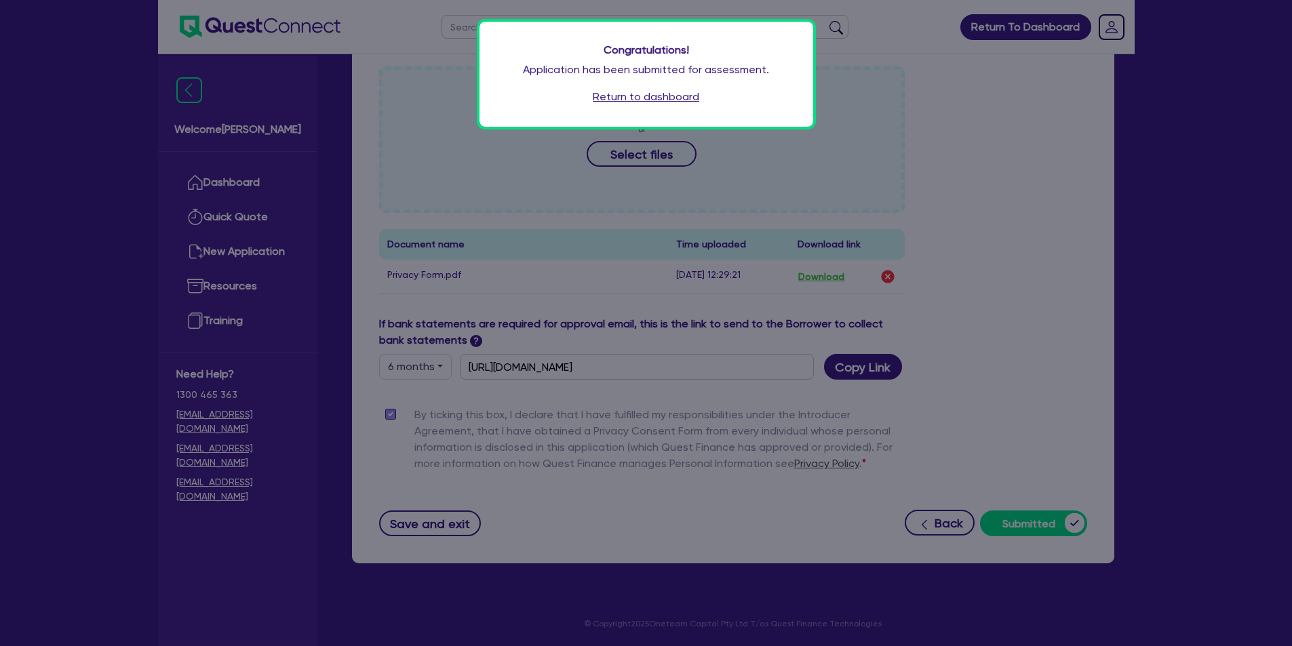
click at [640, 93] on link "Return to dashboard" at bounding box center [646, 97] width 106 height 16
